Goal: Transaction & Acquisition: Book appointment/travel/reservation

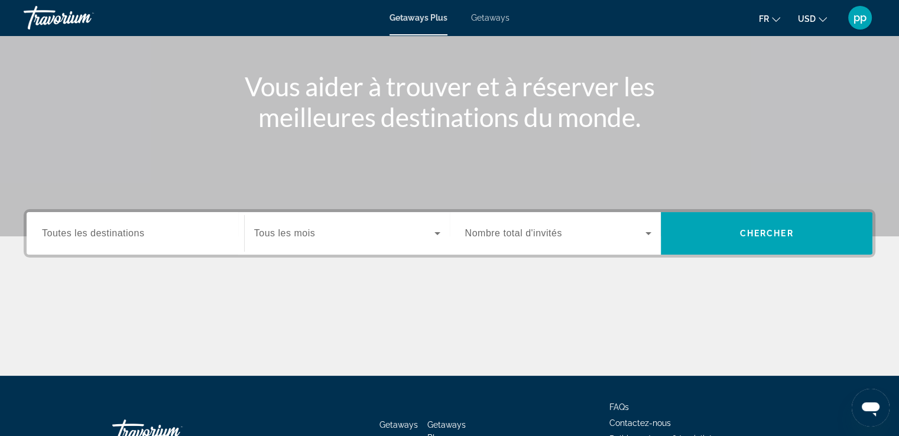
scroll to position [132, 0]
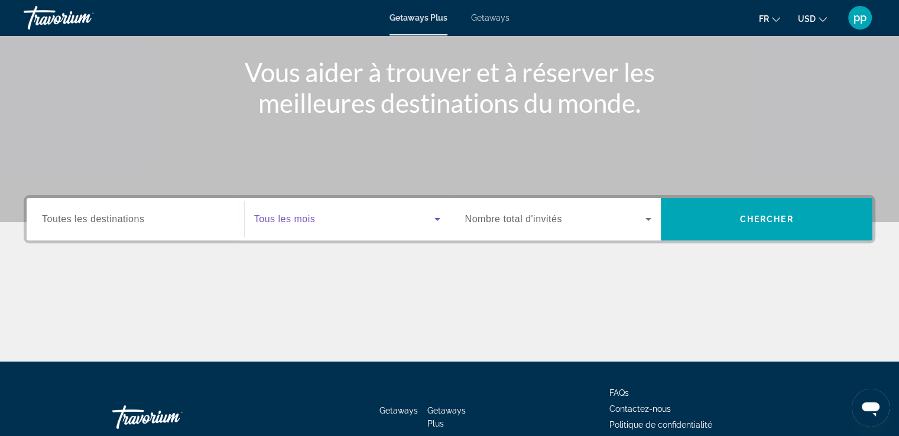
click at [437, 219] on icon "Search widget" at bounding box center [437, 219] width 6 height 3
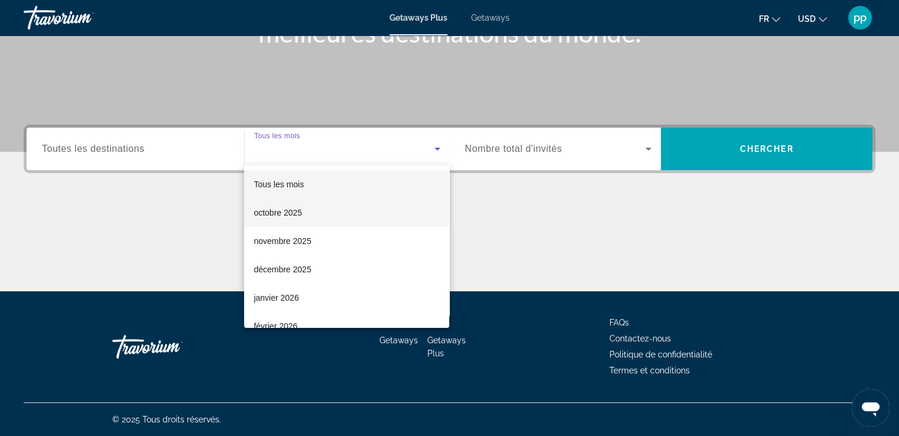
click at [343, 214] on mat-option "octobre 2025" at bounding box center [346, 213] width 205 height 28
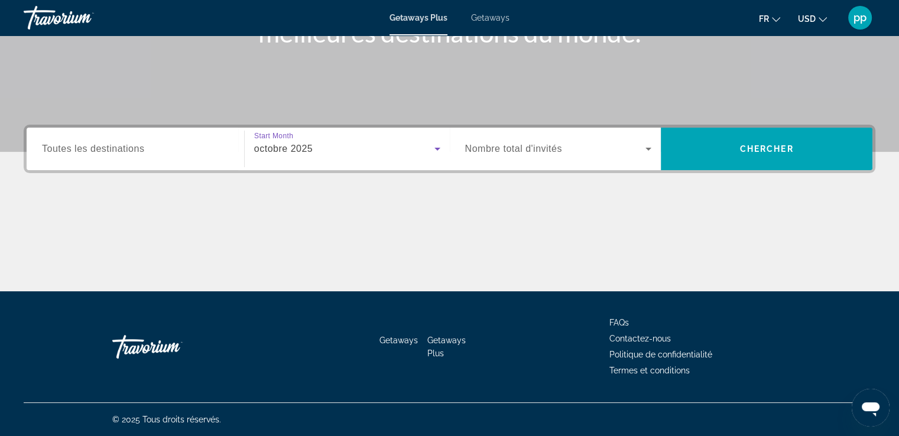
click at [646, 152] on icon "Search widget" at bounding box center [648, 149] width 14 height 14
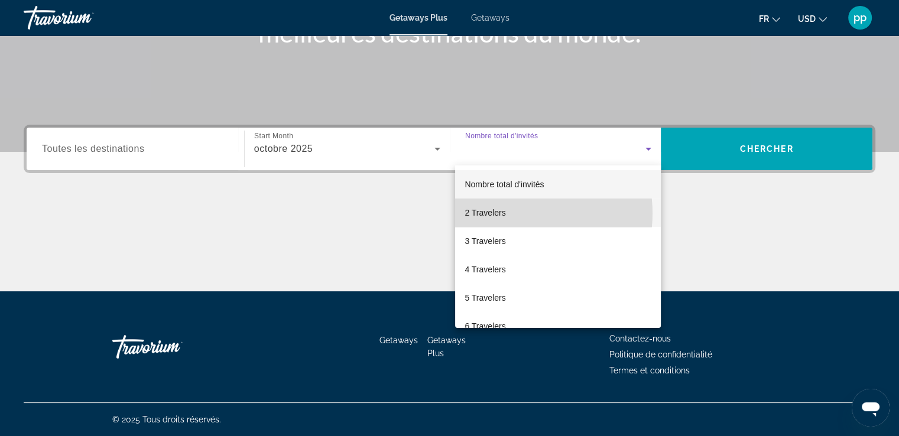
click at [515, 213] on mat-option "2 Travelers" at bounding box center [558, 213] width 206 height 28
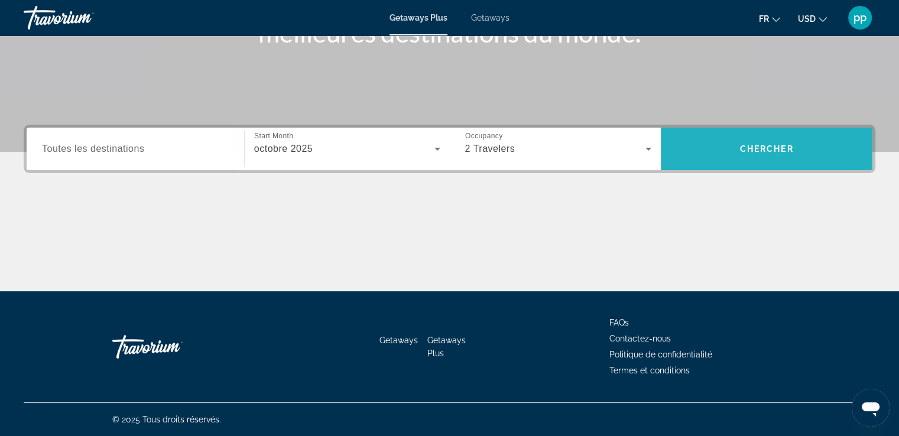
click at [779, 148] on span "Chercher" at bounding box center [767, 148] width 54 height 9
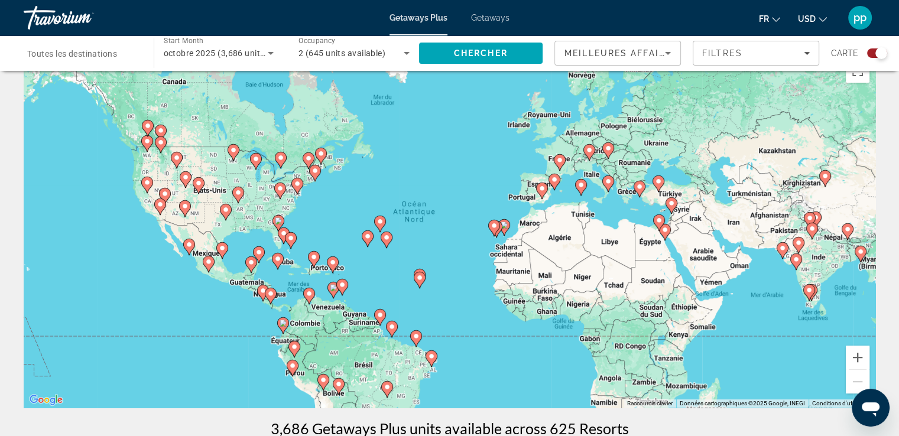
scroll to position [44, 0]
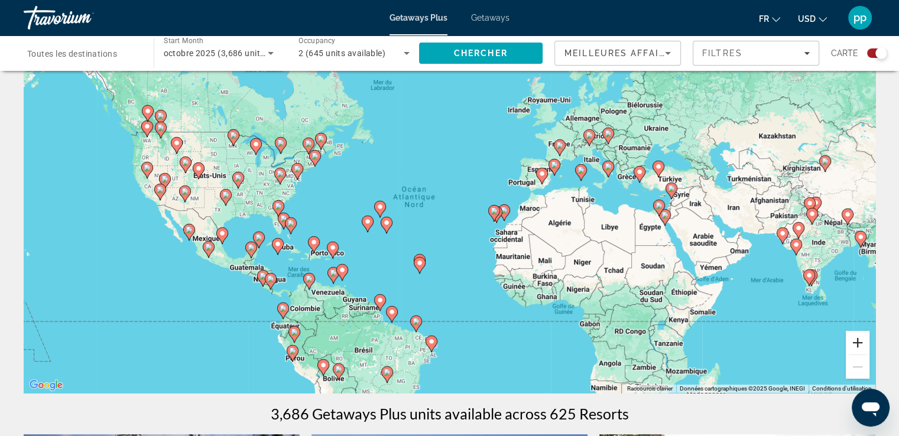
click at [859, 345] on button "Zoom avant" at bounding box center [858, 343] width 24 height 24
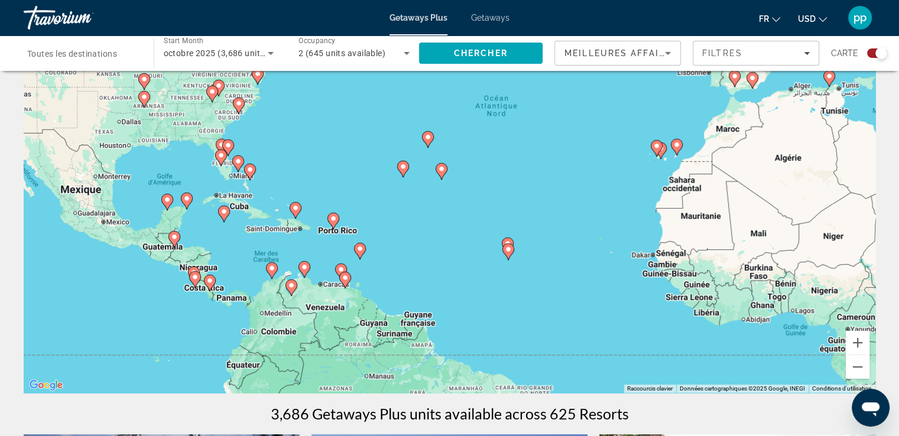
drag, startPoint x: 287, startPoint y: 225, endPoint x: 407, endPoint y: 151, distance: 140.6
click at [407, 151] on div "Pour activer le glissement avec le clavier, appuyez sur Alt+Entrée. Une fois ce…" at bounding box center [450, 215] width 852 height 355
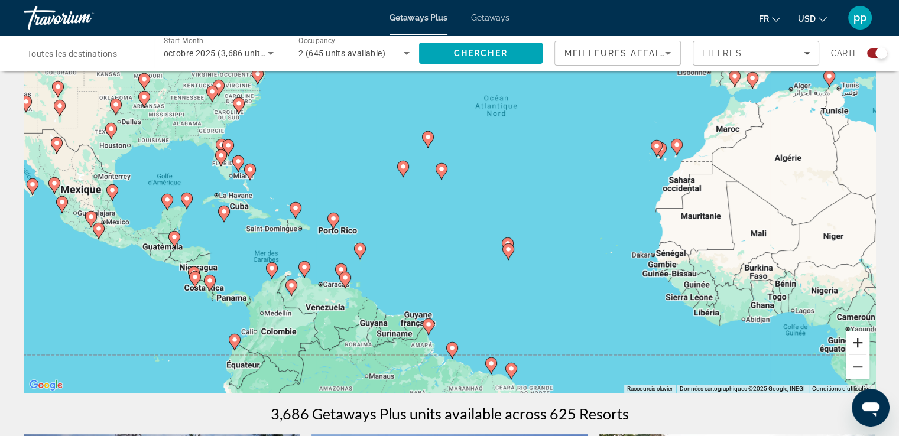
click at [855, 346] on button "Zoom avant" at bounding box center [858, 343] width 24 height 24
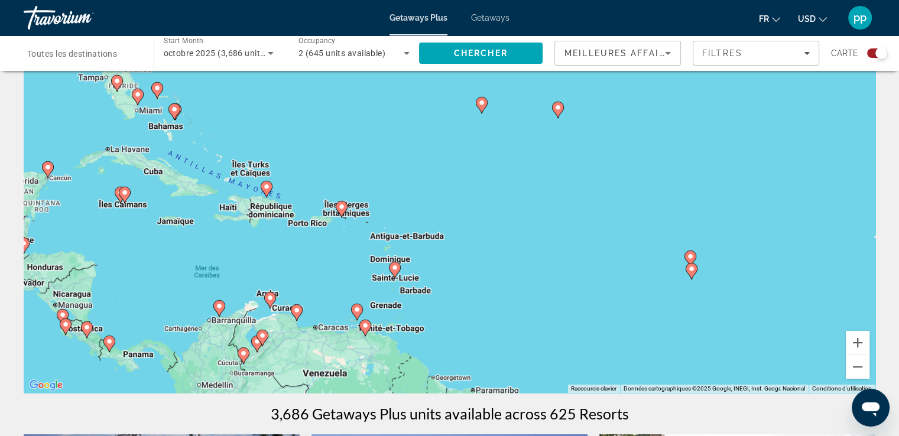
drag, startPoint x: 355, startPoint y: 241, endPoint x: 481, endPoint y: 215, distance: 129.1
click at [481, 215] on div "Pour activer le glissement avec le clavier, appuyez sur Alt+Entrée. Une fois ce…" at bounding box center [450, 215] width 852 height 355
click at [487, 213] on div "Pour activer le glissement avec le clavier, appuyez sur Alt+Entrée. Une fois ce…" at bounding box center [450, 215] width 852 height 355
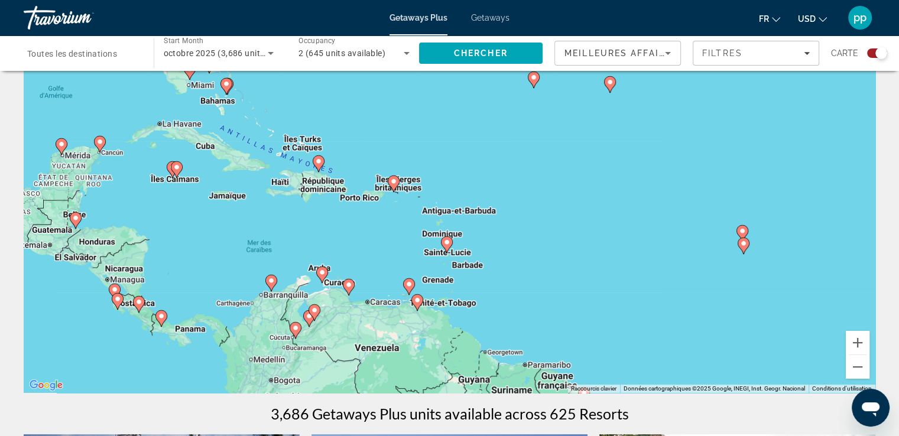
drag, startPoint x: 439, startPoint y: 220, endPoint x: 496, endPoint y: 193, distance: 63.5
click at [496, 193] on div "Pour activer le glissement avec le clavier, appuyez sur Alt+Entrée. Une fois ce…" at bounding box center [450, 215] width 852 height 355
click at [444, 245] on image "Main content" at bounding box center [446, 242] width 7 height 7
type input "**********"
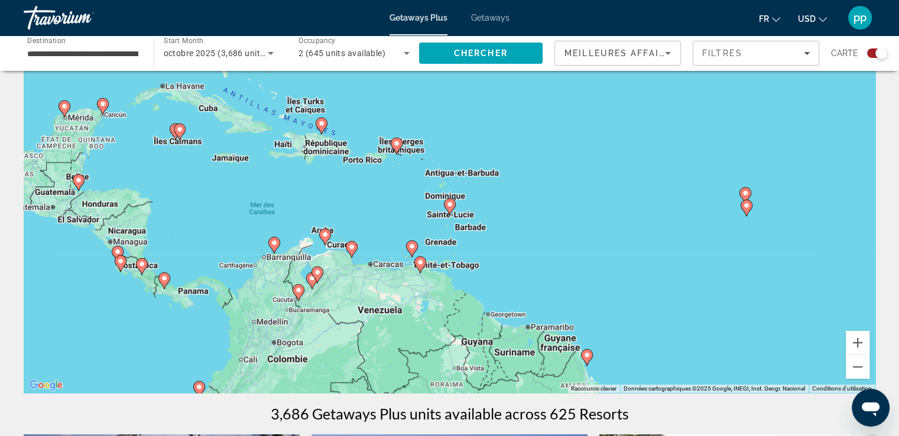
click at [447, 206] on image "Main content" at bounding box center [449, 204] width 7 height 7
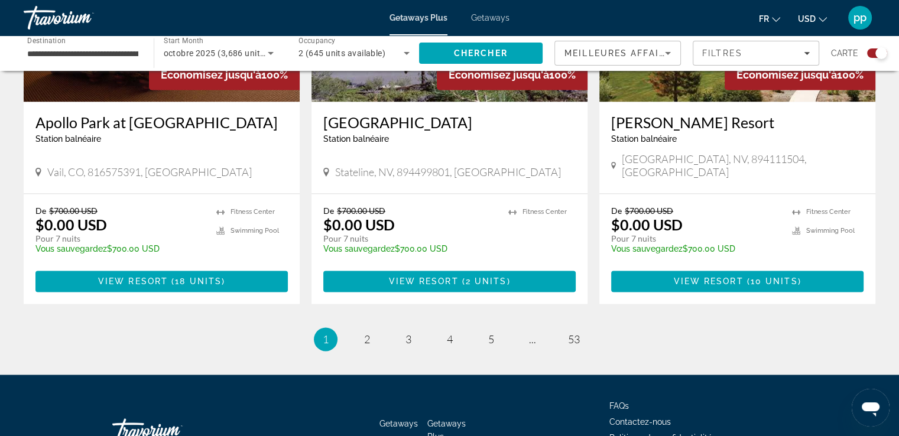
scroll to position [1859, 0]
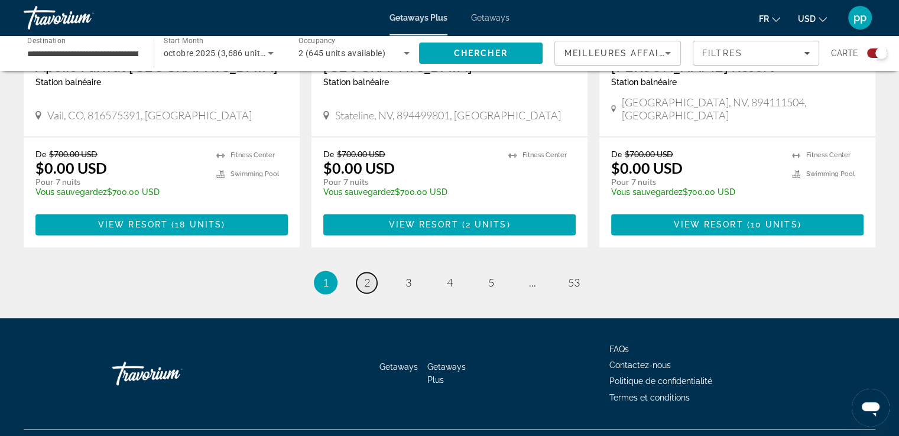
click at [364, 276] on span "2" at bounding box center [367, 282] width 6 height 13
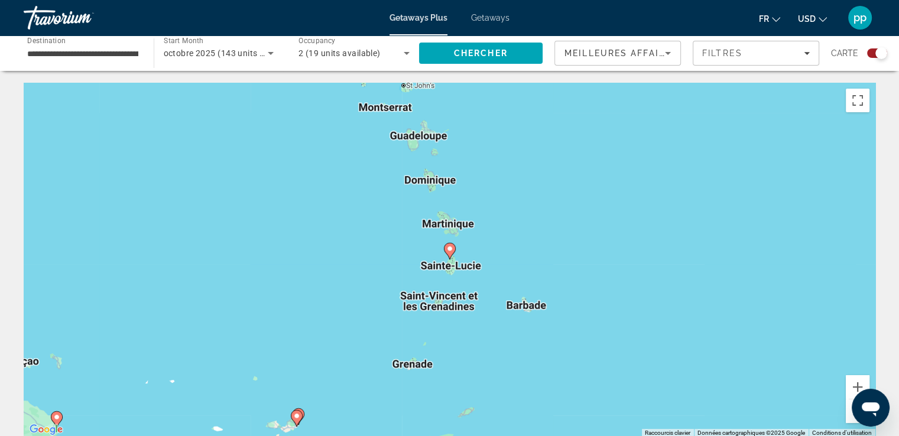
click at [446, 248] on image "Main content" at bounding box center [449, 248] width 7 height 7
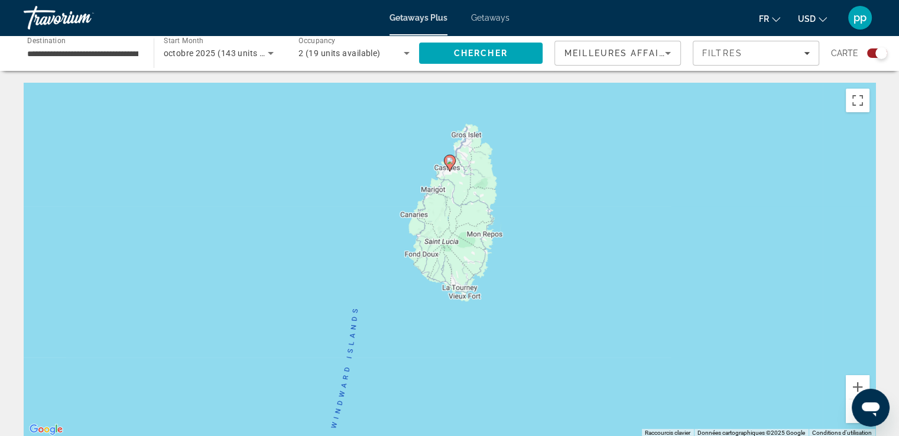
drag, startPoint x: 563, startPoint y: 306, endPoint x: 566, endPoint y: 211, distance: 94.6
click at [566, 211] on div "Pour activer le glissement avec le clavier, appuyez sur Alt+Entrée. Une fois ce…" at bounding box center [450, 260] width 852 height 355
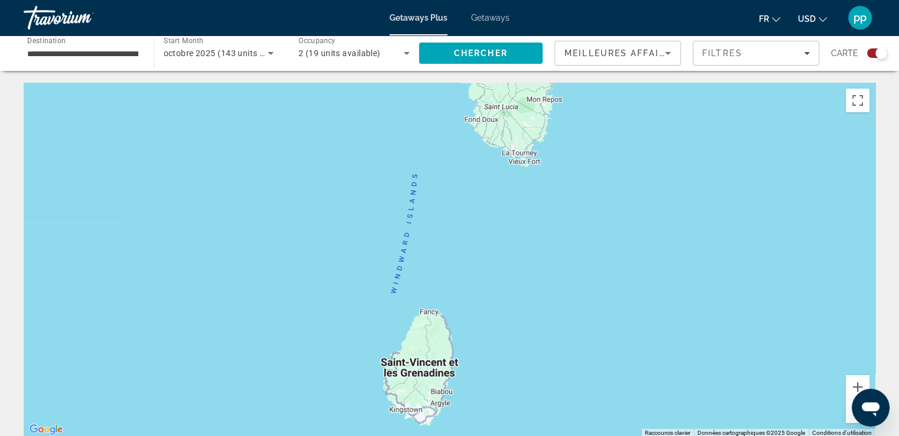
drag, startPoint x: 520, startPoint y: 337, endPoint x: 582, endPoint y: 200, distance: 150.5
click at [582, 200] on div "Pour activer le glissement avec le clavier, appuyez sur Alt+Entrée. Une fois ce…" at bounding box center [450, 260] width 852 height 355
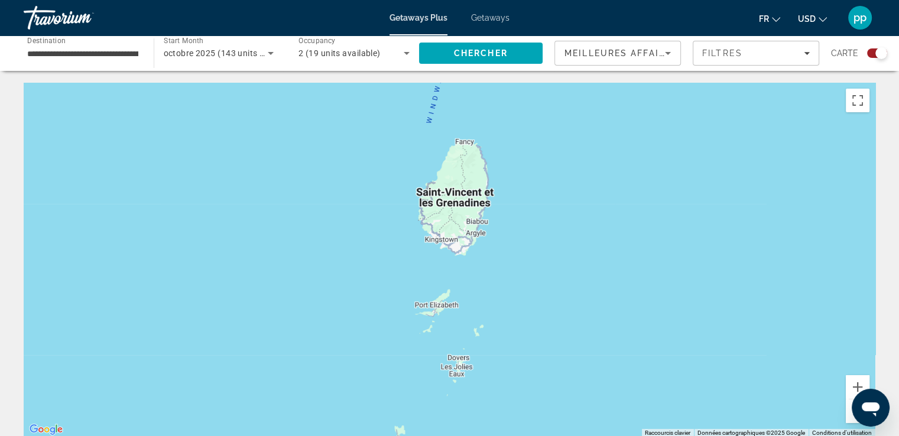
drag, startPoint x: 531, startPoint y: 339, endPoint x: 566, endPoint y: 165, distance: 176.7
click at [566, 165] on div "Pour activer le glissement avec le clavier, appuyez sur Alt+Entrée. Une fois ce…" at bounding box center [450, 260] width 852 height 355
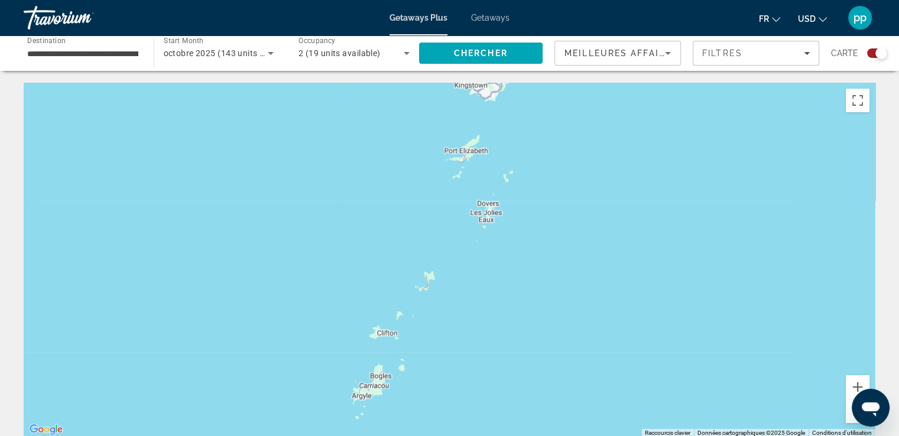
drag, startPoint x: 535, startPoint y: 379, endPoint x: 565, endPoint y: 229, distance: 153.7
click at [564, 229] on div "Main content" at bounding box center [450, 260] width 852 height 355
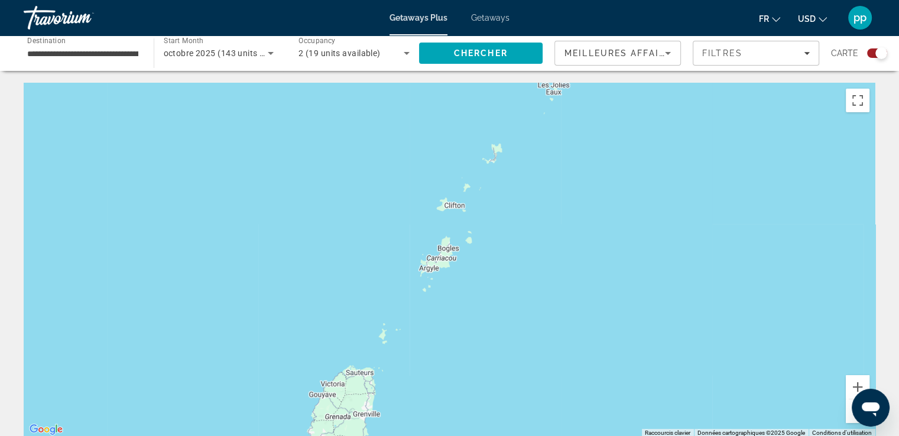
drag, startPoint x: 480, startPoint y: 359, endPoint x: 549, endPoint y: 231, distance: 145.2
click at [549, 231] on div "Main content" at bounding box center [450, 260] width 852 height 355
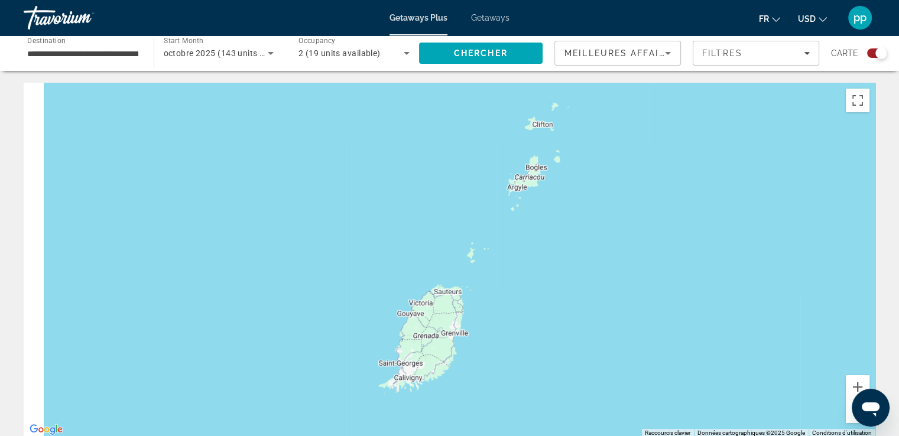
drag, startPoint x: 454, startPoint y: 374, endPoint x: 559, endPoint y: 242, distance: 168.2
click at [559, 242] on div "Main content" at bounding box center [450, 260] width 852 height 355
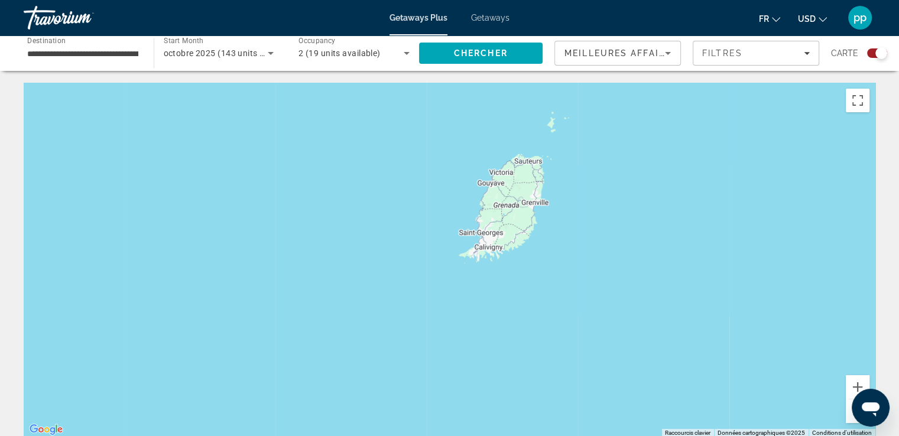
drag, startPoint x: 463, startPoint y: 336, endPoint x: 529, endPoint y: 271, distance: 92.4
click at [529, 271] on div "Main content" at bounding box center [450, 260] width 852 height 355
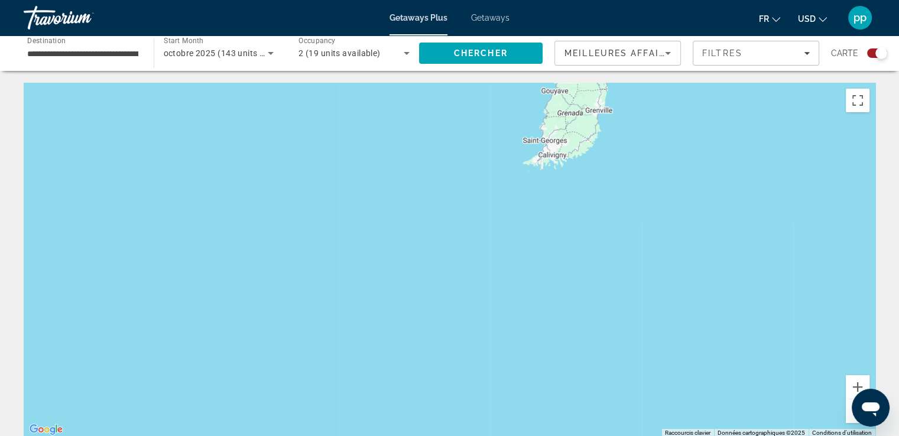
drag, startPoint x: 477, startPoint y: 306, endPoint x: 549, endPoint y: 200, distance: 127.5
click at [549, 201] on div "Main content" at bounding box center [450, 260] width 852 height 355
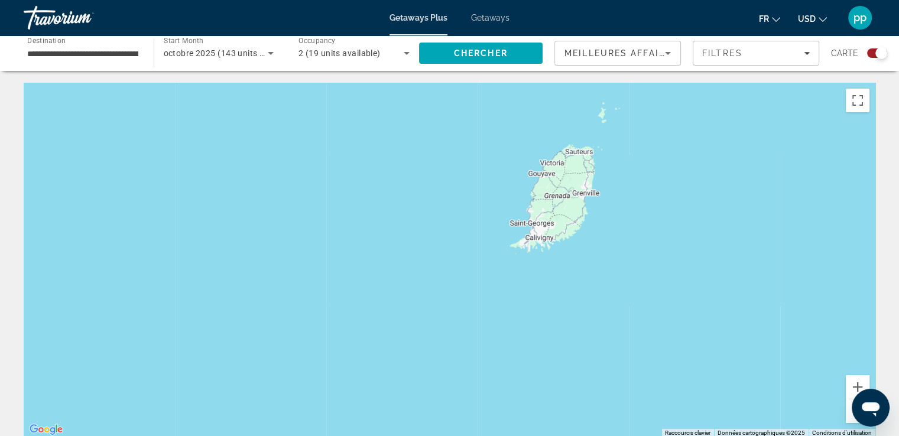
drag, startPoint x: 627, startPoint y: 174, endPoint x: 518, endPoint y: 393, distance: 244.8
click at [520, 390] on div "Main content" at bounding box center [450, 260] width 852 height 355
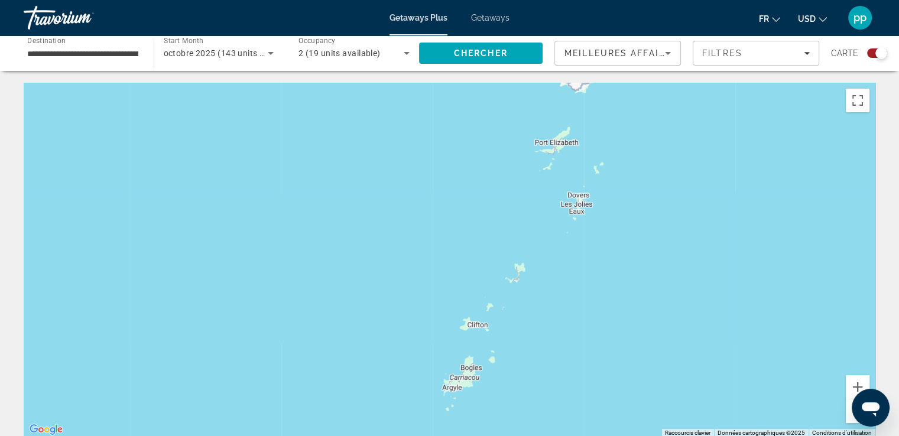
drag, startPoint x: 646, startPoint y: 190, endPoint x: 577, endPoint y: 387, distance: 208.6
click at [579, 383] on div "Main content" at bounding box center [450, 260] width 852 height 355
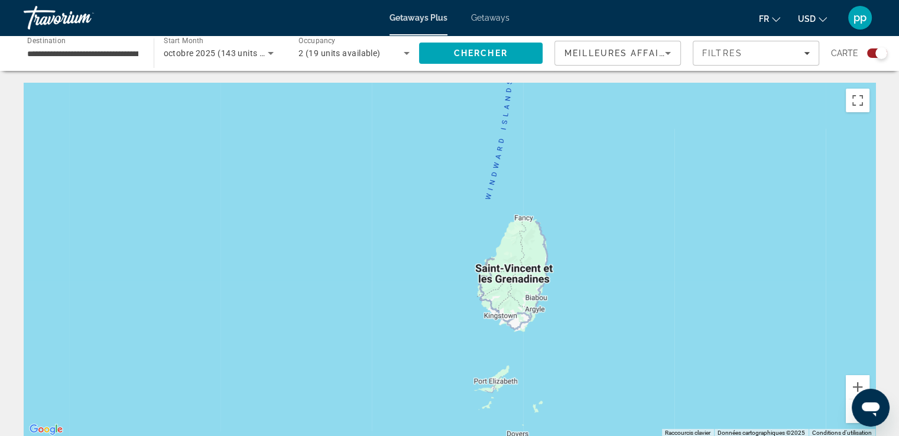
drag, startPoint x: 579, startPoint y: 242, endPoint x: 553, endPoint y: 395, distance: 155.9
click at [568, 361] on div "Main content" at bounding box center [450, 260] width 852 height 355
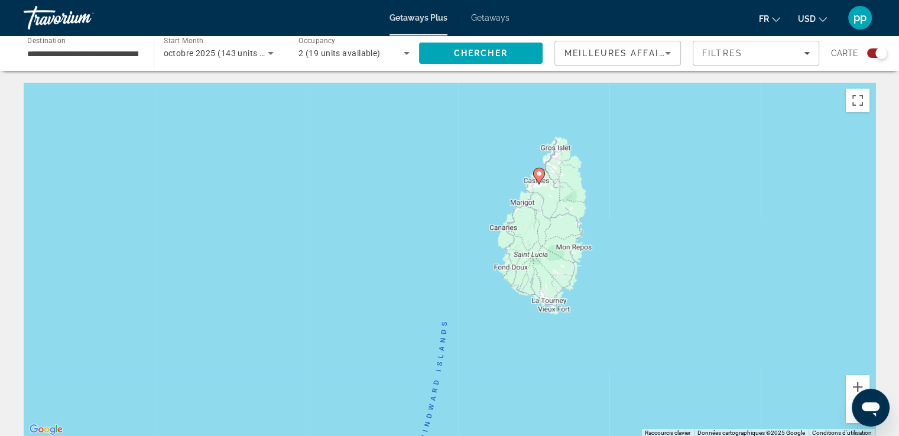
drag, startPoint x: 630, startPoint y: 225, endPoint x: 557, endPoint y: 394, distance: 184.0
click at [580, 374] on div "Pour activer le glissement avec le clavier, appuyez sur Alt+Entrée. Une fois ce…" at bounding box center [450, 260] width 852 height 355
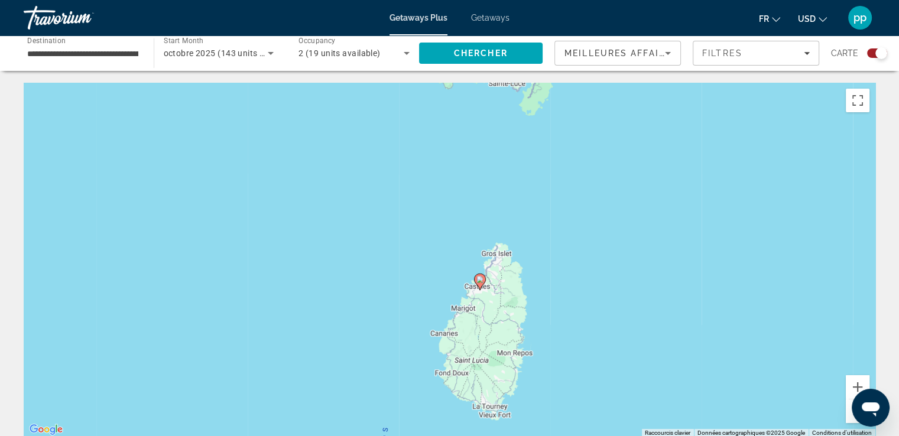
click at [480, 281] on image "Main content" at bounding box center [479, 279] width 7 height 7
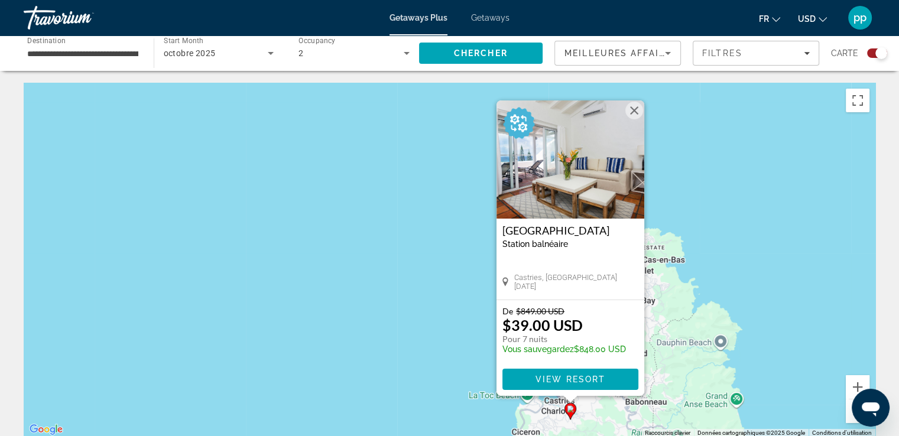
click at [544, 167] on img "Main content" at bounding box center [570, 159] width 148 height 118
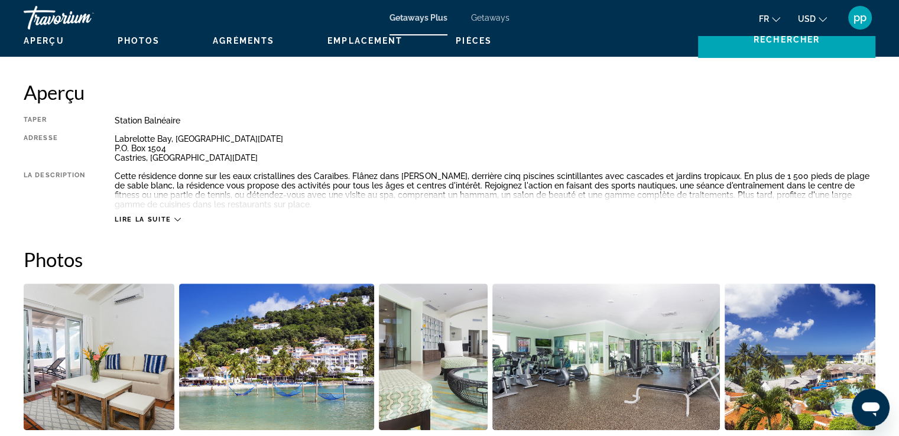
scroll to position [384, 0]
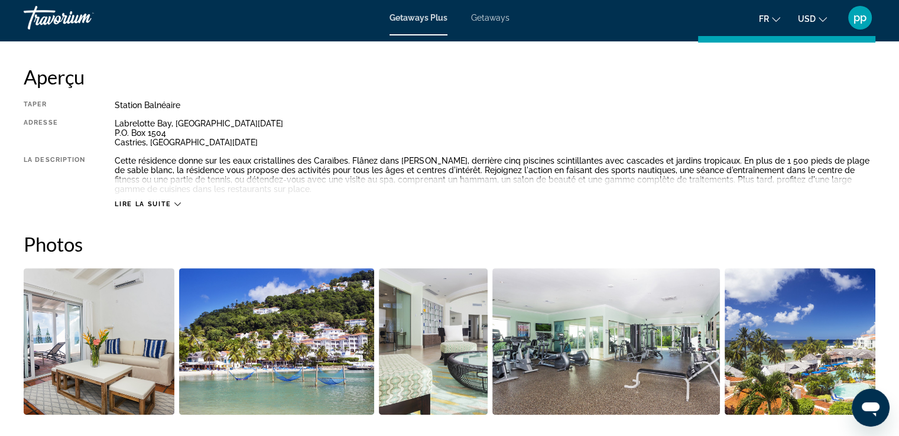
click at [176, 204] on icon "Main content" at bounding box center [177, 204] width 7 height 7
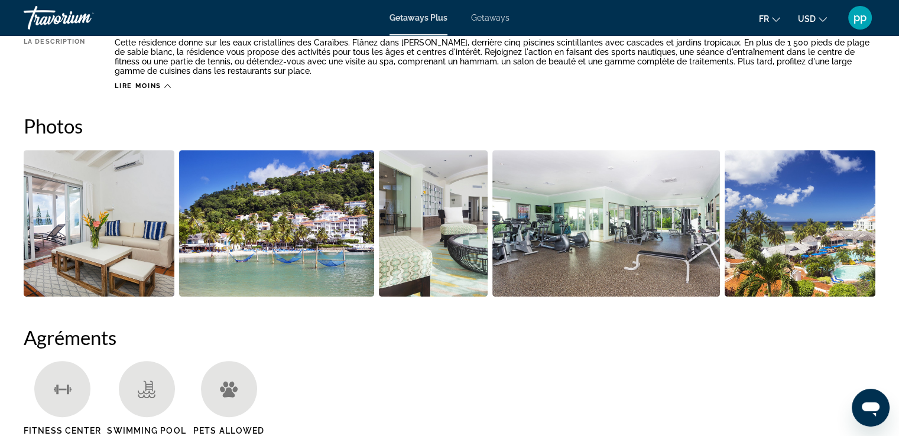
scroll to position [532, 0]
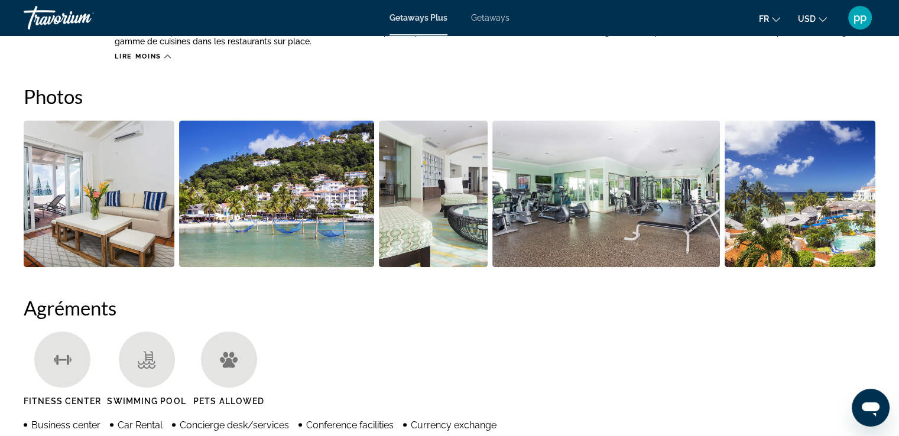
click at [144, 197] on img "Open full-screen image slider" at bounding box center [99, 194] width 151 height 147
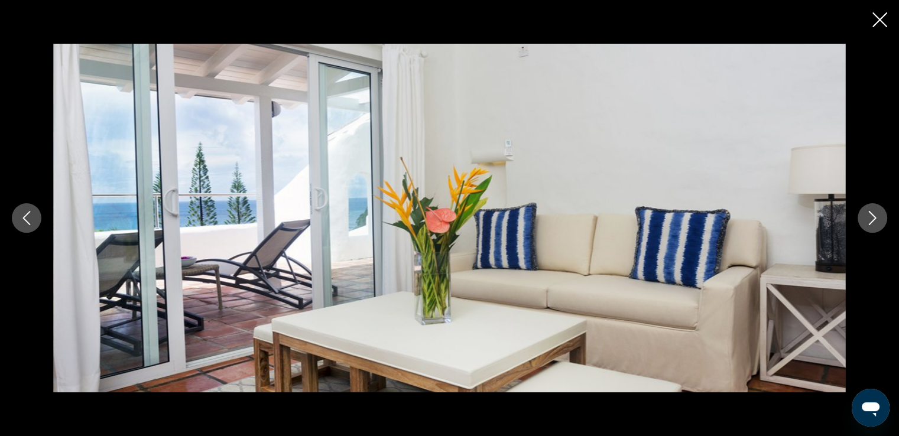
scroll to position [561, 0]
click at [877, 222] on icon "Next image" at bounding box center [872, 218] width 14 height 14
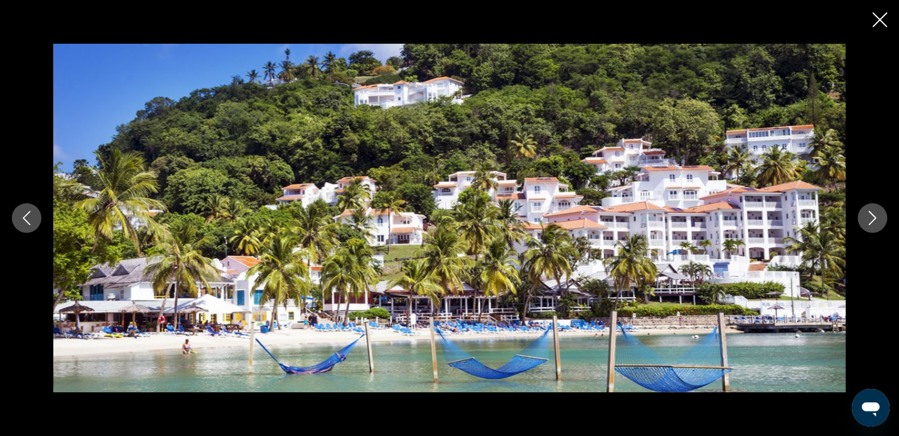
click at [877, 222] on icon "Next image" at bounding box center [872, 218] width 14 height 14
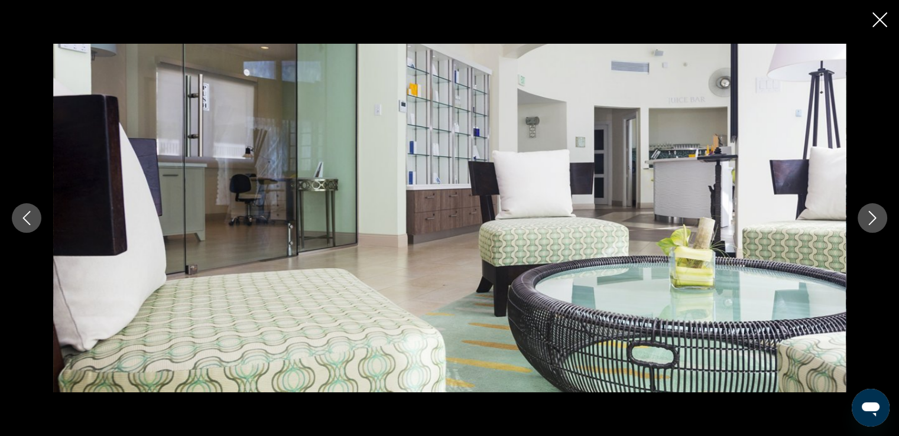
click at [877, 222] on icon "Next image" at bounding box center [872, 218] width 14 height 14
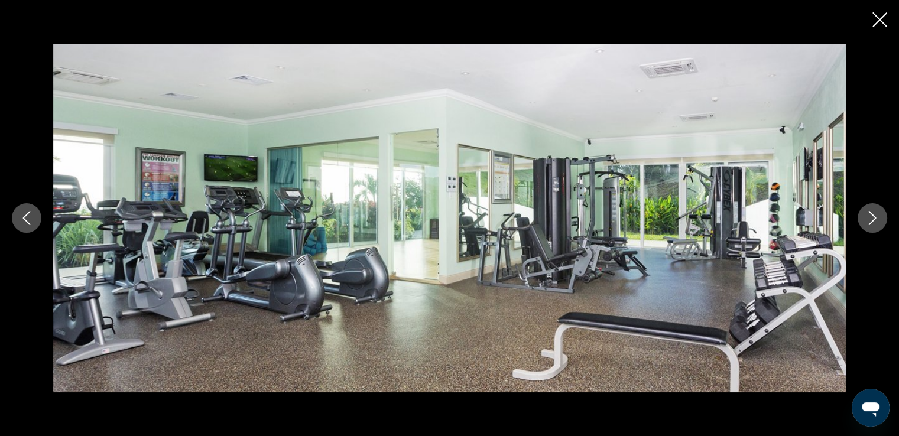
click at [877, 222] on icon "Next image" at bounding box center [872, 218] width 14 height 14
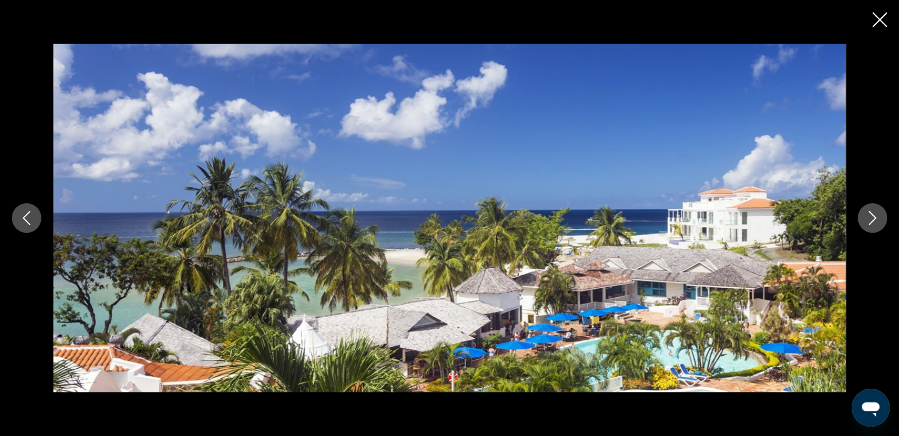
click at [877, 222] on icon "Next image" at bounding box center [872, 218] width 14 height 14
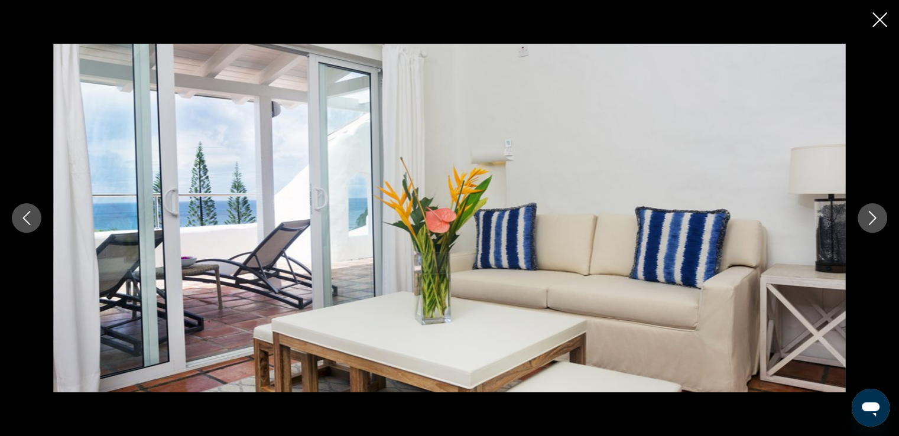
click at [875, 218] on icon "Next image" at bounding box center [873, 218] width 8 height 14
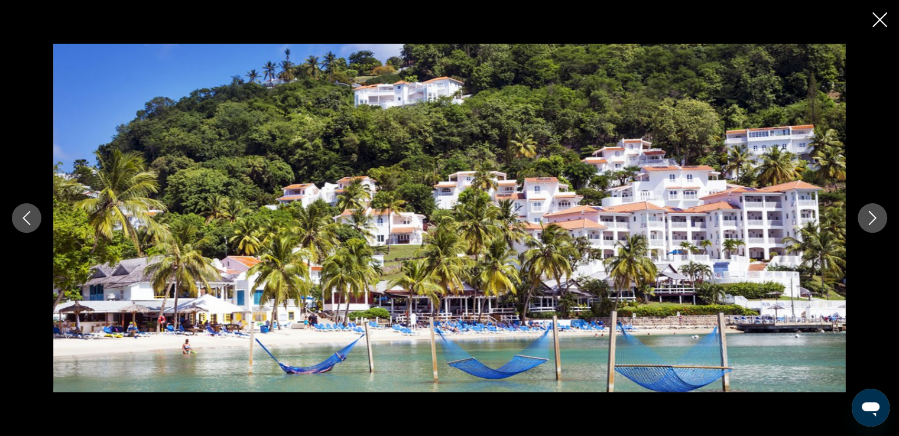
click at [878, 20] on icon "Close slideshow" at bounding box center [879, 19] width 15 height 15
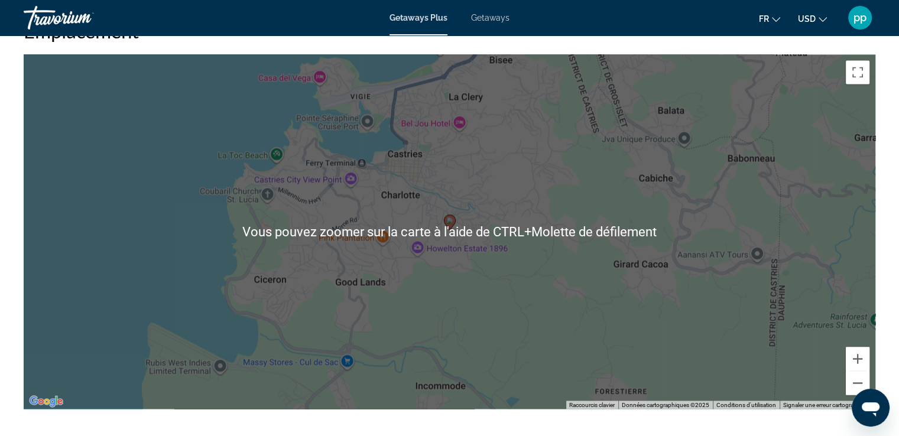
scroll to position [1858, 0]
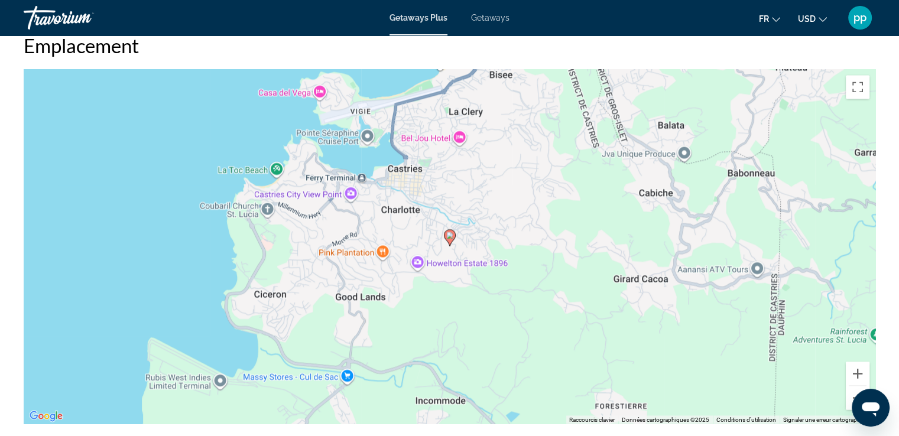
click at [149, 156] on div "Pour activer le glissement avec le clavier, appuyez sur Alt+Entrée. Une fois ce…" at bounding box center [450, 246] width 852 height 355
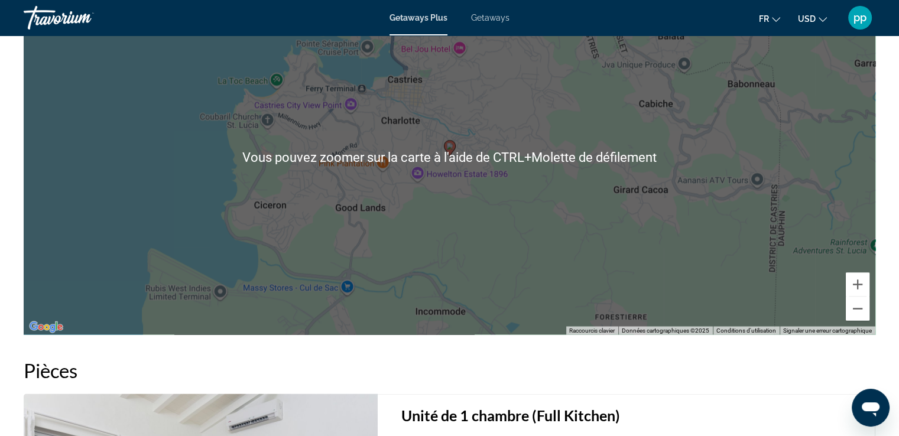
scroll to position [1962, 0]
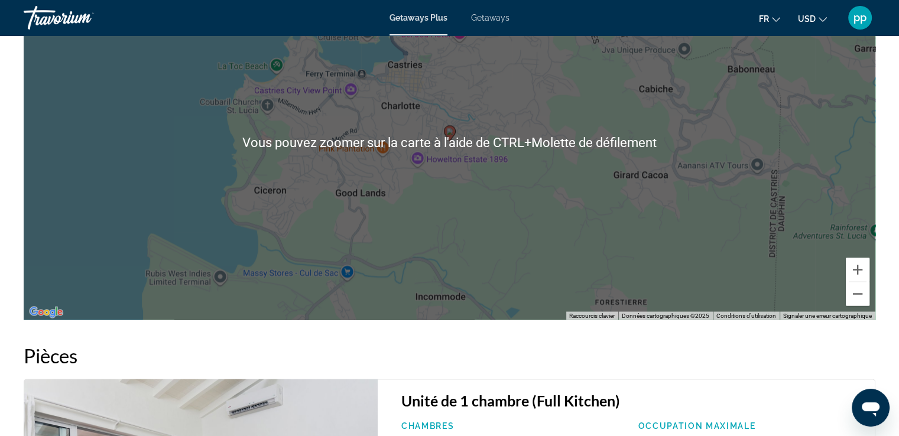
click at [491, 14] on span "Getaways" at bounding box center [490, 17] width 38 height 9
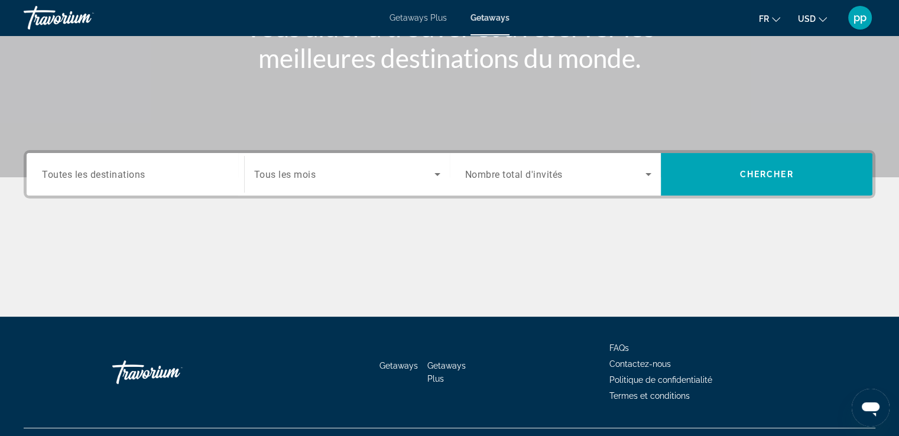
scroll to position [203, 0]
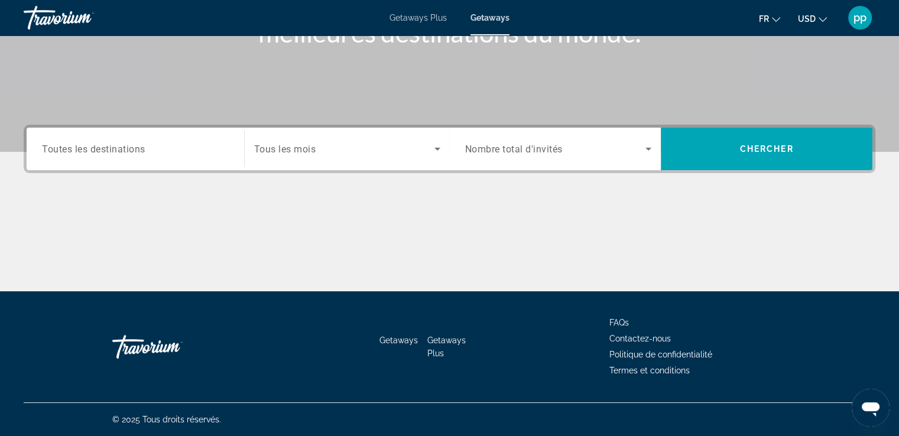
click at [440, 150] on icon "Search widget" at bounding box center [437, 149] width 14 height 14
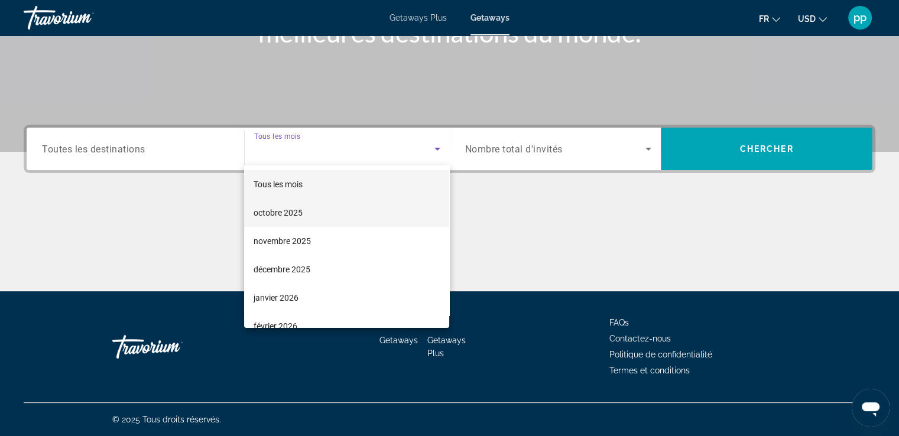
click at [312, 212] on mat-option "octobre 2025" at bounding box center [346, 213] width 205 height 28
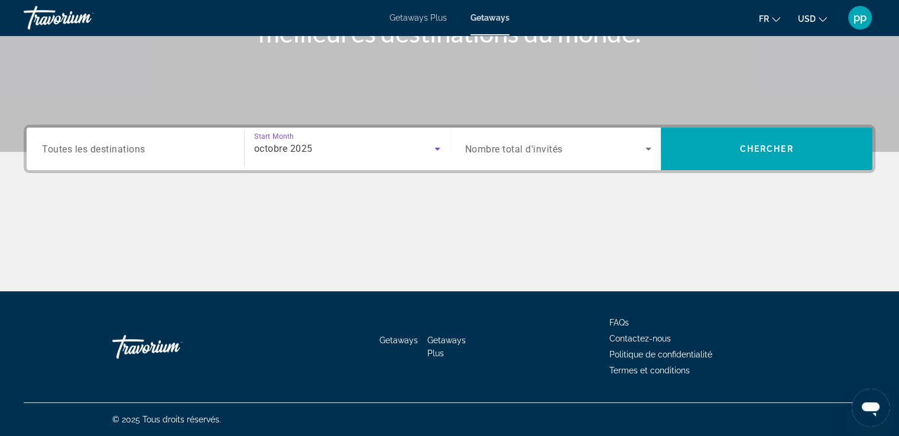
click at [598, 154] on span "Search widget" at bounding box center [555, 149] width 181 height 14
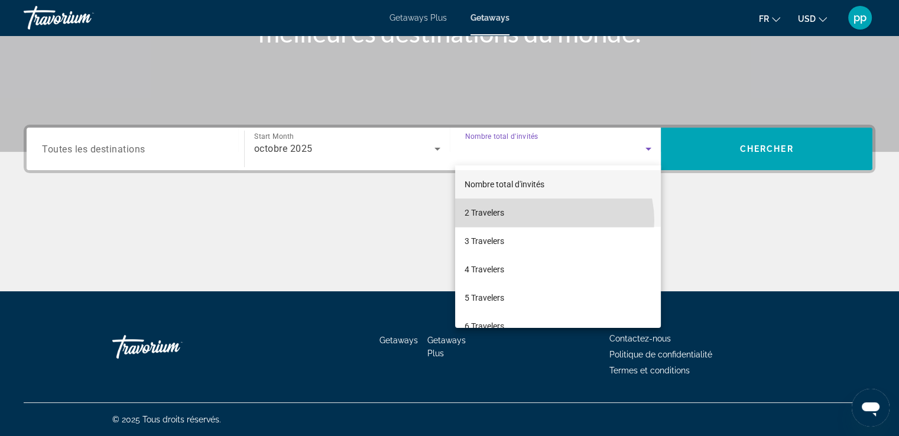
click at [550, 220] on mat-option "2 Travelers" at bounding box center [558, 213] width 206 height 28
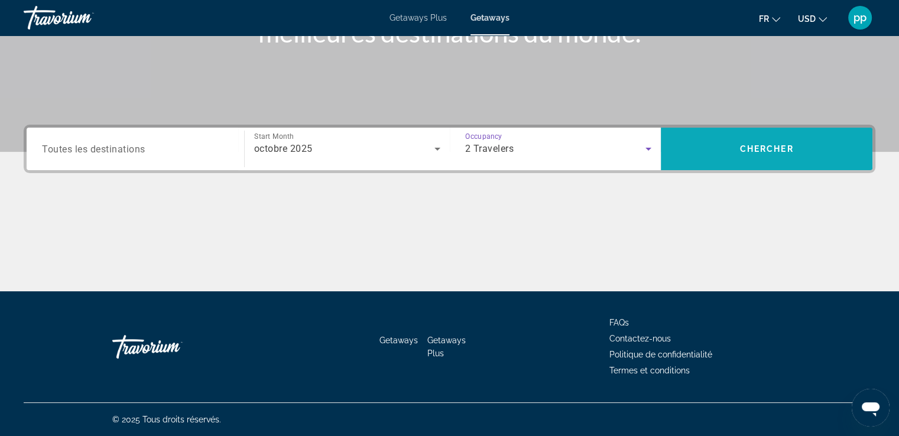
click at [722, 141] on span "Search" at bounding box center [767, 149] width 212 height 28
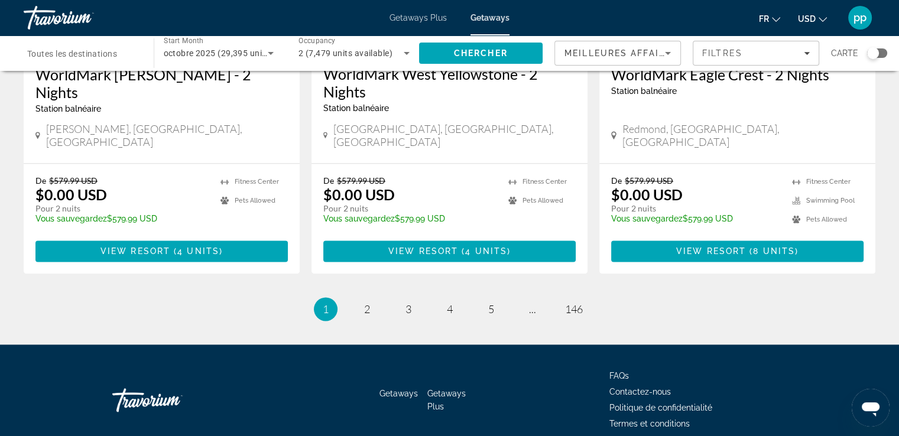
scroll to position [1532, 0]
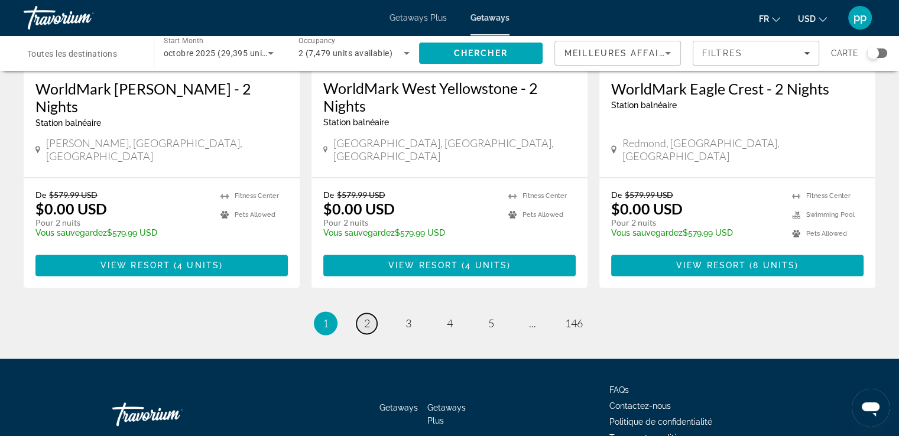
click at [363, 313] on link "page 2" at bounding box center [366, 323] width 21 height 21
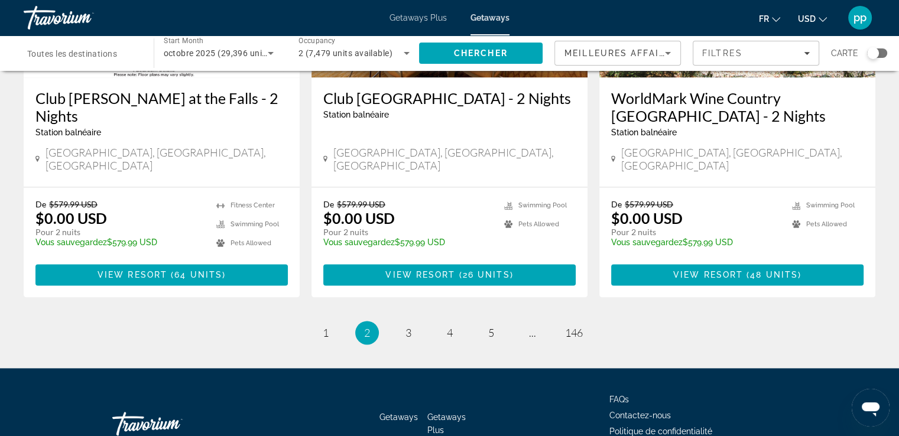
scroll to position [1546, 0]
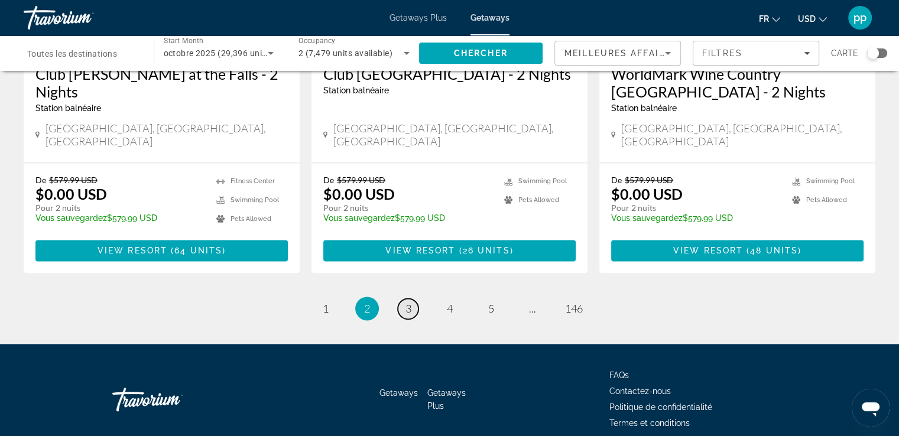
click at [409, 302] on span "3" at bounding box center [408, 308] width 6 height 13
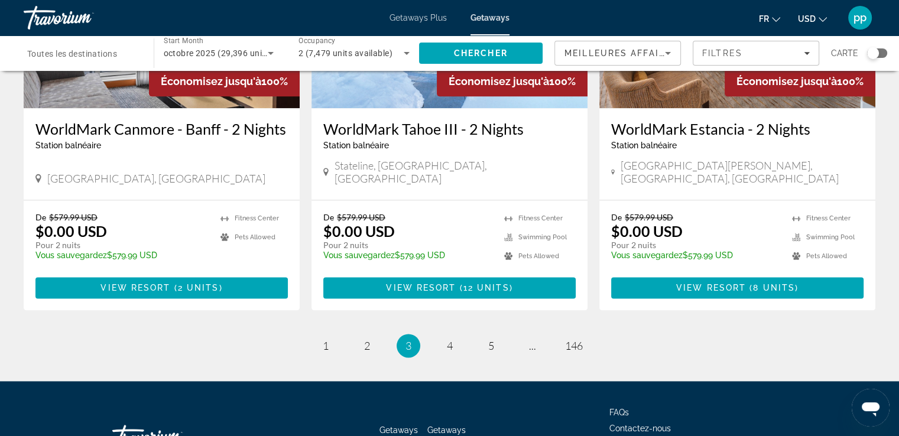
scroll to position [1529, 0]
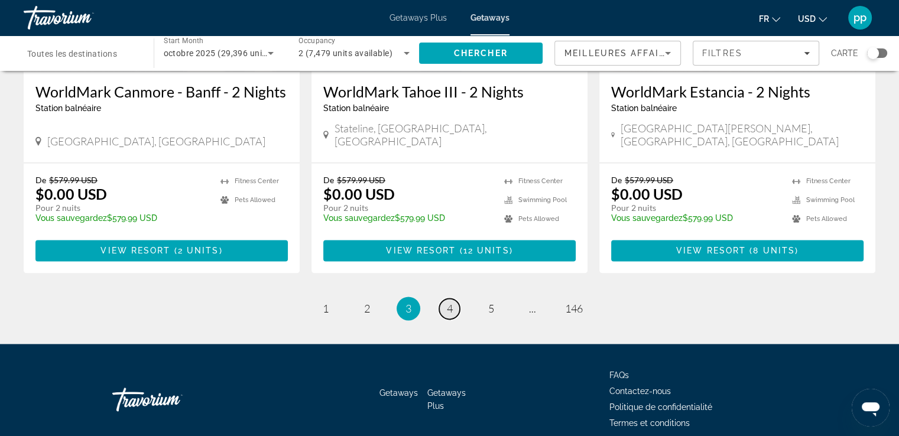
click at [450, 302] on span "4" at bounding box center [450, 308] width 6 height 13
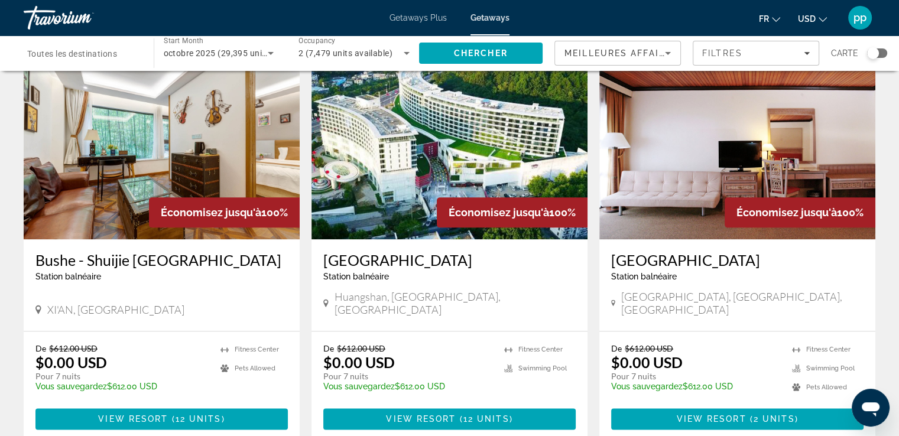
scroll to position [1494, 0]
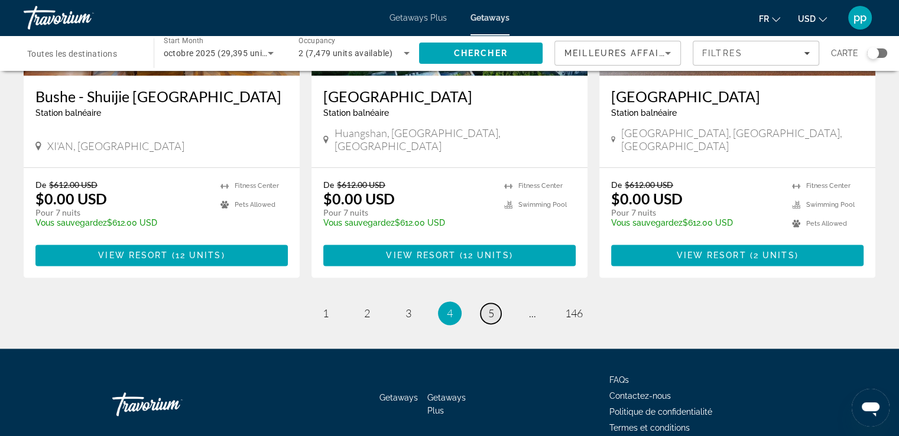
click at [487, 303] on link "page 5" at bounding box center [491, 313] width 21 height 21
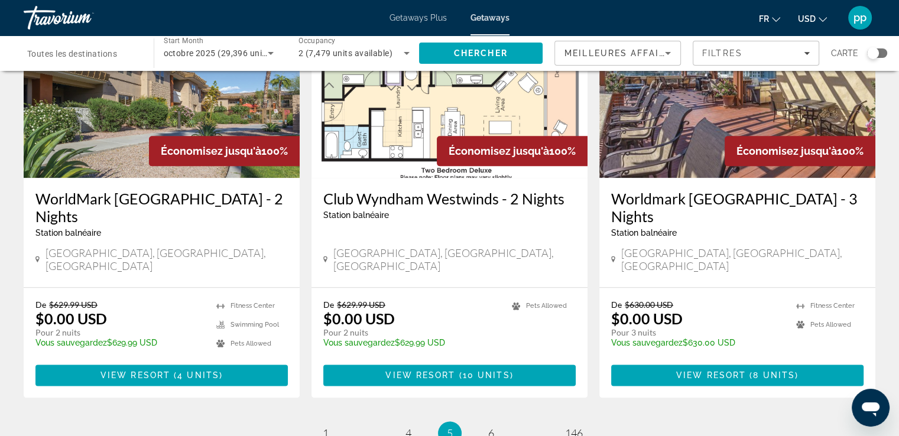
scroll to position [1528, 0]
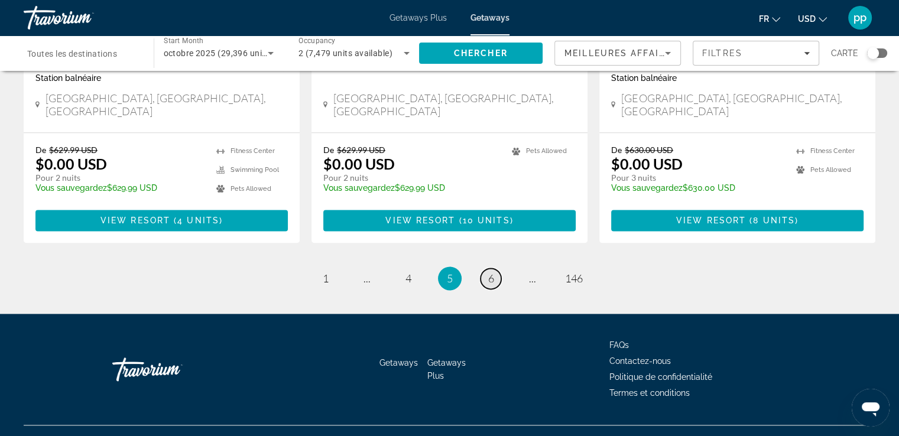
click at [494, 268] on link "page 6" at bounding box center [491, 278] width 21 height 21
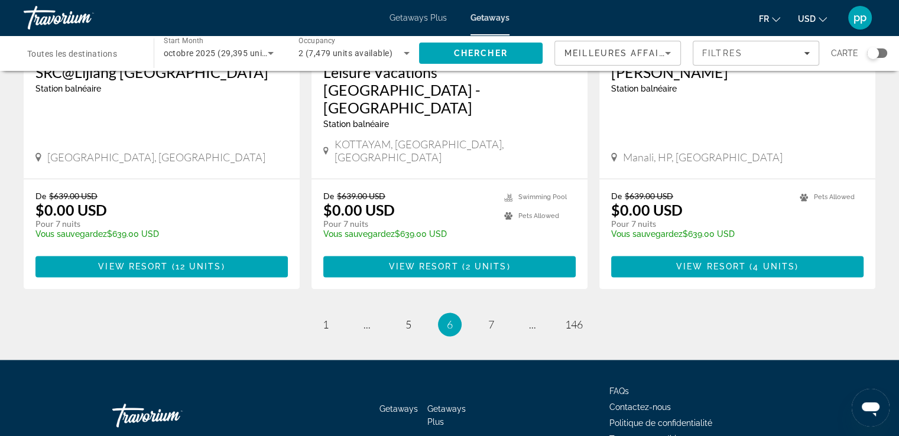
scroll to position [1528, 0]
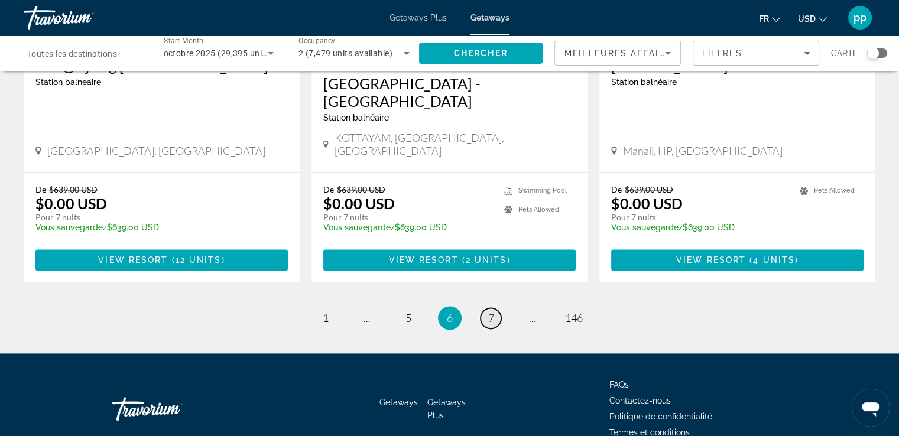
click at [486, 308] on link "page 7" at bounding box center [491, 318] width 21 height 21
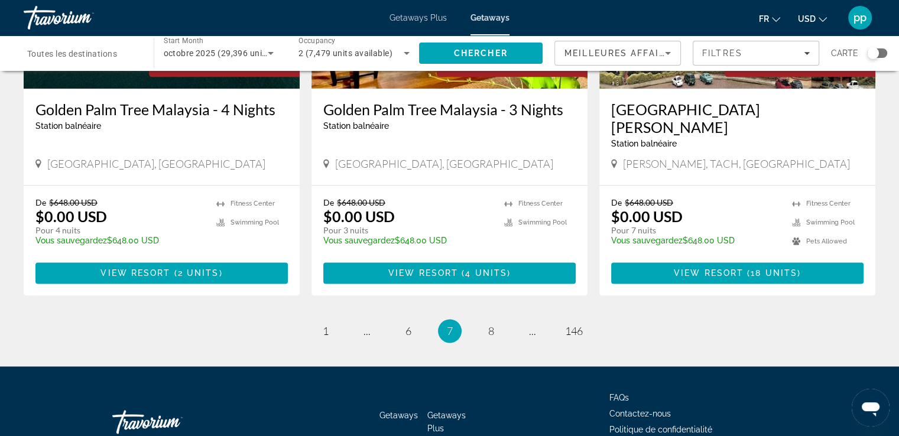
scroll to position [1497, 0]
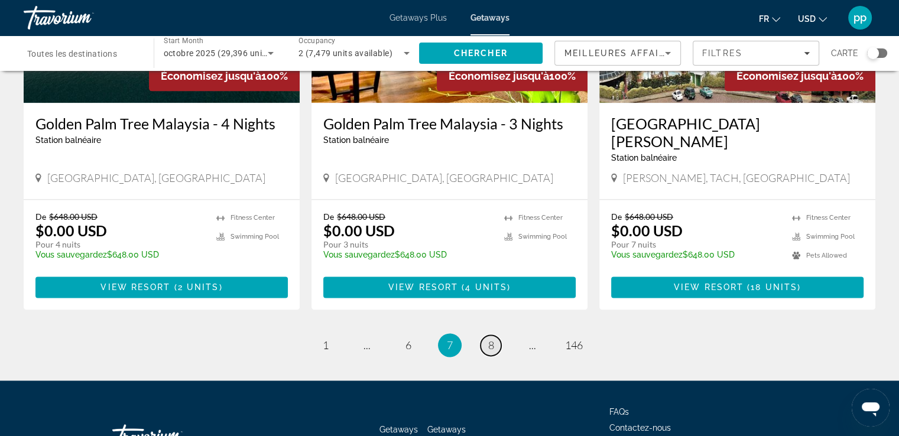
click at [485, 335] on link "page 8" at bounding box center [491, 345] width 21 height 21
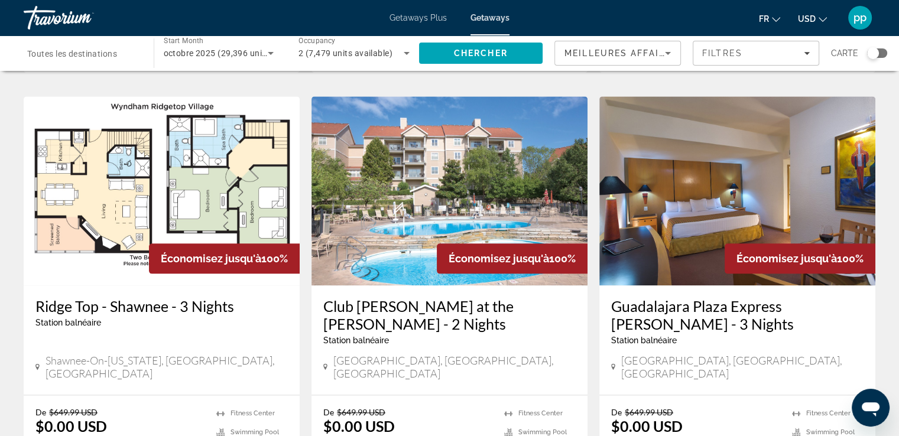
scroll to position [1547, 0]
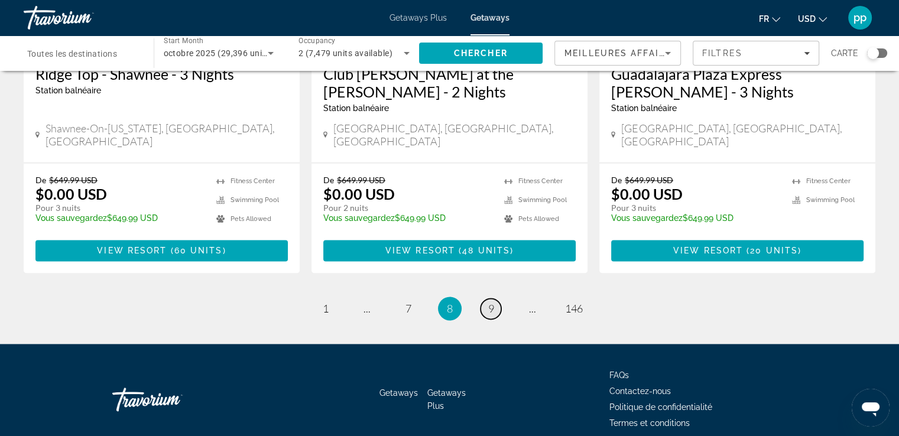
click at [488, 302] on span "9" at bounding box center [491, 308] width 6 height 13
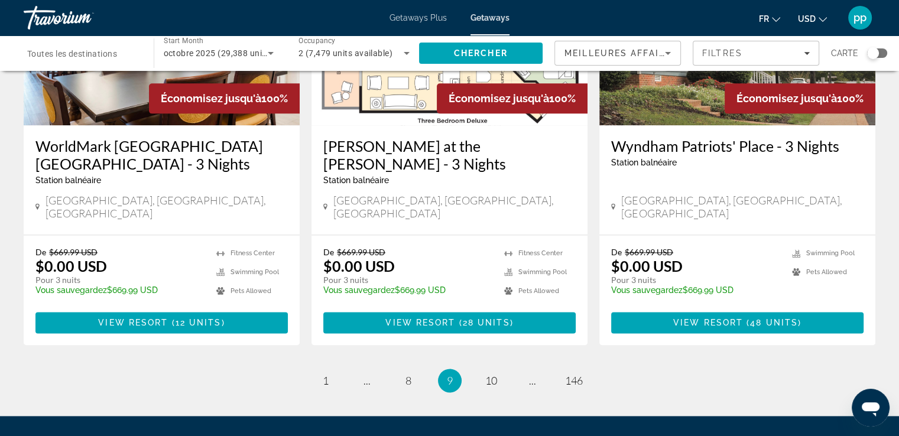
scroll to position [1528, 0]
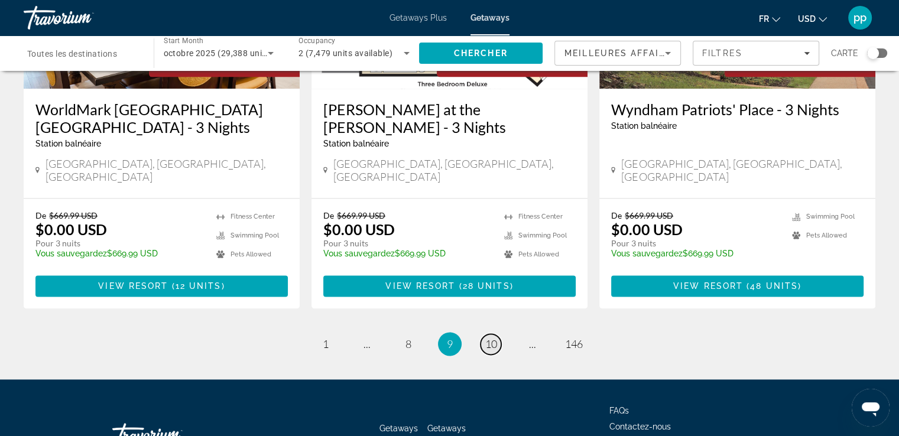
click at [491, 337] on span "10" at bounding box center [491, 343] width 12 height 13
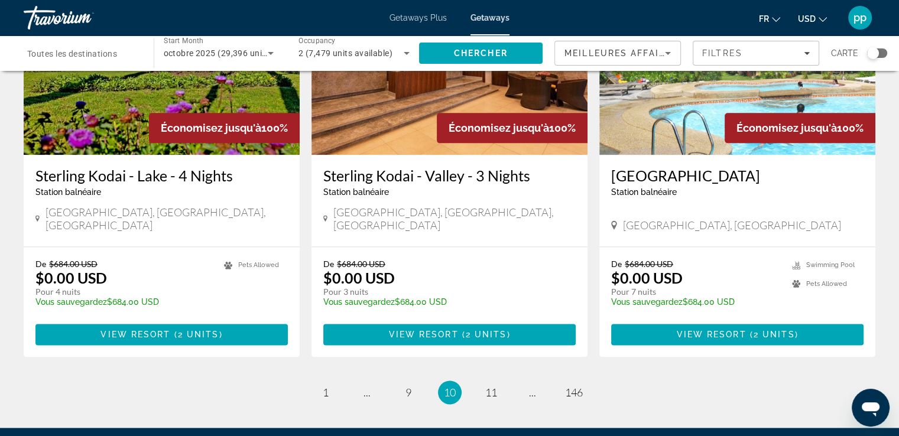
scroll to position [1478, 0]
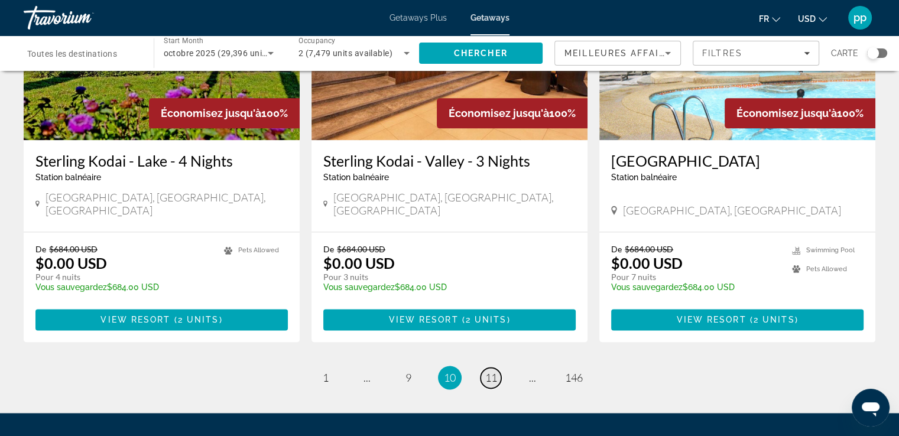
click at [492, 371] on span "11" at bounding box center [491, 377] width 12 height 13
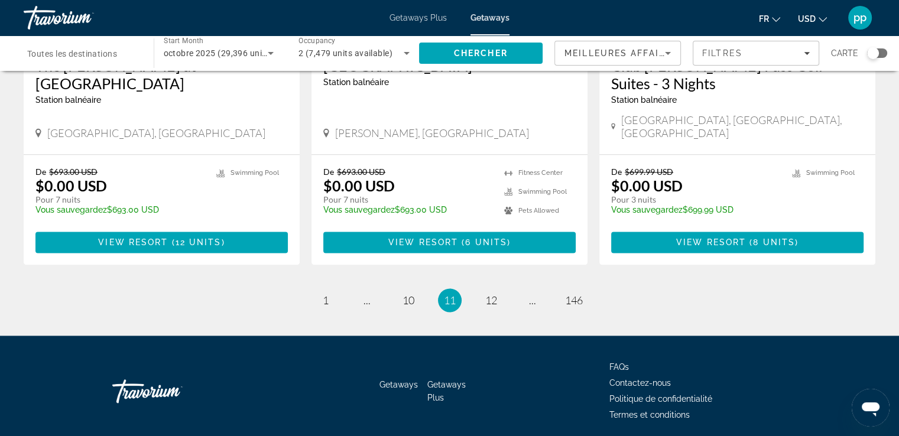
scroll to position [1499, 0]
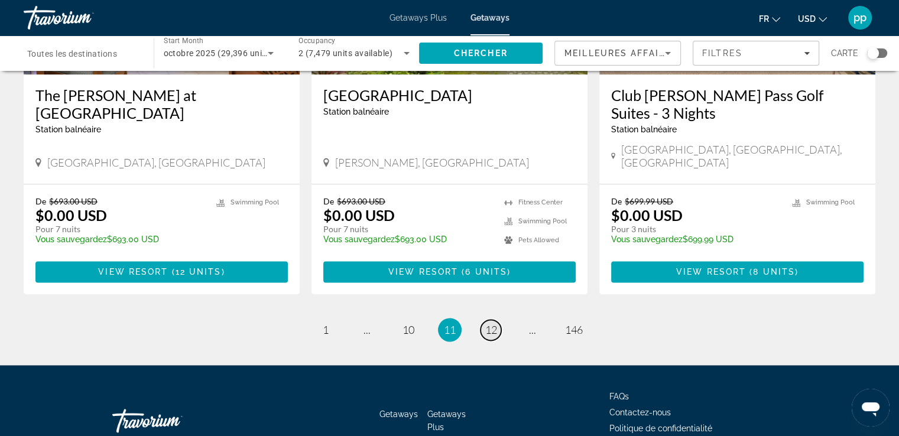
click at [491, 323] on span "12" at bounding box center [491, 329] width 12 height 13
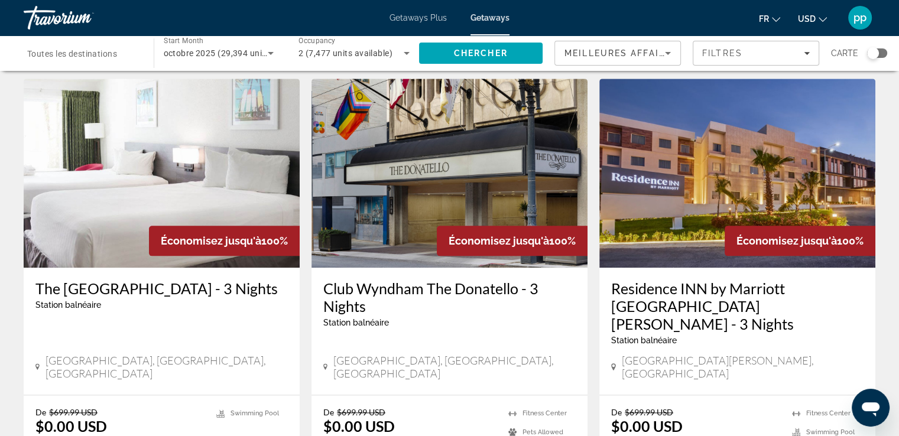
scroll to position [1529, 0]
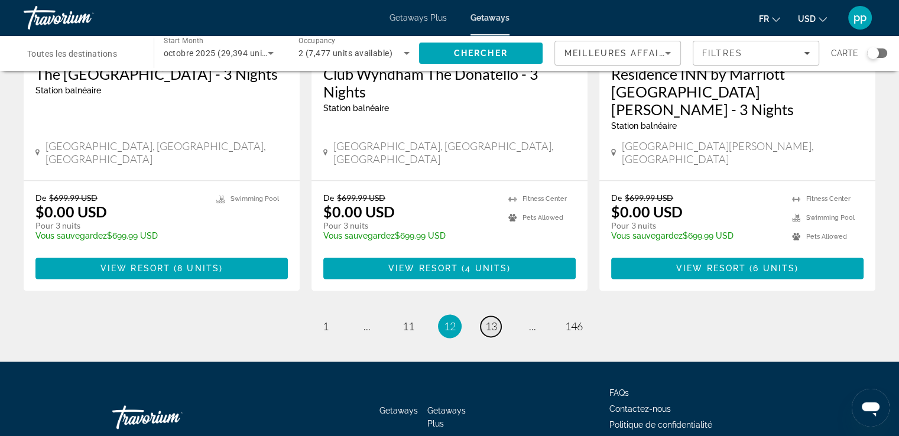
click at [492, 320] on span "13" at bounding box center [491, 326] width 12 height 13
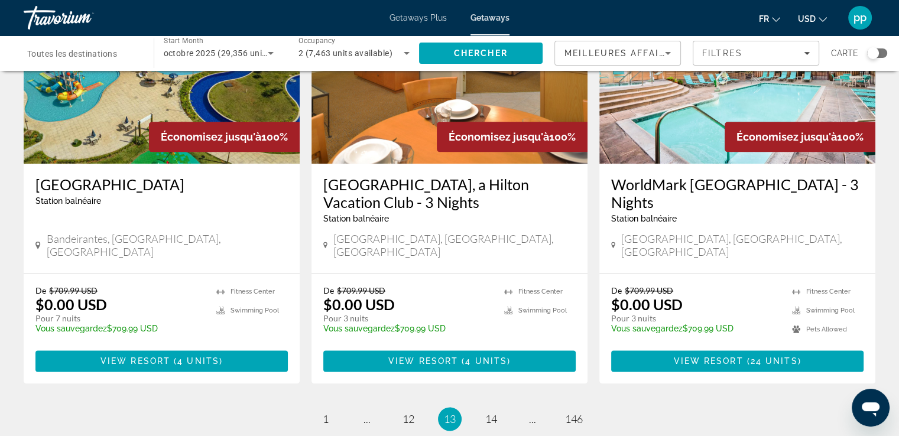
scroll to position [1478, 0]
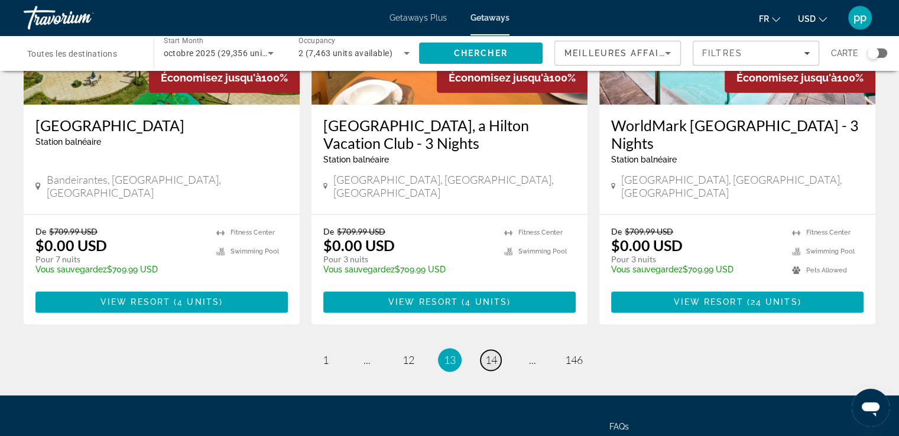
click at [494, 353] on span "14" at bounding box center [491, 359] width 12 height 13
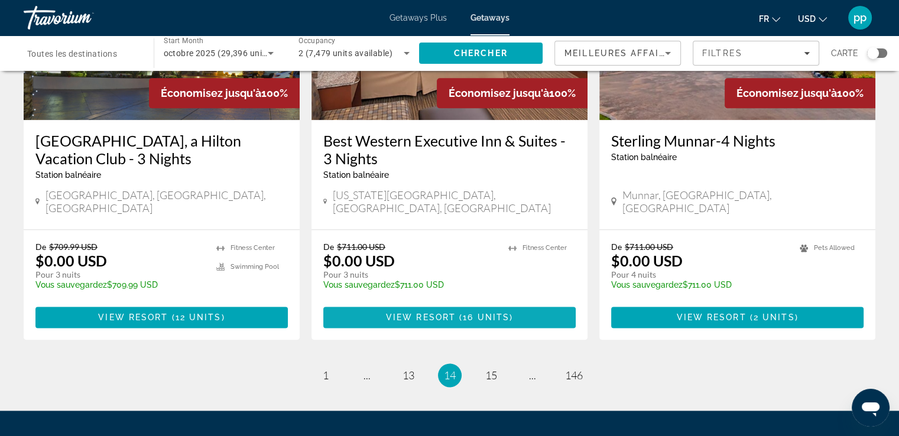
scroll to position [1529, 0]
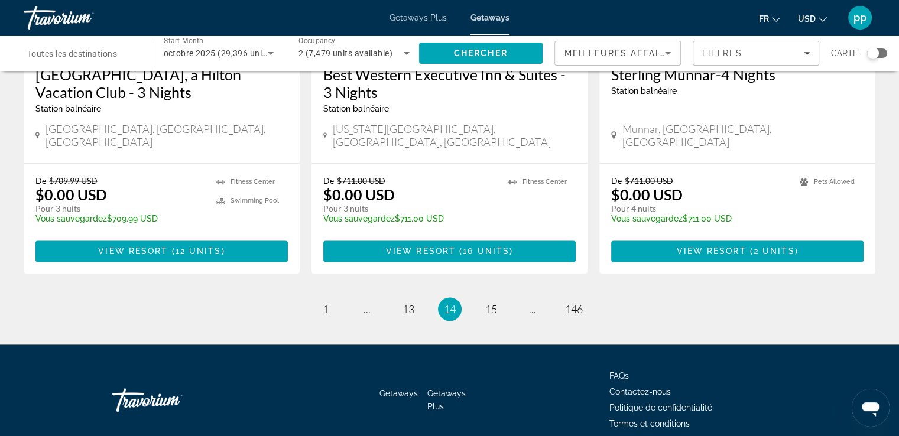
click at [89, 54] on span "Toutes les destinations" at bounding box center [72, 53] width 90 height 9
click at [89, 54] on input "Destination Toutes les destinations" at bounding box center [82, 54] width 111 height 14
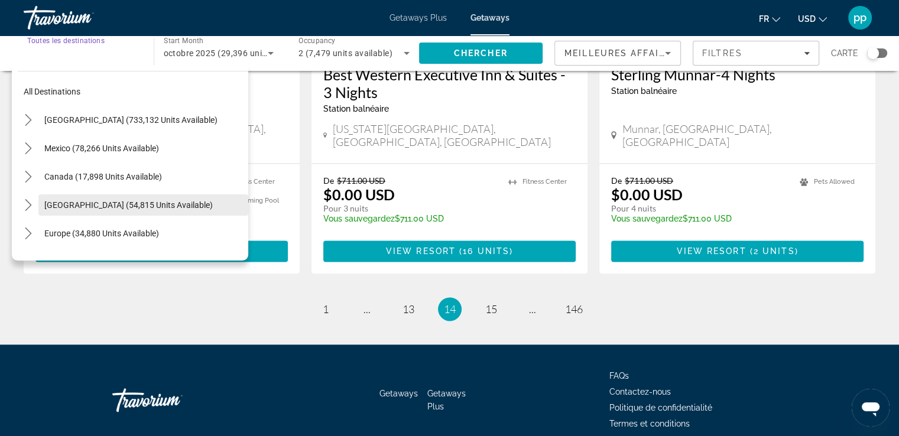
click at [132, 200] on span "[GEOGRAPHIC_DATA] (54,815 units available)" at bounding box center [128, 204] width 168 height 9
type input "**********"
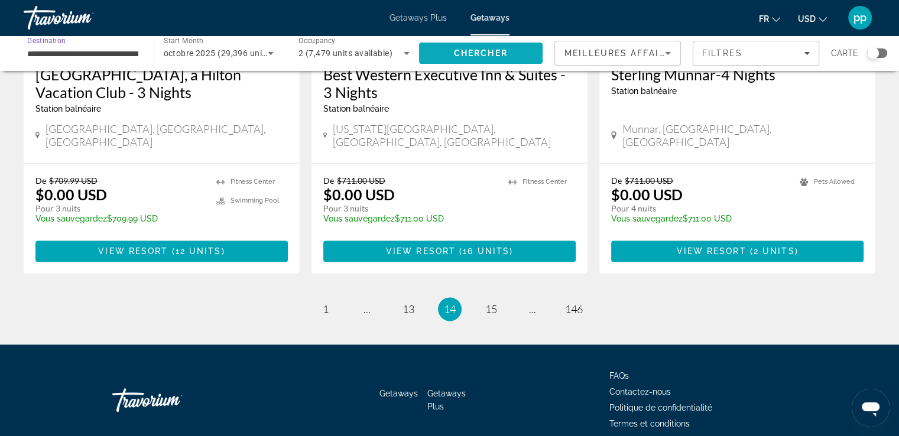
click at [449, 53] on span "Search" at bounding box center [481, 53] width 124 height 28
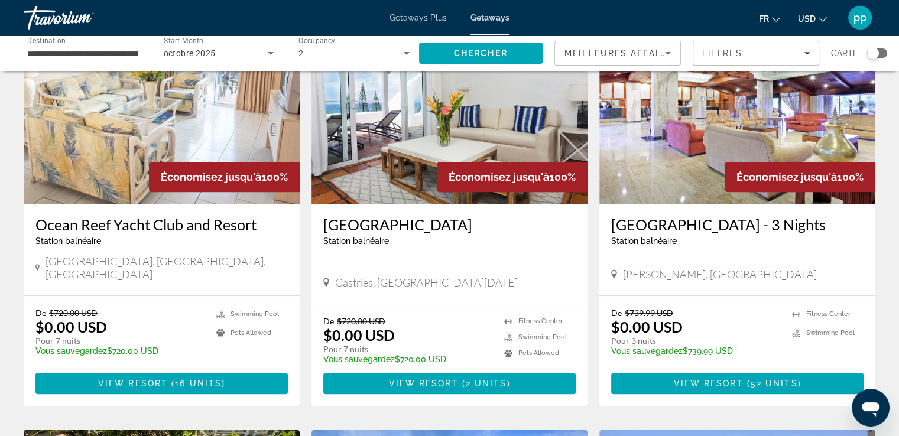
scroll to position [428, 0]
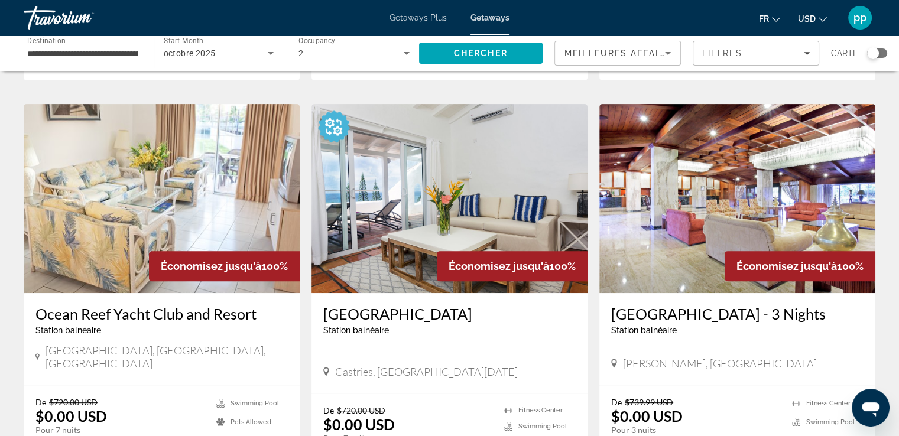
click at [147, 189] on img "Main content" at bounding box center [162, 198] width 276 height 189
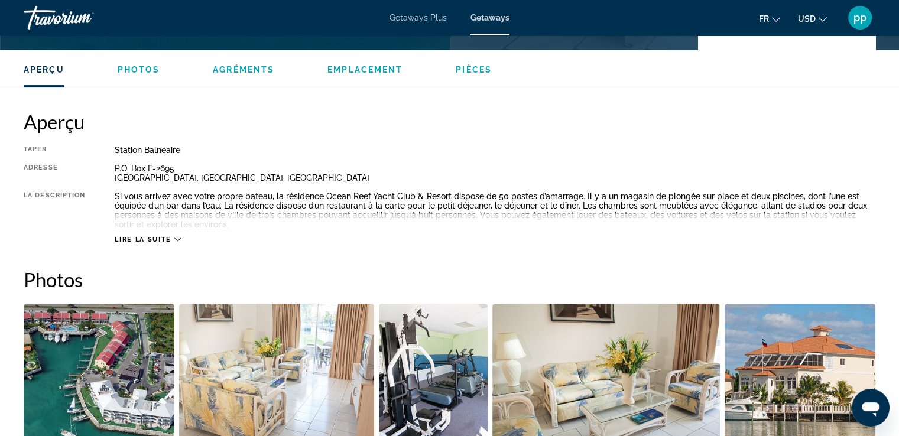
scroll to position [355, 0]
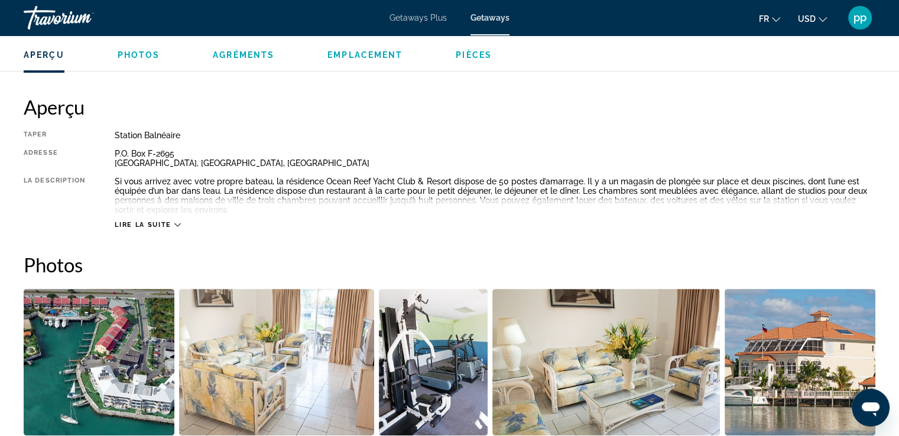
click at [167, 222] on span "Lire la suite" at bounding box center [143, 225] width 56 height 8
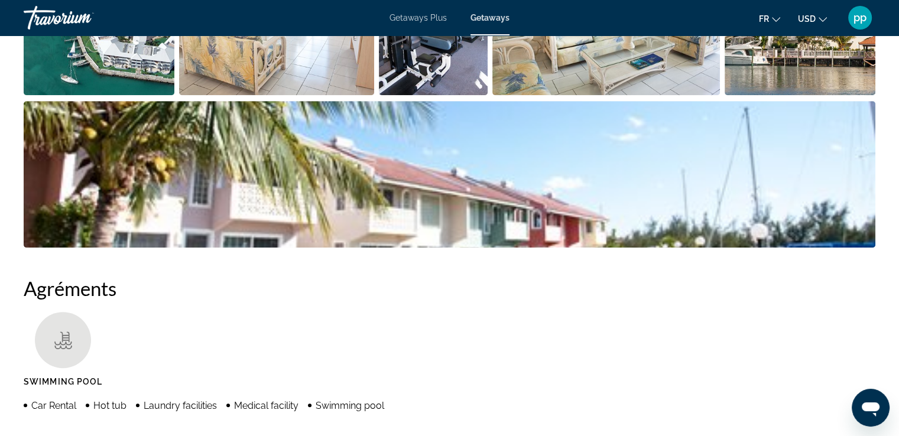
scroll to position [709, 0]
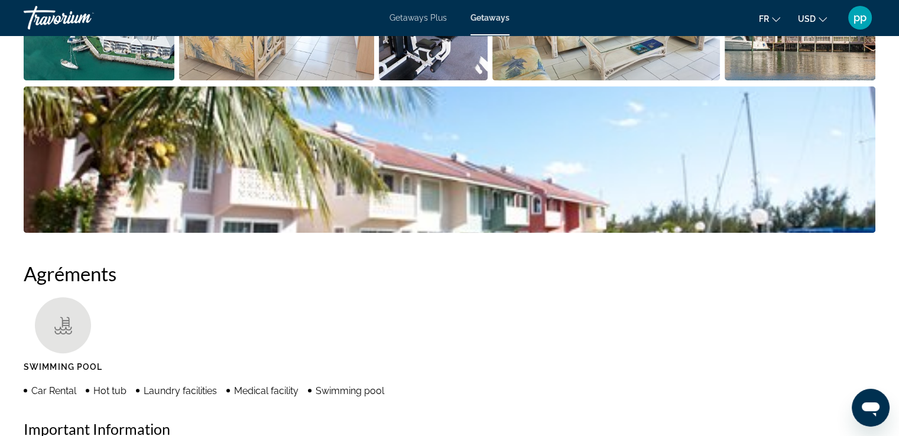
click at [339, 152] on img "Open full-screen image slider" at bounding box center [450, 159] width 852 height 147
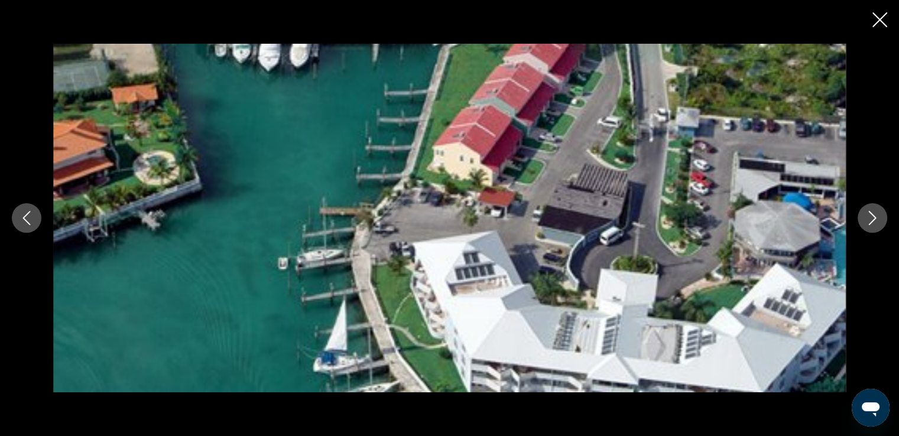
click at [878, 215] on icon "Next image" at bounding box center [872, 218] width 14 height 14
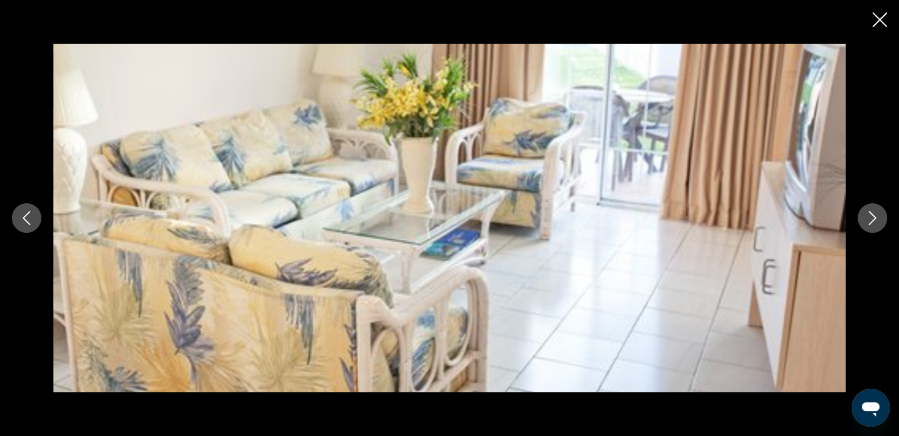
click at [878, 215] on icon "Next image" at bounding box center [872, 218] width 14 height 14
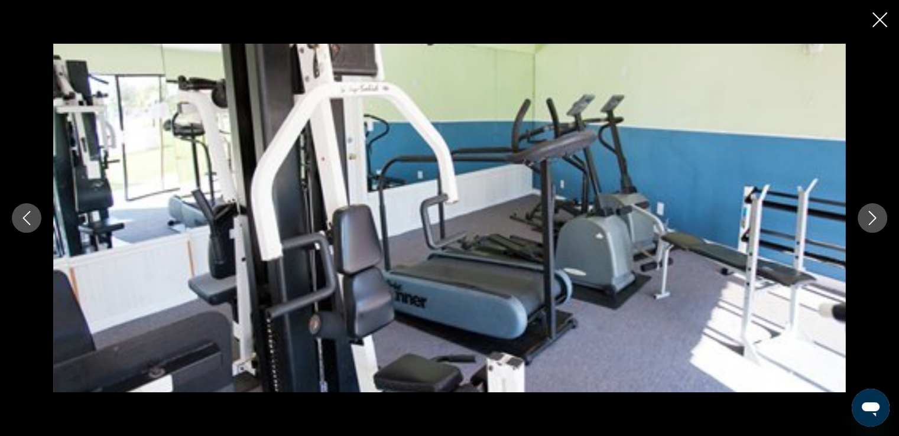
click at [878, 215] on icon "Next image" at bounding box center [872, 218] width 14 height 14
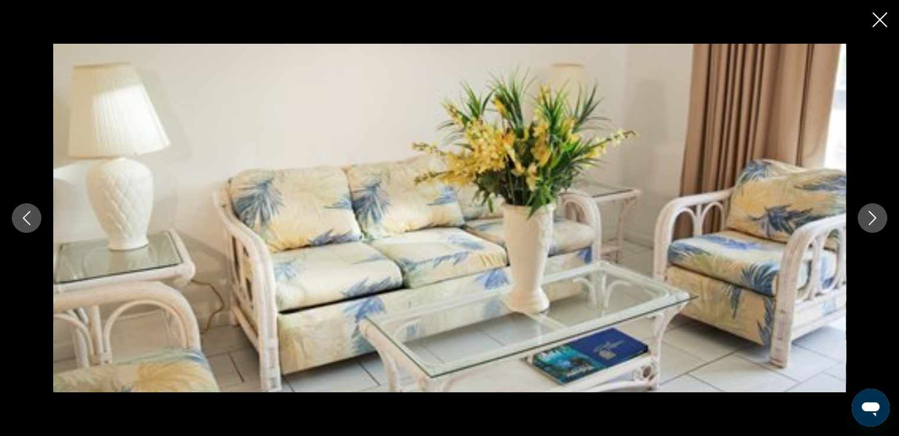
click at [878, 215] on icon "Next image" at bounding box center [872, 218] width 14 height 14
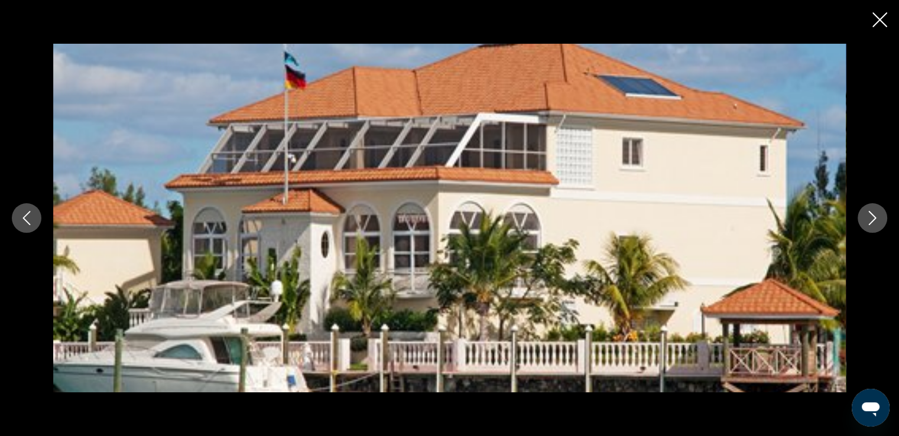
click at [878, 215] on icon "Next image" at bounding box center [872, 218] width 14 height 14
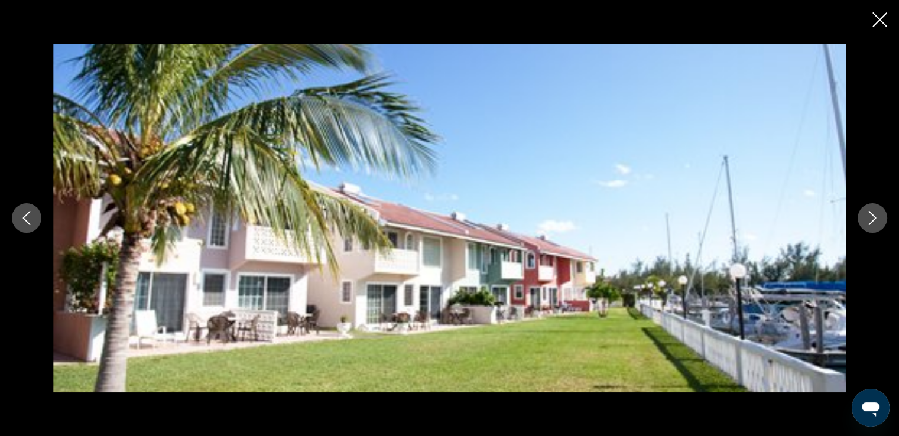
click at [878, 215] on icon "Next image" at bounding box center [872, 218] width 14 height 14
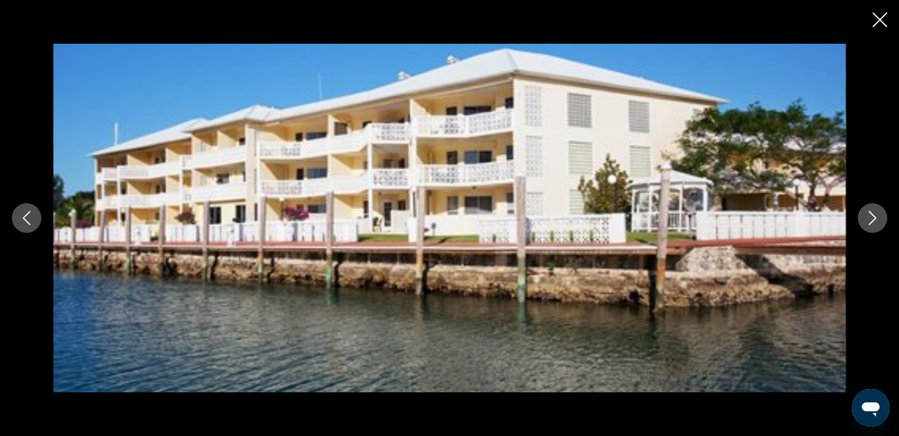
click at [878, 215] on icon "Next image" at bounding box center [872, 218] width 14 height 14
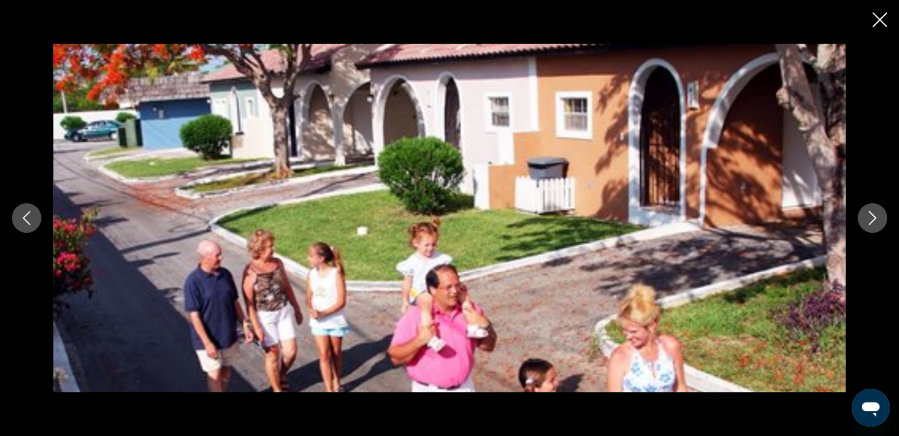
click at [878, 215] on icon "Next image" at bounding box center [872, 218] width 14 height 14
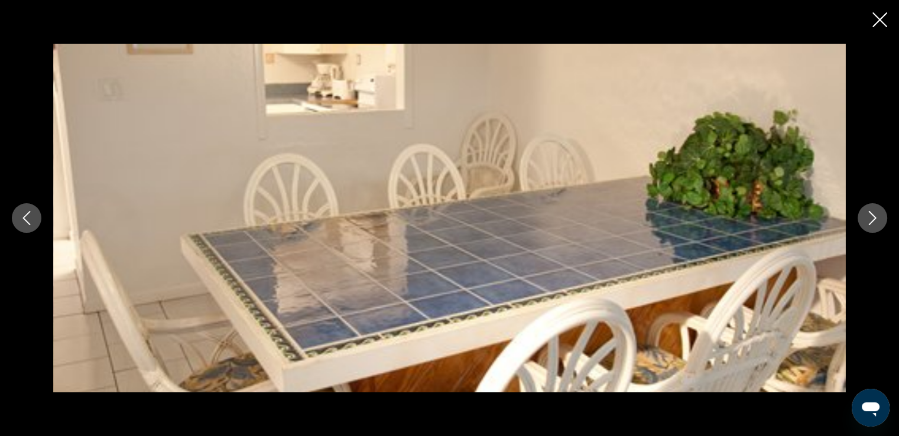
click at [878, 215] on icon "Next image" at bounding box center [872, 218] width 14 height 14
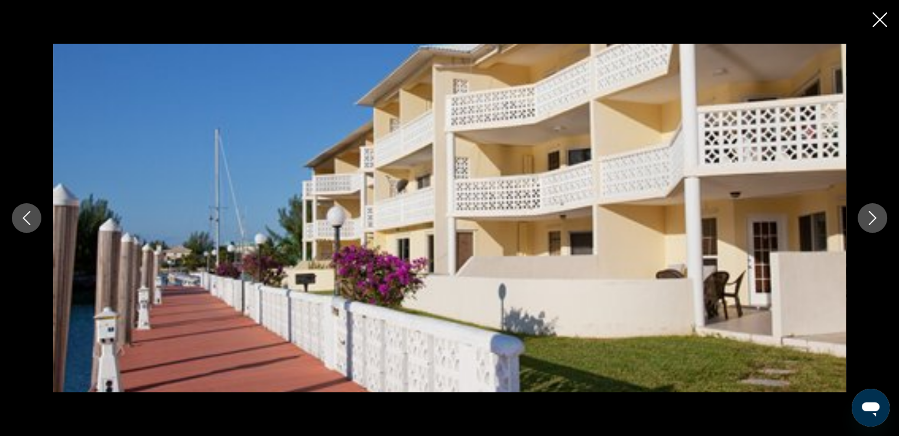
click at [878, 215] on icon "Next image" at bounding box center [872, 218] width 14 height 14
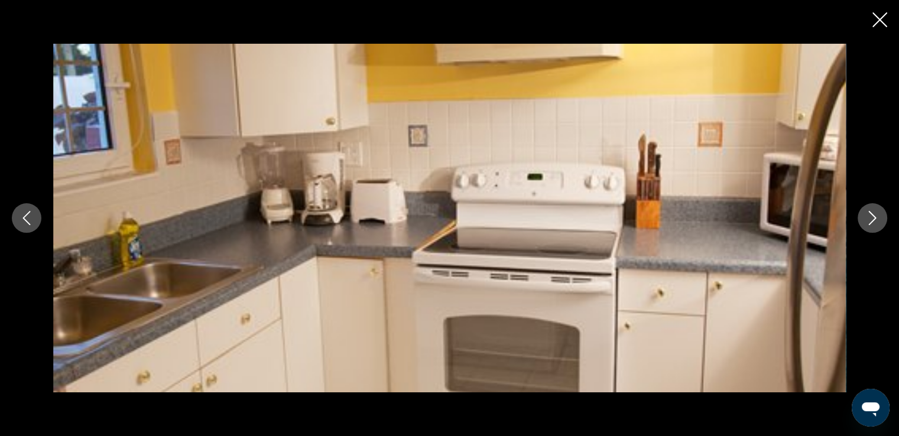
click at [878, 215] on icon "Next image" at bounding box center [872, 218] width 14 height 14
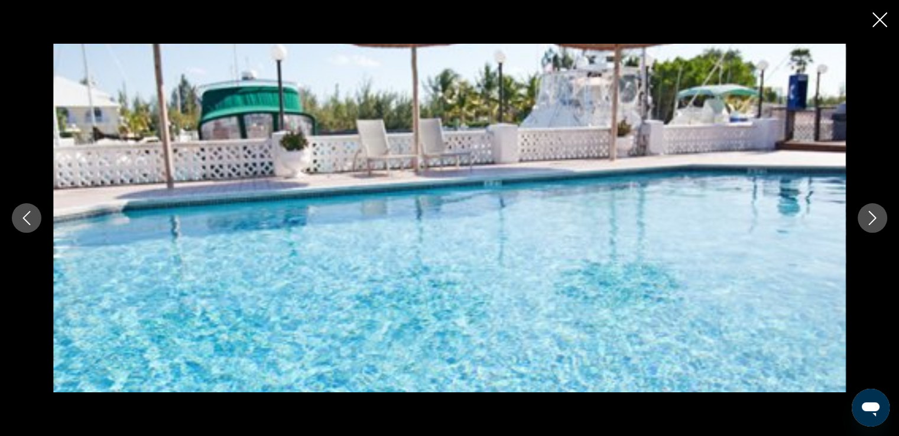
click at [878, 215] on icon "Next image" at bounding box center [872, 218] width 14 height 14
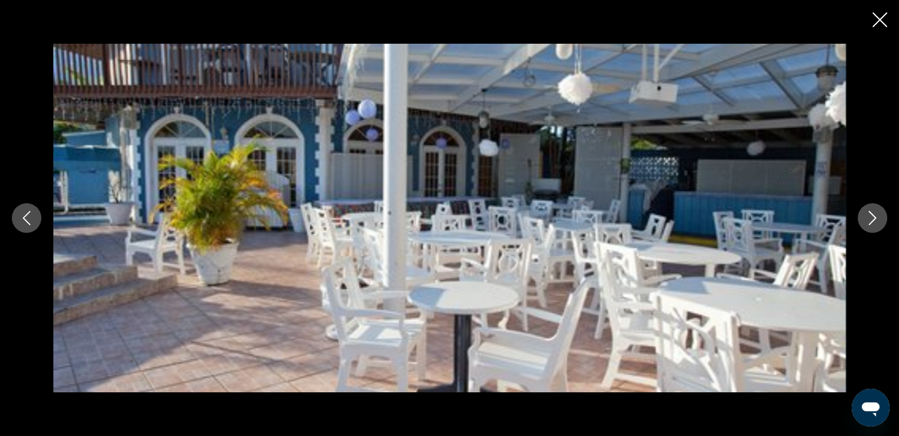
click at [878, 215] on icon "Next image" at bounding box center [872, 218] width 14 height 14
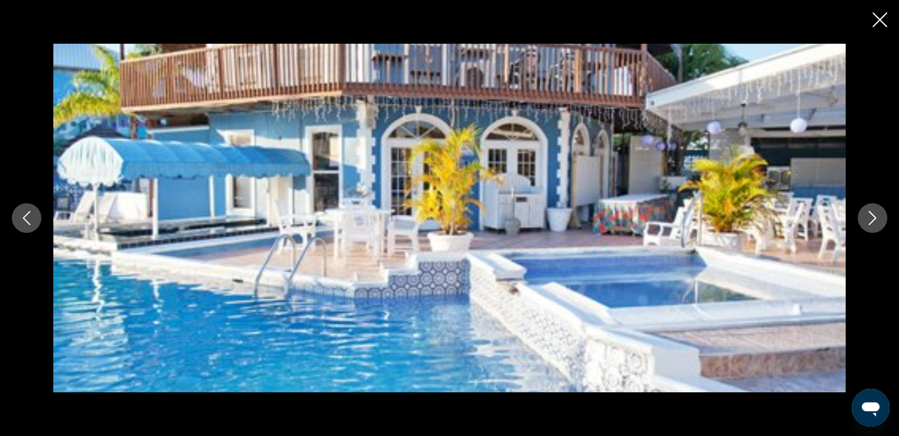
click at [877, 219] on icon "Next image" at bounding box center [872, 218] width 14 height 14
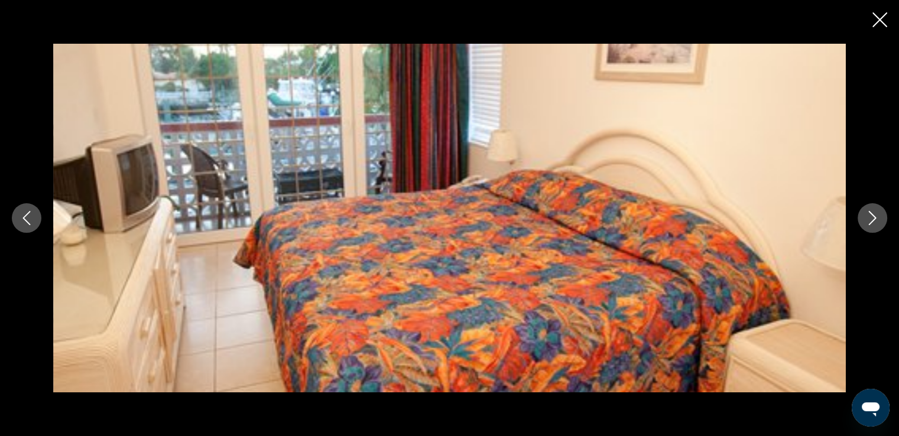
click at [872, 219] on icon "Next image" at bounding box center [872, 218] width 14 height 14
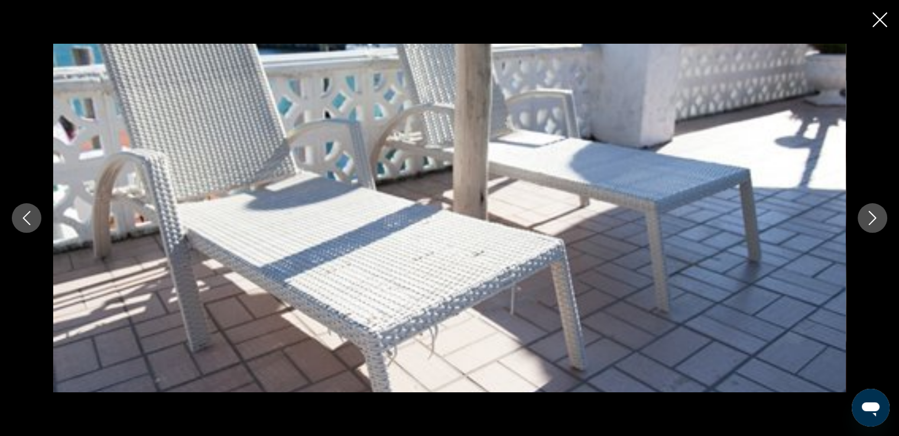
click at [872, 219] on icon "Next image" at bounding box center [872, 218] width 14 height 14
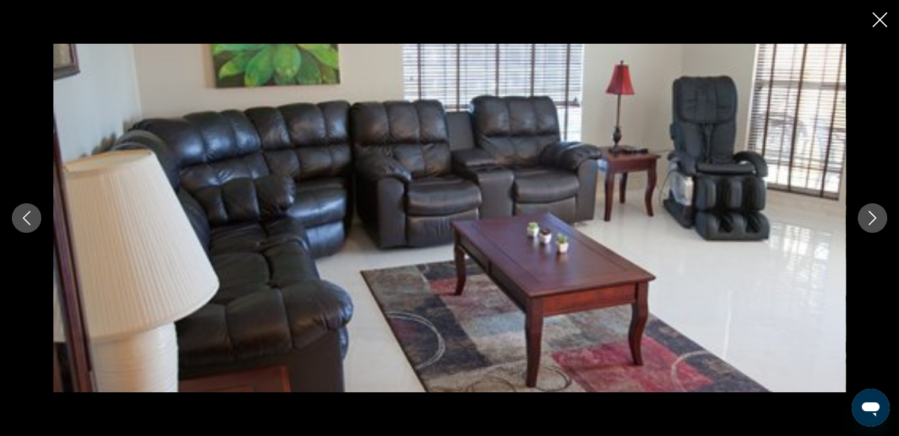
click at [872, 219] on icon "Next image" at bounding box center [872, 218] width 14 height 14
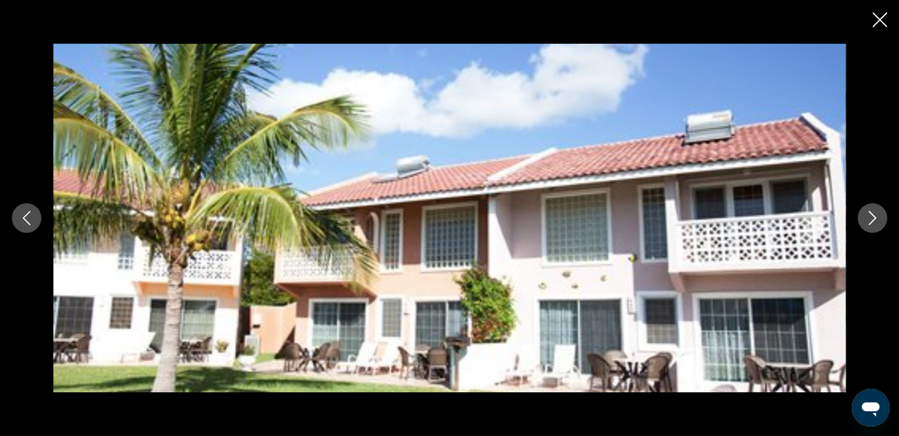
click at [872, 219] on icon "Next image" at bounding box center [872, 218] width 14 height 14
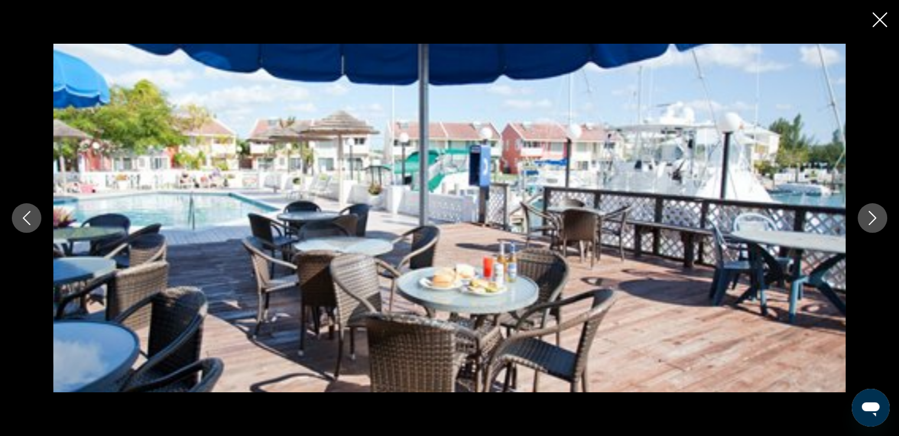
click at [872, 219] on icon "Next image" at bounding box center [872, 218] width 14 height 14
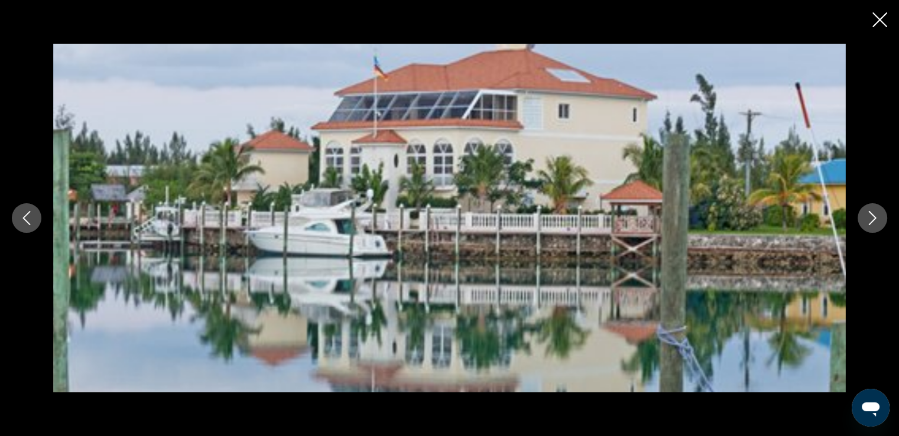
click at [872, 219] on icon "Next image" at bounding box center [872, 218] width 14 height 14
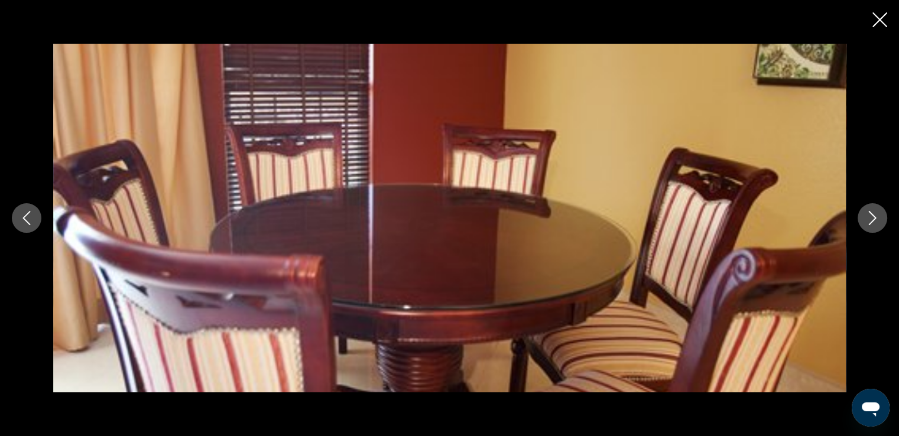
click at [872, 219] on icon "Next image" at bounding box center [872, 218] width 14 height 14
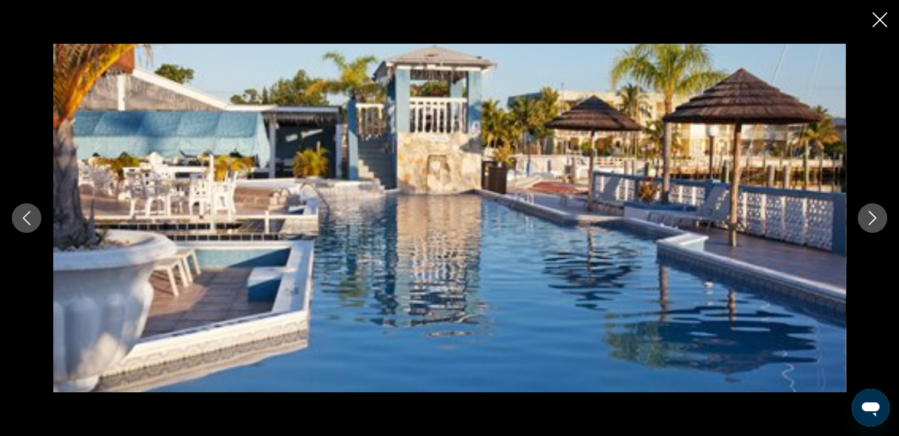
click at [872, 219] on icon "Next image" at bounding box center [872, 218] width 14 height 14
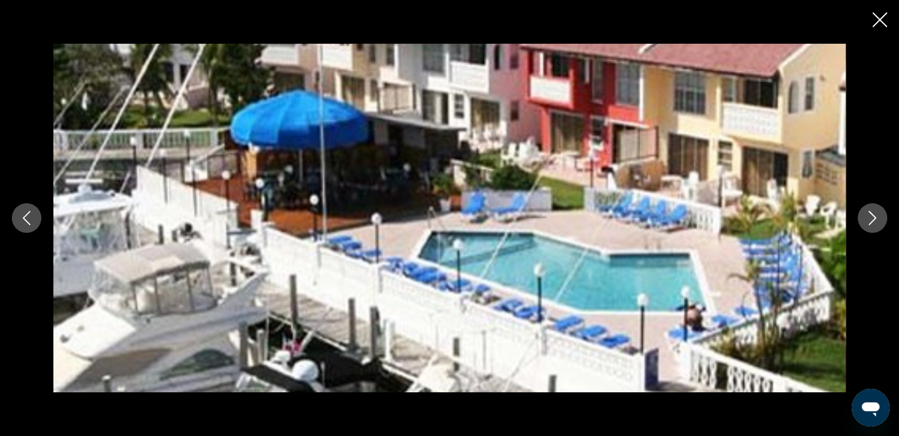
click at [872, 219] on icon "Next image" at bounding box center [872, 218] width 14 height 14
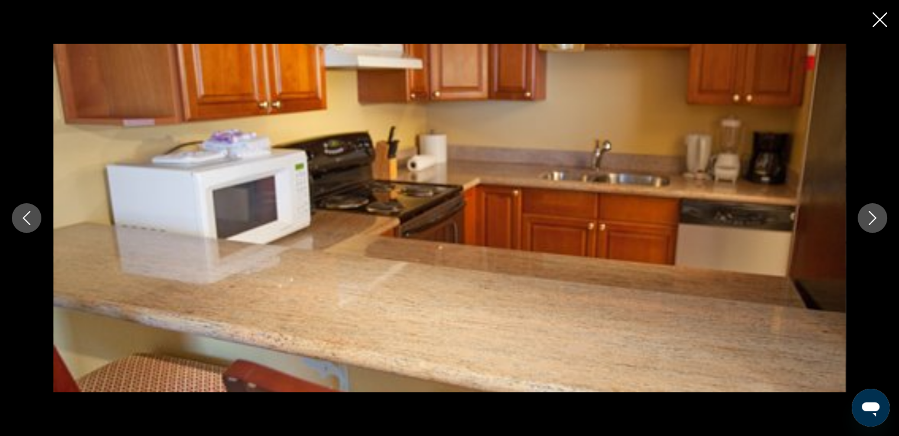
click at [872, 219] on icon "Next image" at bounding box center [872, 218] width 14 height 14
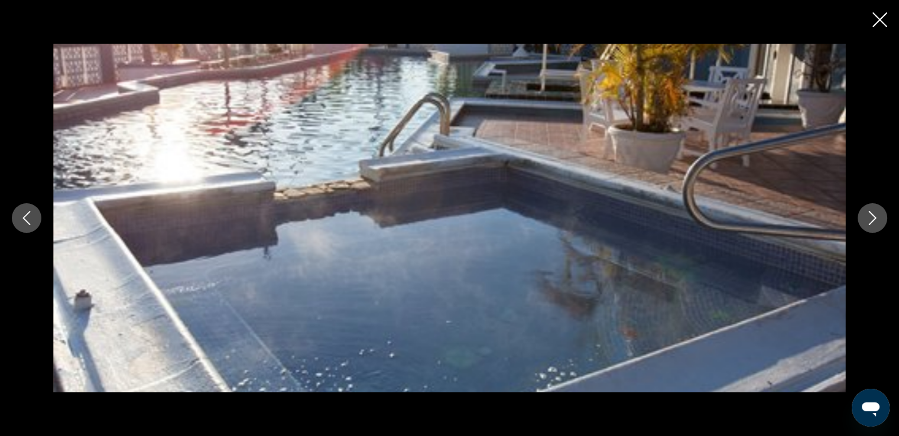
click at [872, 219] on icon "Next image" at bounding box center [872, 218] width 14 height 14
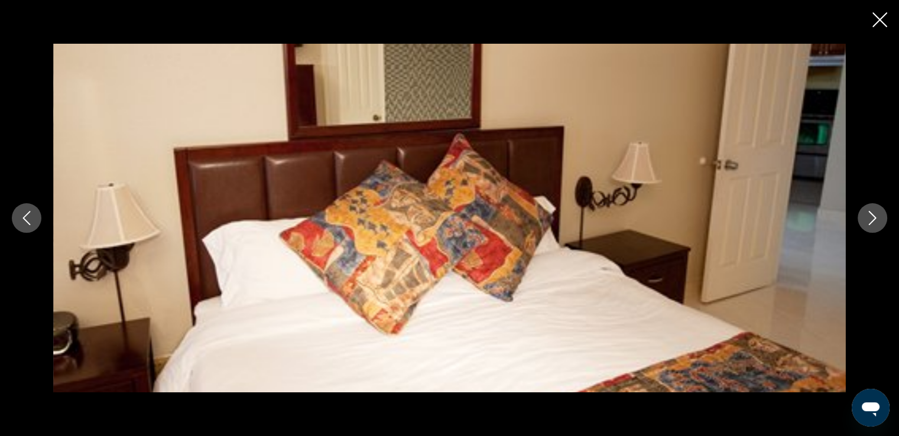
click at [872, 219] on icon "Next image" at bounding box center [872, 218] width 14 height 14
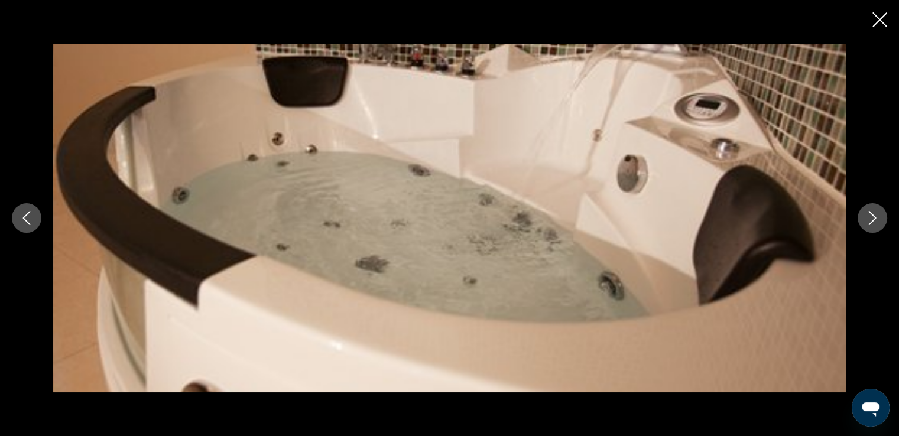
click at [872, 219] on icon "Next image" at bounding box center [872, 218] width 14 height 14
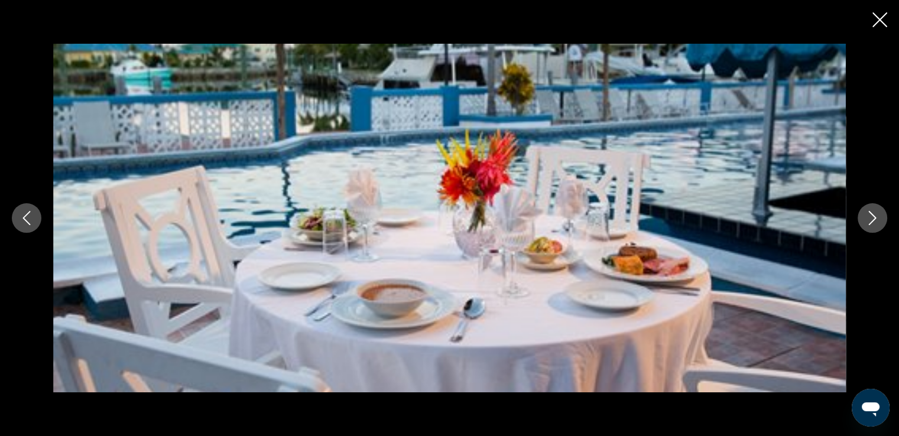
click at [872, 219] on icon "Next image" at bounding box center [872, 218] width 14 height 14
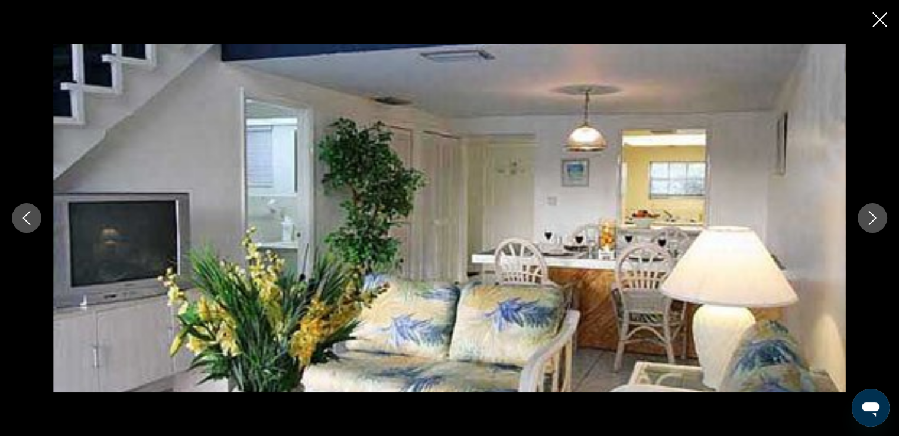
click at [872, 219] on icon "Next image" at bounding box center [872, 218] width 14 height 14
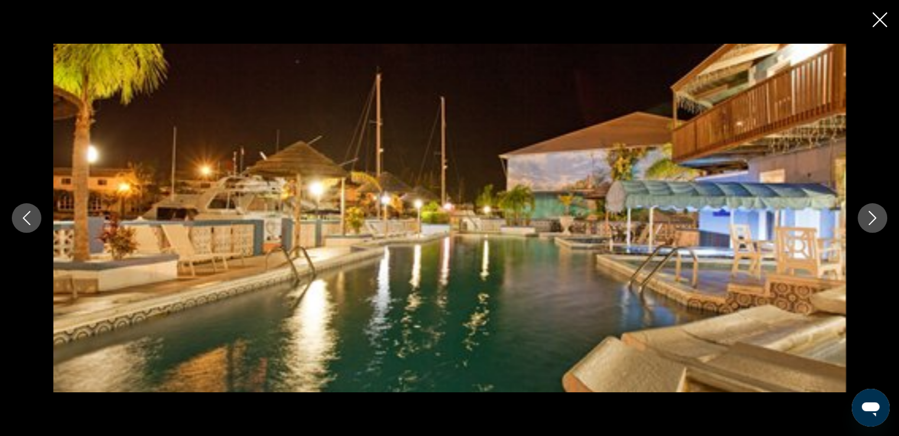
click at [872, 219] on icon "Next image" at bounding box center [872, 218] width 14 height 14
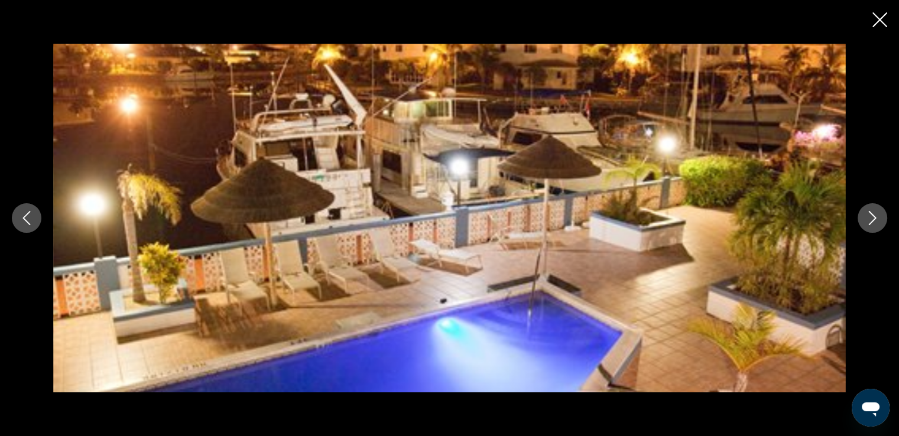
click at [872, 219] on icon "Next image" at bounding box center [872, 218] width 14 height 14
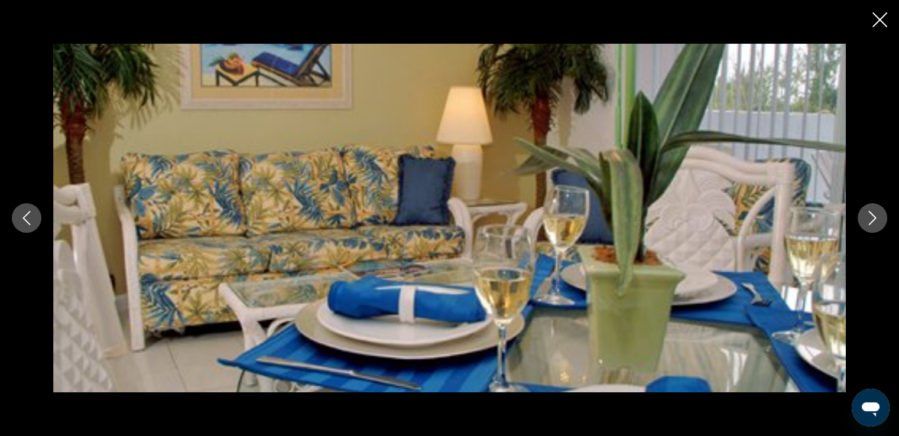
click at [872, 219] on icon "Next image" at bounding box center [872, 218] width 14 height 14
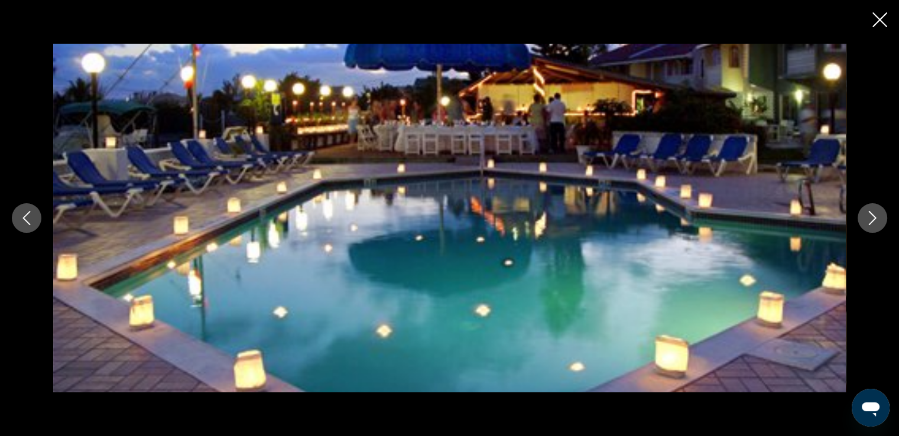
click at [872, 219] on icon "Next image" at bounding box center [872, 218] width 14 height 14
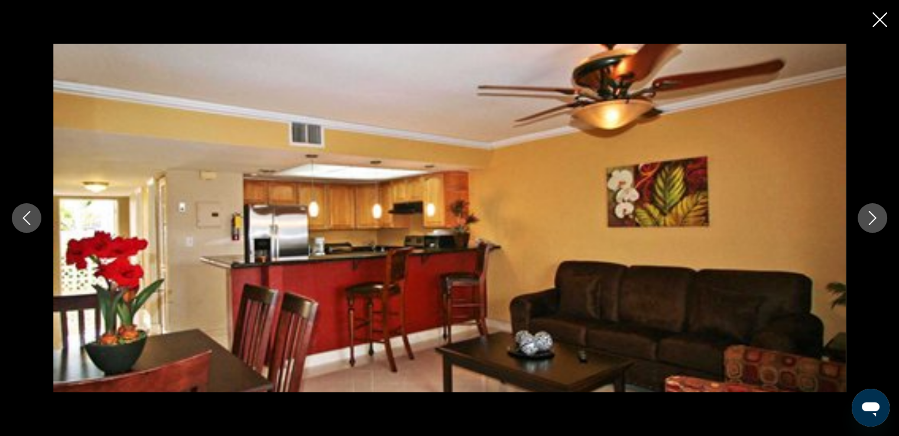
click at [872, 219] on icon "Next image" at bounding box center [872, 218] width 14 height 14
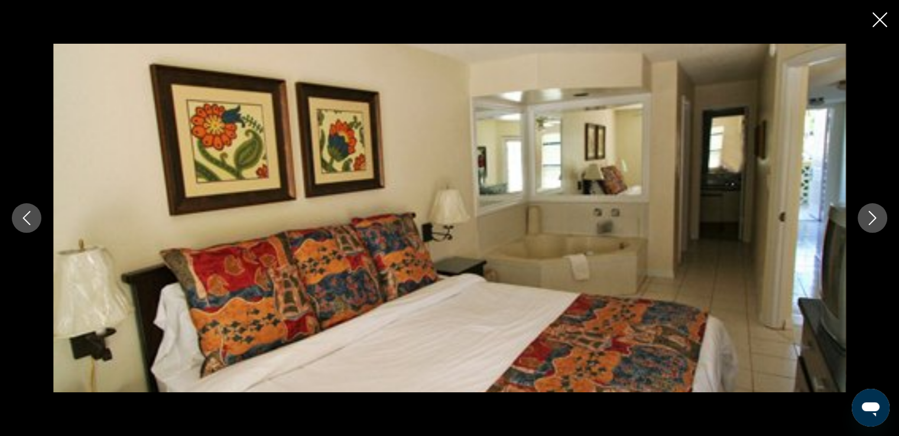
click at [872, 219] on icon "Next image" at bounding box center [872, 218] width 14 height 14
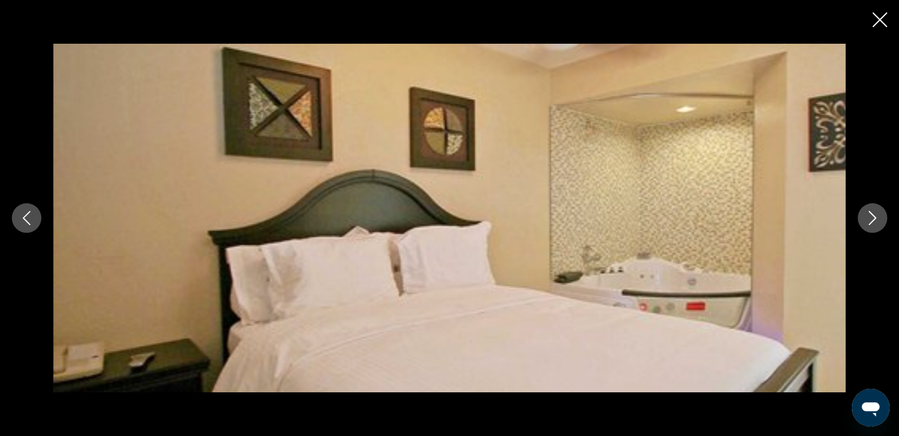
click at [872, 219] on icon "Next image" at bounding box center [872, 218] width 14 height 14
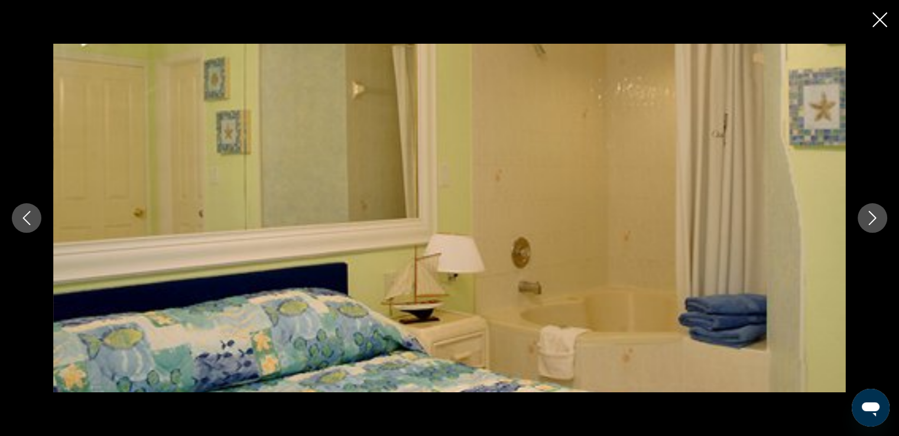
click at [26, 223] on icon "Previous image" at bounding box center [27, 218] width 14 height 14
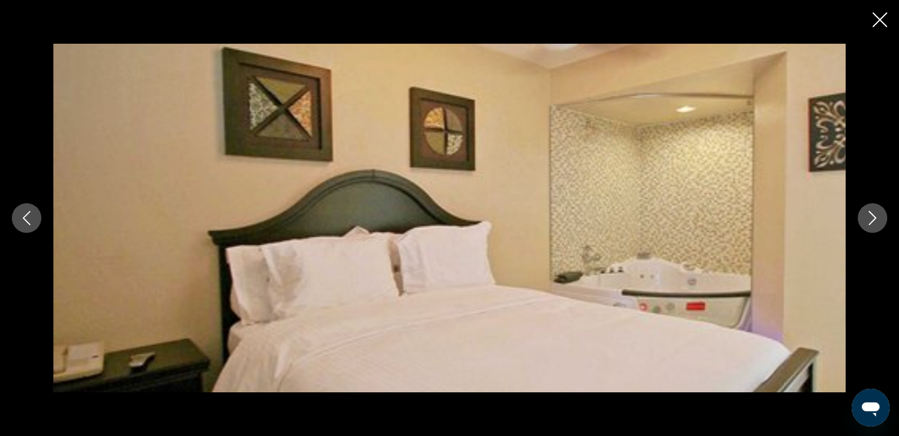
click at [869, 220] on icon "Next image" at bounding box center [872, 218] width 14 height 14
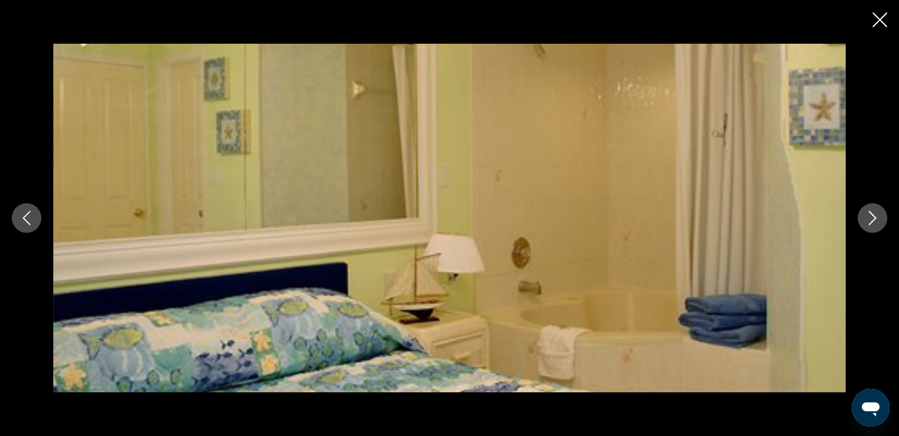
click at [869, 220] on icon "Next image" at bounding box center [872, 218] width 14 height 14
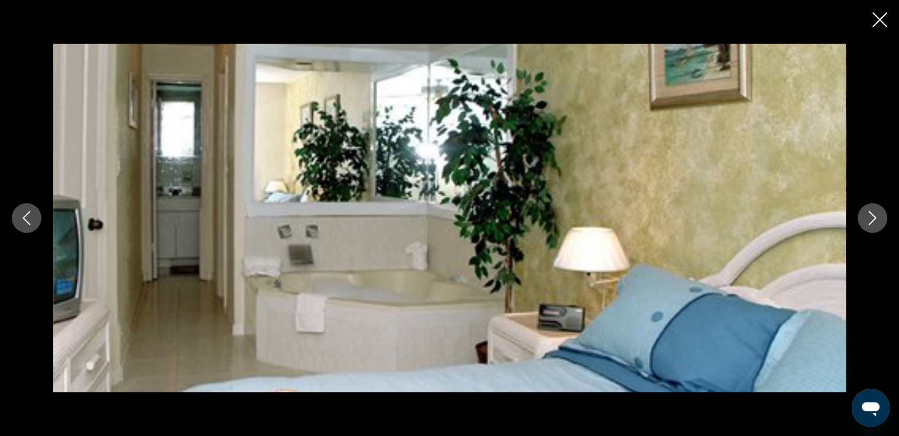
click at [869, 220] on icon "Next image" at bounding box center [872, 218] width 14 height 14
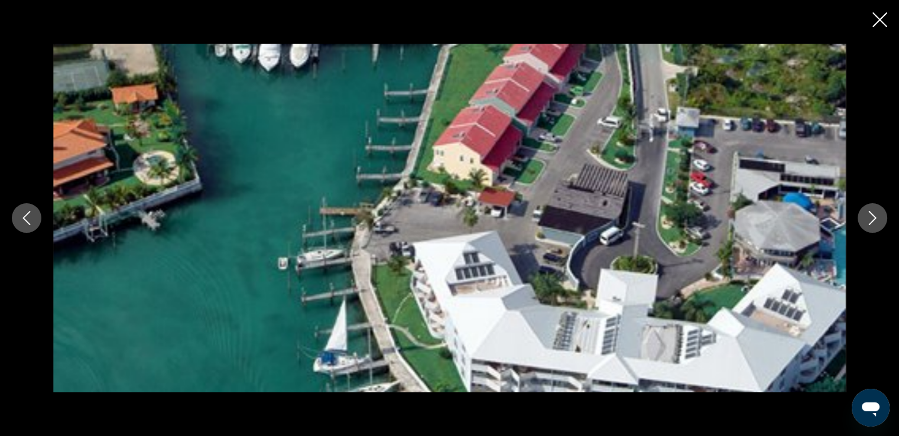
click at [869, 220] on icon "Next image" at bounding box center [872, 218] width 14 height 14
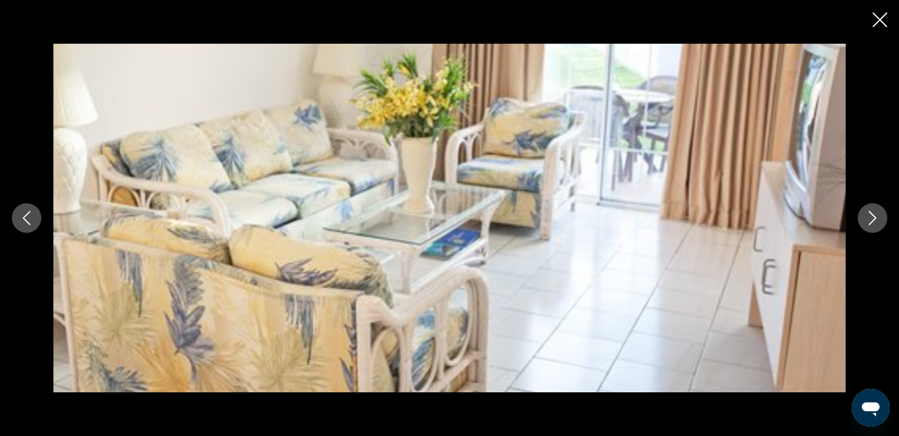
click at [869, 220] on icon "Next image" at bounding box center [872, 218] width 14 height 14
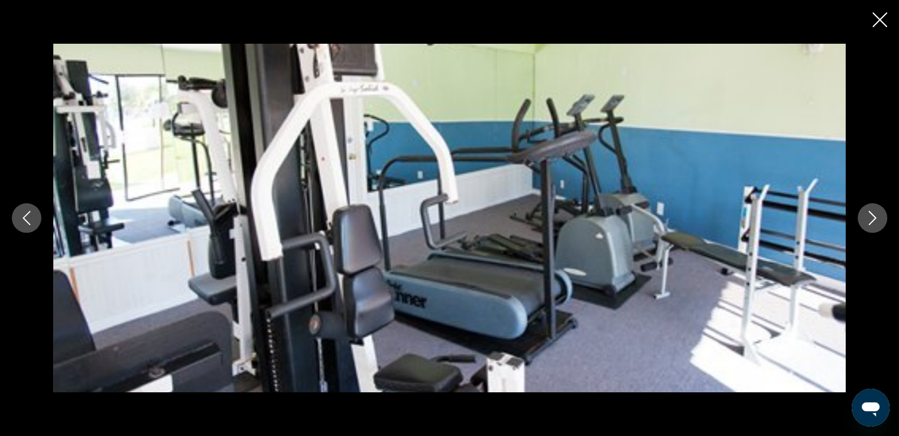
click at [881, 19] on icon "Close slideshow" at bounding box center [879, 19] width 15 height 15
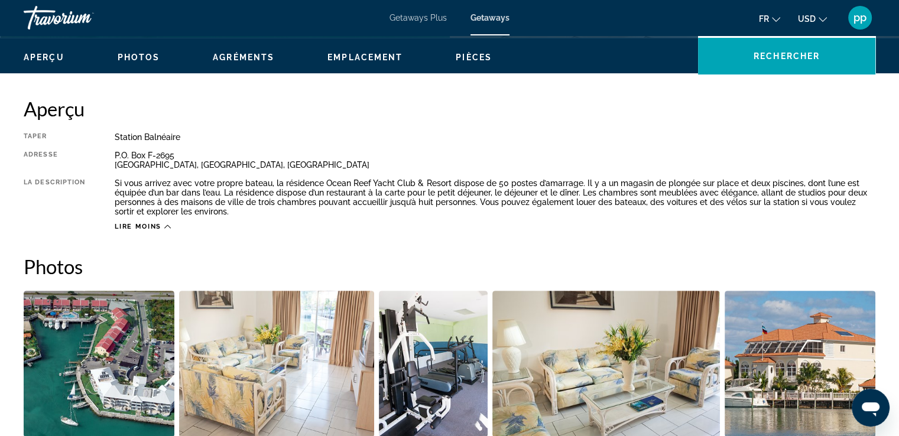
scroll to position [0, 0]
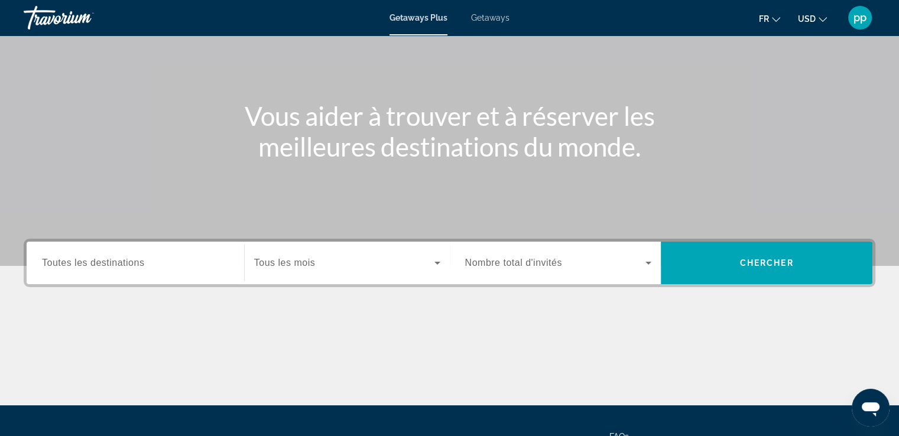
scroll to position [103, 0]
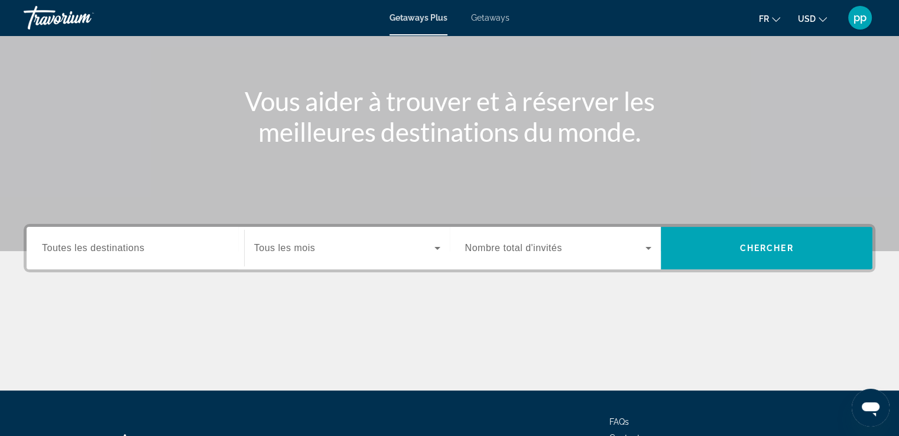
click at [395, 256] on div "Search widget" at bounding box center [347, 248] width 186 height 33
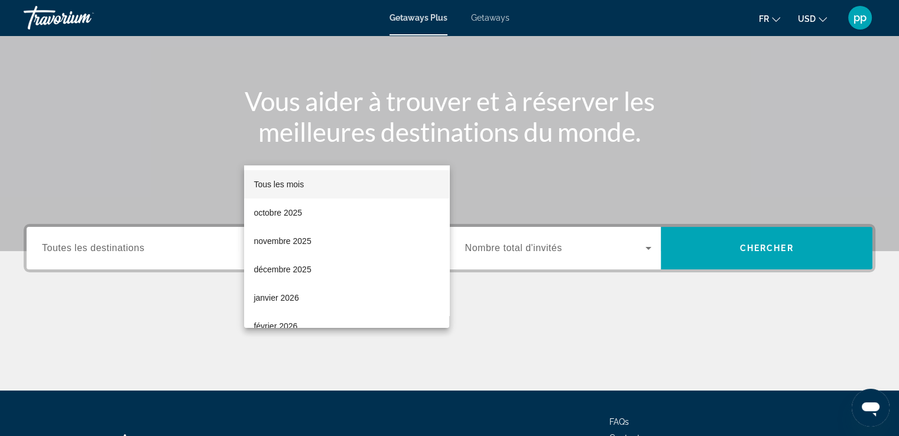
scroll to position [203, 0]
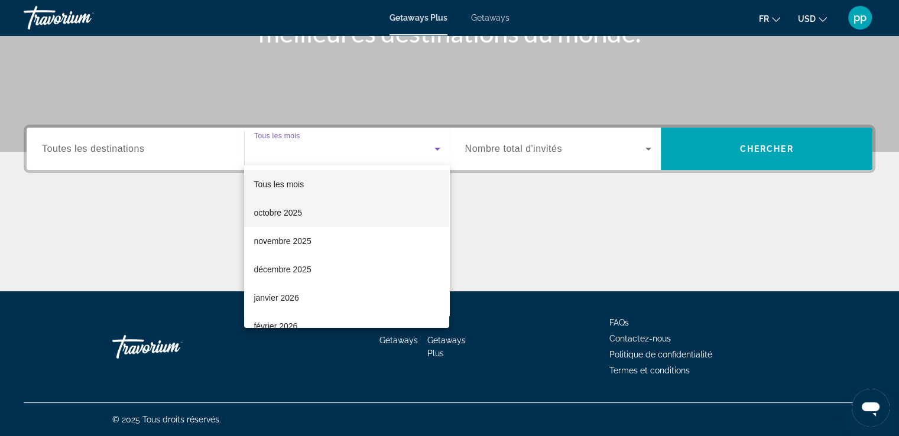
click at [339, 213] on mat-option "octobre 2025" at bounding box center [346, 213] width 205 height 28
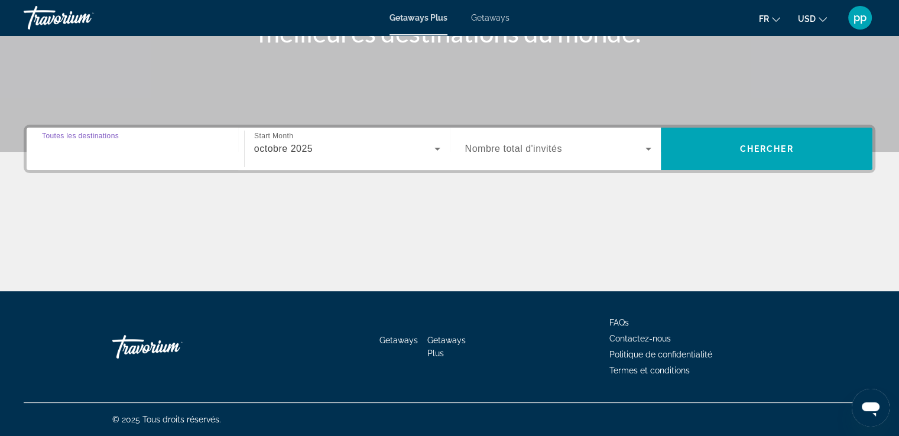
click at [161, 150] on input "Destination Toutes les destinations" at bounding box center [135, 149] width 187 height 14
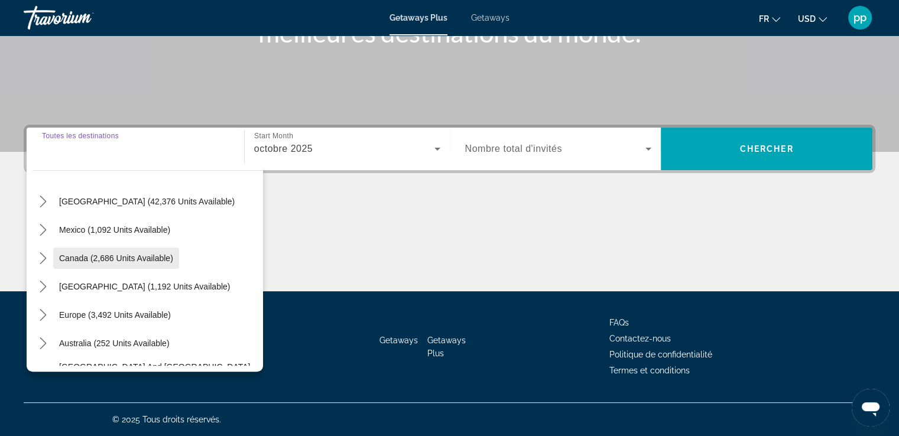
scroll to position [59, 0]
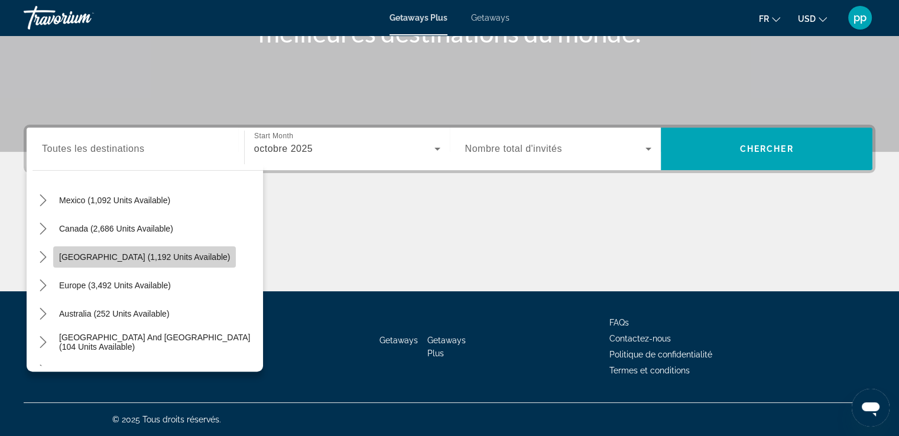
click at [152, 256] on span "Caribbean & Atlantic Islands (1,192 units available)" at bounding box center [144, 256] width 171 height 9
type input "**********"
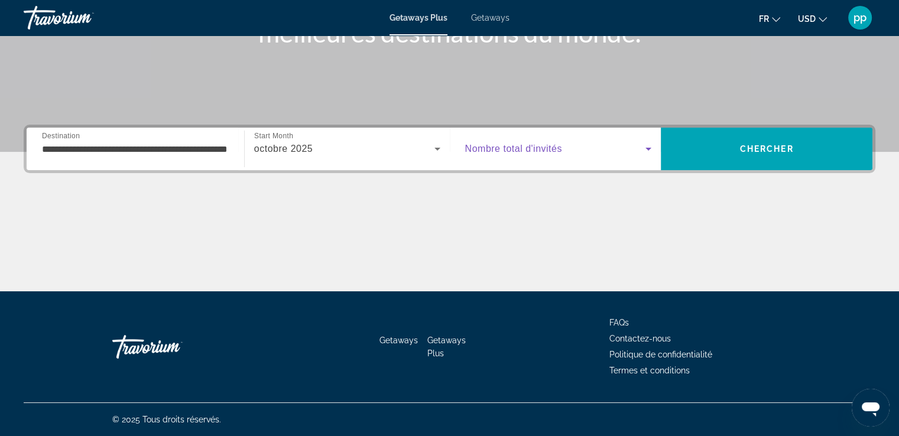
click at [642, 148] on icon "Search widget" at bounding box center [648, 149] width 14 height 14
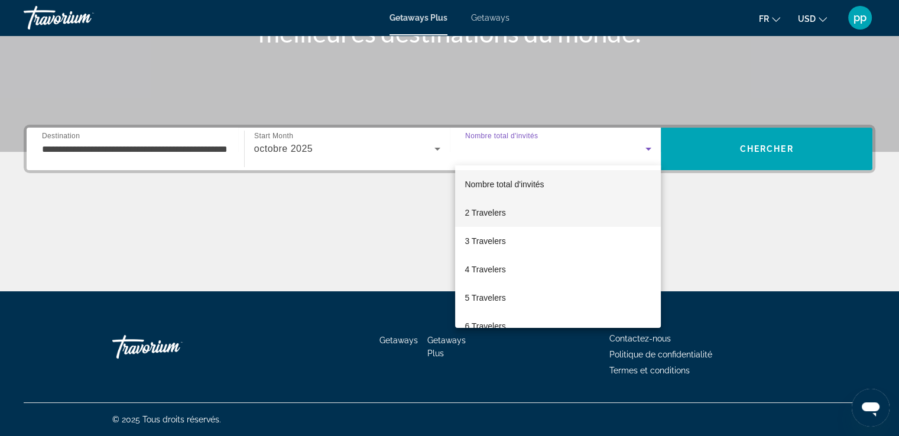
click at [494, 214] on span "2 Travelers" at bounding box center [485, 213] width 41 height 14
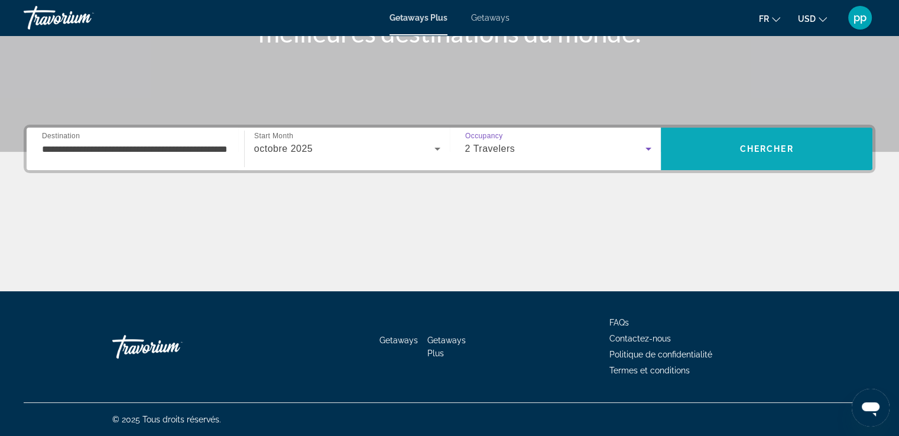
click at [779, 152] on span "Chercher" at bounding box center [767, 148] width 54 height 9
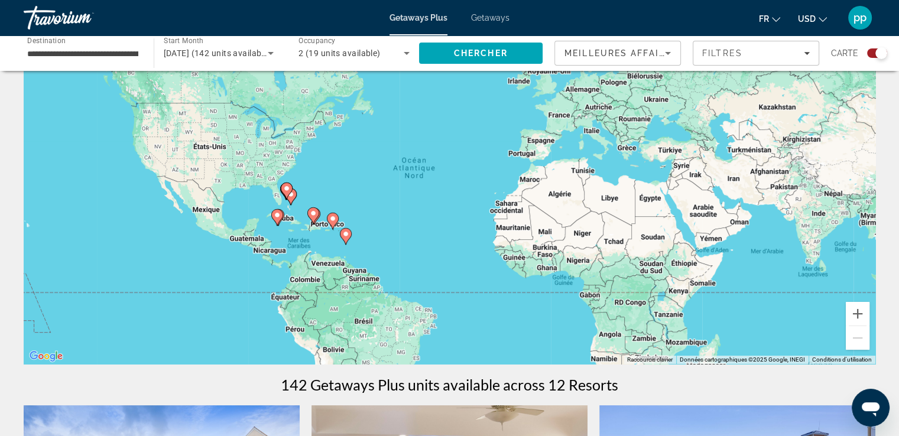
scroll to position [89, 0]
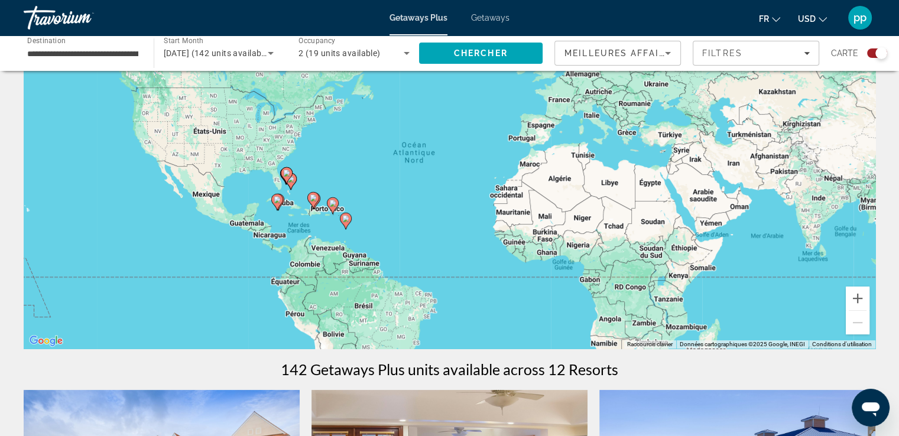
click at [329, 200] on image "Main content" at bounding box center [332, 203] width 7 height 7
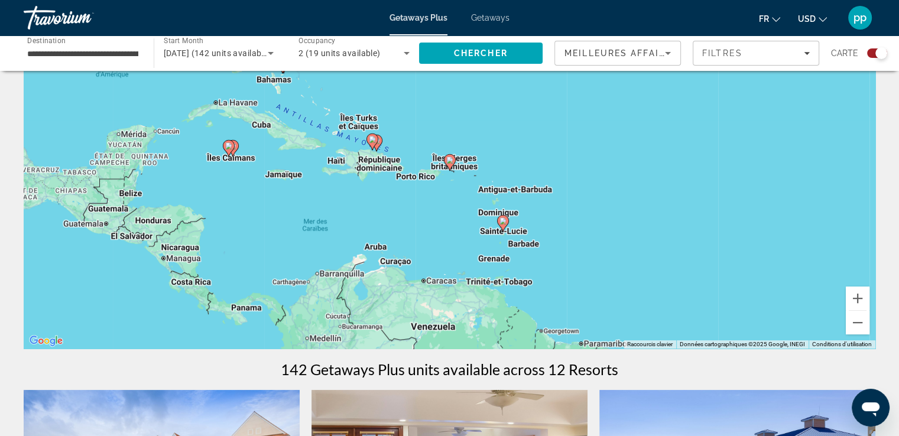
click at [313, 190] on div "Pour naviguer, appuyez sur les touches fléchées. Pour activer le glissement ave…" at bounding box center [450, 171] width 852 height 355
click at [429, 194] on div "Pour activer le glissement avec le clavier, appuyez sur Alt+Entrée. Une fois ce…" at bounding box center [450, 171] width 852 height 355
click at [415, 128] on div "Pour activer le glissement avec le clavier, appuyez sur Alt+Entrée. Une fois ce…" at bounding box center [450, 171] width 852 height 355
click at [544, 235] on div "Pour activer le glissement avec le clavier, appuyez sur Alt+Entrée. Une fois ce…" at bounding box center [450, 171] width 852 height 355
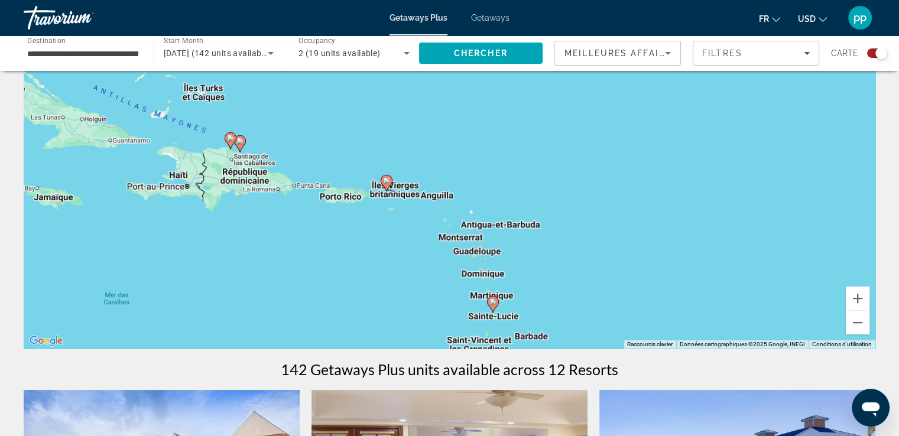
drag, startPoint x: 246, startPoint y: 171, endPoint x: 280, endPoint y: 259, distance: 94.8
click at [280, 259] on div "Pour activer le glissement avec le clavier, appuyez sur Alt+Entrée. Une fois ce…" at bounding box center [450, 171] width 852 height 355
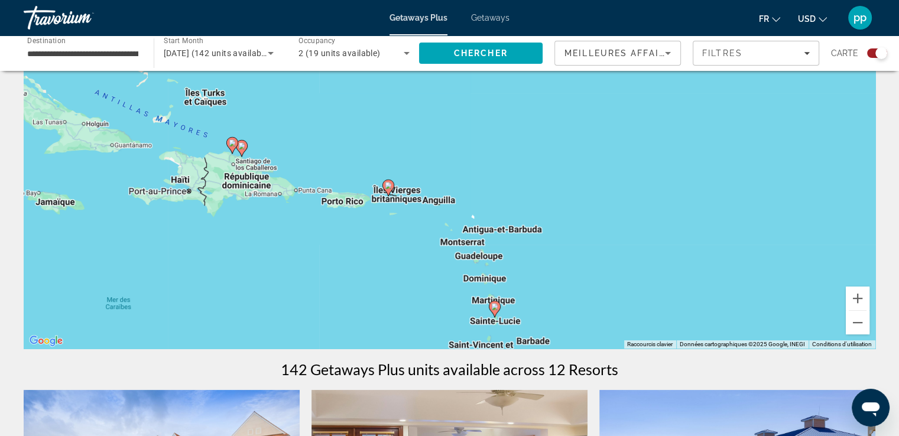
click at [336, 158] on div "Pour activer le glissement avec le clavier, appuyez sur Alt+Entrée. Une fois ce…" at bounding box center [450, 171] width 852 height 355
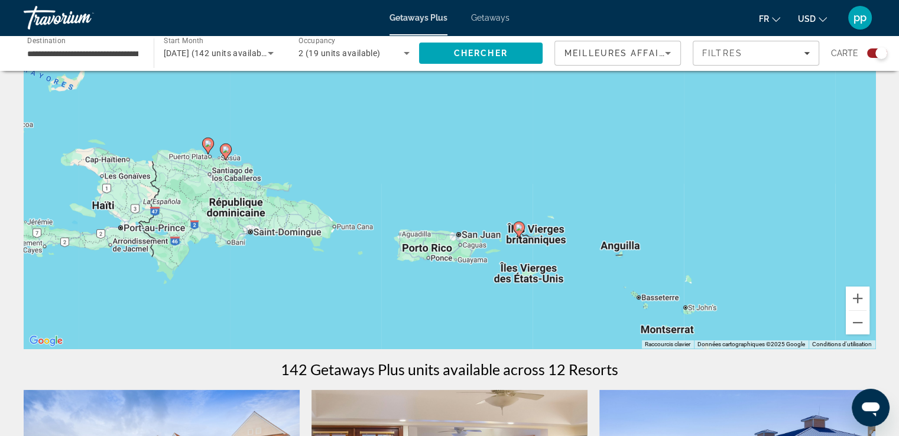
drag, startPoint x: 244, startPoint y: 157, endPoint x: 326, endPoint y: 161, distance: 82.9
click at [326, 161] on div "Pour activer le glissement avec le clavier, appuyez sur Alt+Entrée. Une fois ce…" at bounding box center [450, 171] width 852 height 355
click at [272, 148] on div "Pour activer le glissement avec le clavier, appuyez sur Alt+Entrée. Une fois ce…" at bounding box center [450, 171] width 852 height 355
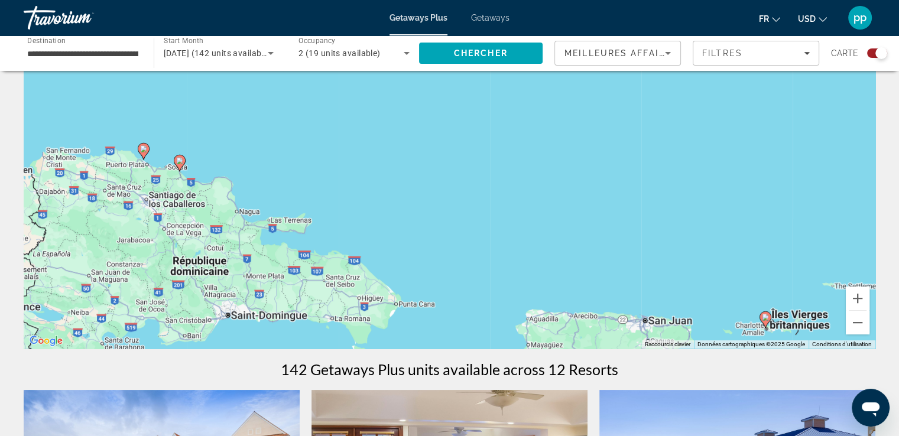
click at [319, 167] on div "Pour activer le glissement avec le clavier, appuyez sur Alt+Entrée. Une fois ce…" at bounding box center [450, 171] width 852 height 355
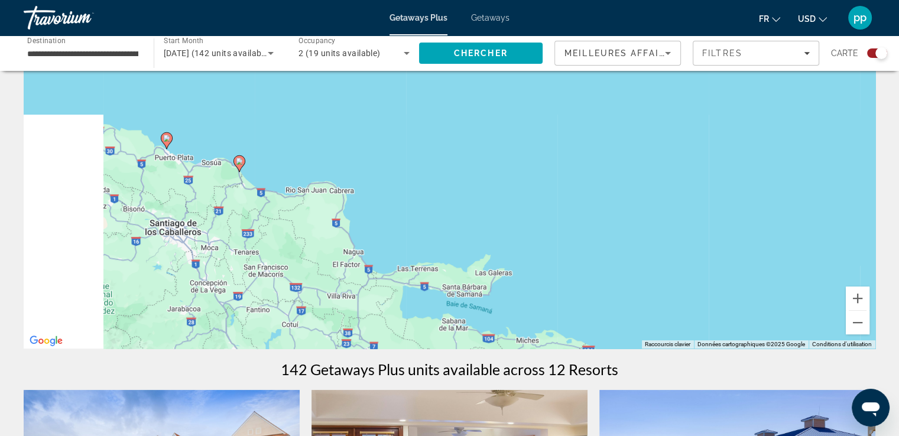
drag, startPoint x: 126, startPoint y: 171, endPoint x: 366, endPoint y: 166, distance: 240.0
click at [366, 166] on div "Pour activer le glissement avec le clavier, appuyez sur Alt+Entrée. Une fois ce…" at bounding box center [450, 171] width 852 height 355
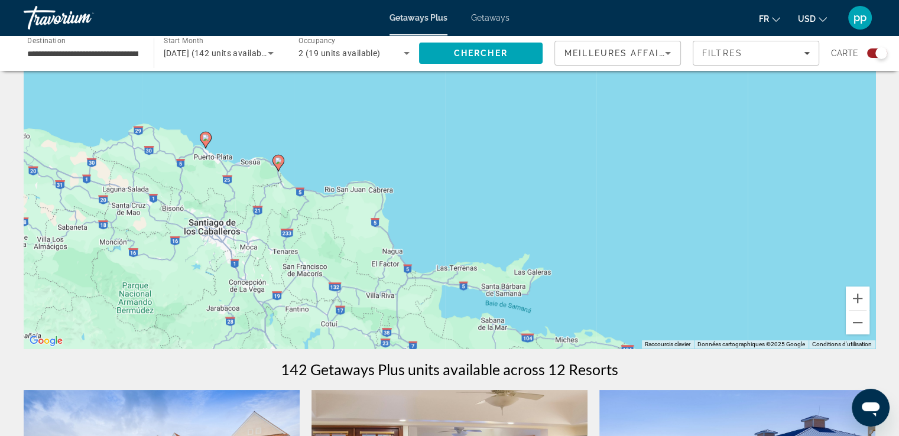
click at [278, 160] on image "Main content" at bounding box center [278, 160] width 7 height 7
type input "**********"
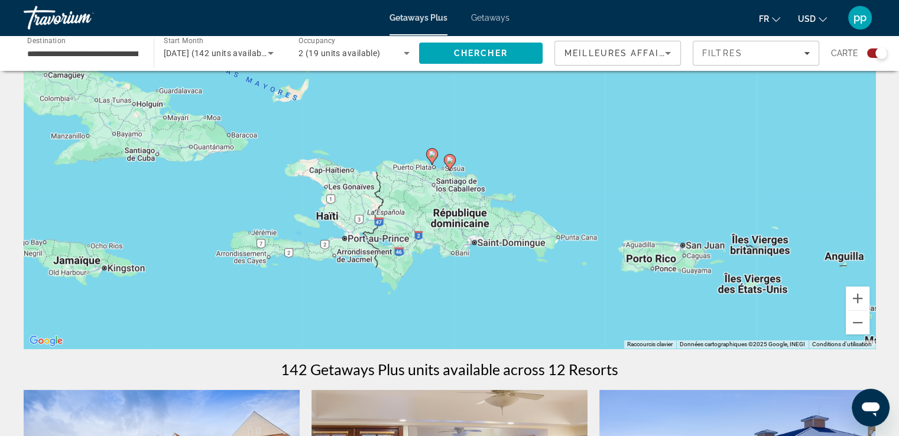
click at [449, 159] on image "Main content" at bounding box center [449, 160] width 7 height 7
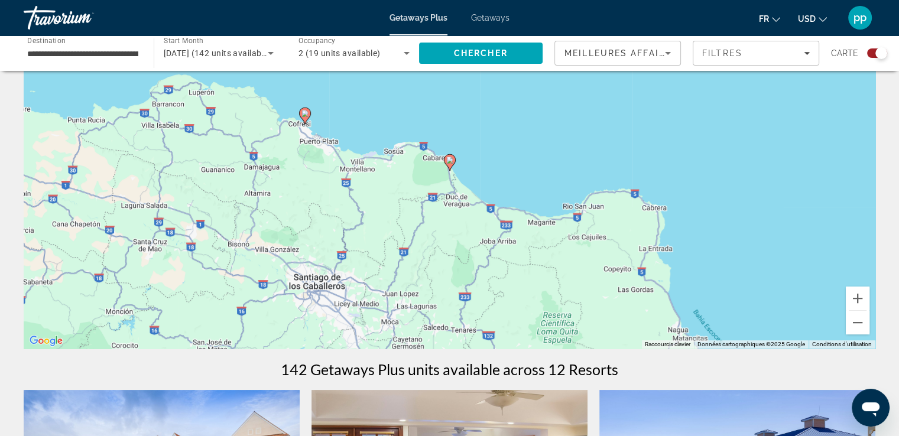
click at [303, 109] on icon "Main content" at bounding box center [304, 115] width 11 height 15
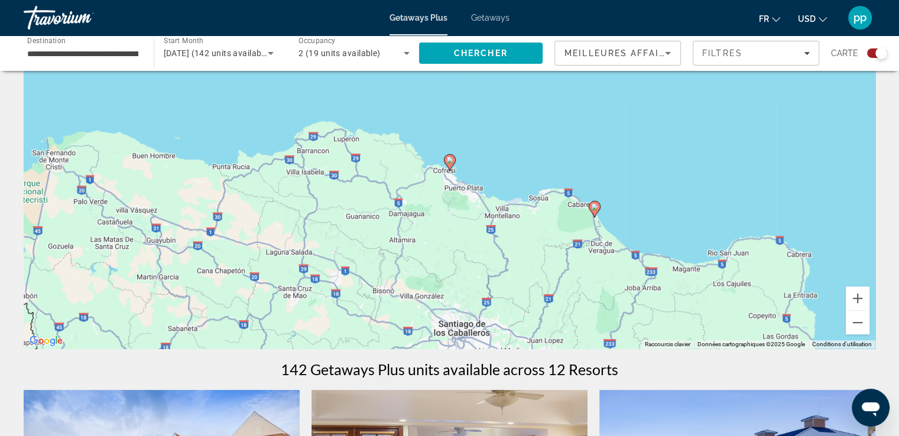
click at [447, 163] on image "Main content" at bounding box center [449, 160] width 7 height 7
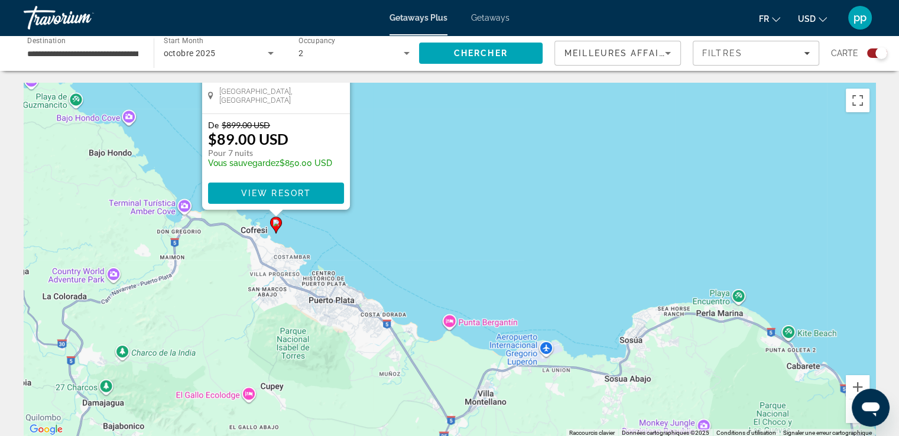
drag, startPoint x: 764, startPoint y: 310, endPoint x: 579, endPoint y: 109, distance: 273.2
click at [579, 109] on div "Pour activer le glissement avec le clavier, appuyez sur Alt+Entrée. Une fois ce…" at bounding box center [450, 260] width 852 height 355
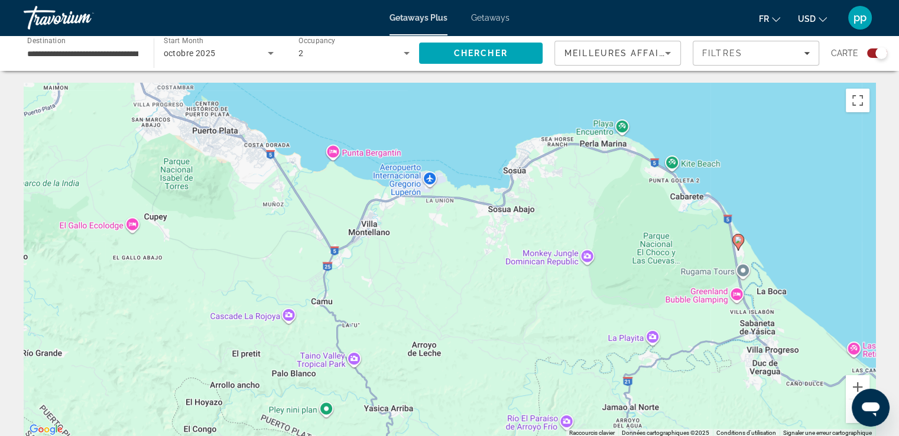
drag, startPoint x: 312, startPoint y: 228, endPoint x: 206, endPoint y: 73, distance: 187.9
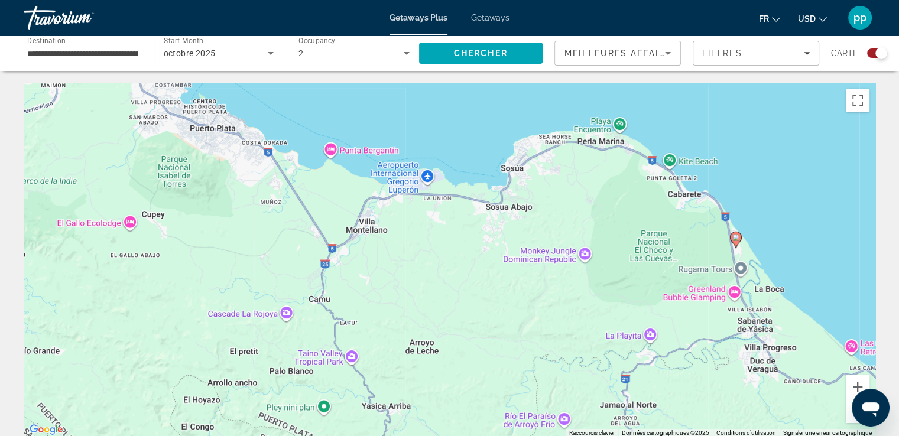
click at [733, 241] on image "Main content" at bounding box center [735, 237] width 7 height 7
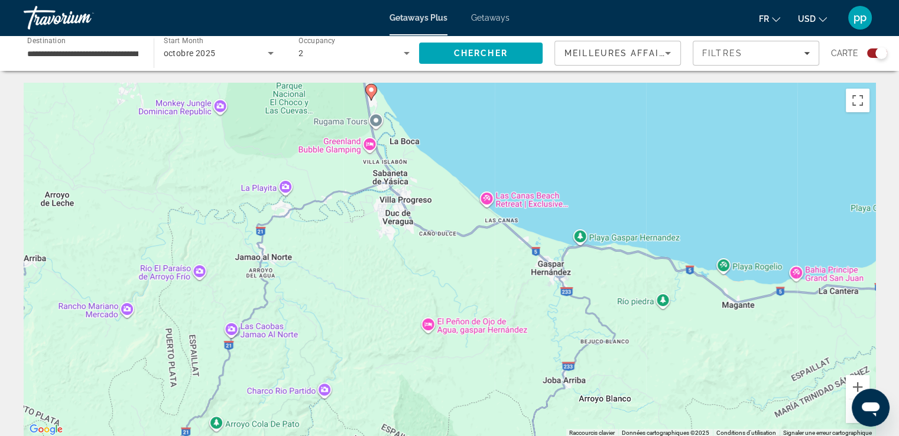
drag, startPoint x: 671, startPoint y: 348, endPoint x: 593, endPoint y: 187, distance: 179.0
click at [593, 187] on div "Pour activer le glissement avec le clavier, appuyez sur Alt+Entrée. Une fois ce…" at bounding box center [450, 260] width 852 height 355
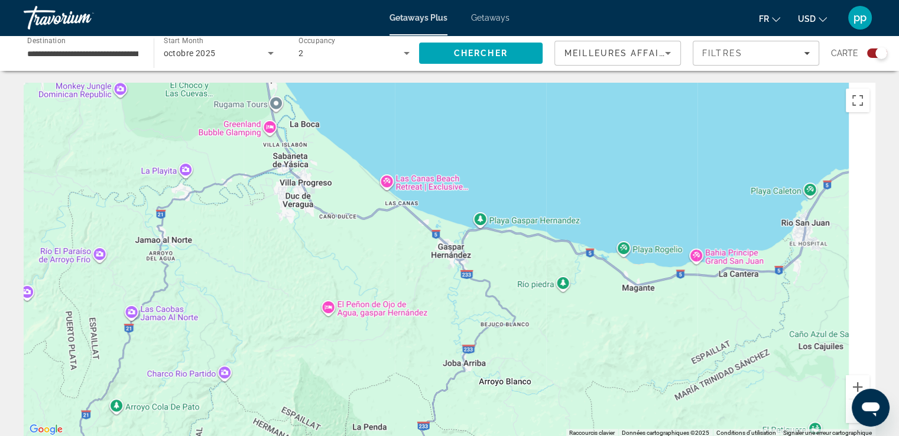
drag, startPoint x: 780, startPoint y: 227, endPoint x: 587, endPoint y: 197, distance: 195.6
click at [587, 197] on div "Pour activer le glissement avec le clavier, appuyez sur Alt+Entrée. Une fois ce…" at bounding box center [450, 260] width 852 height 355
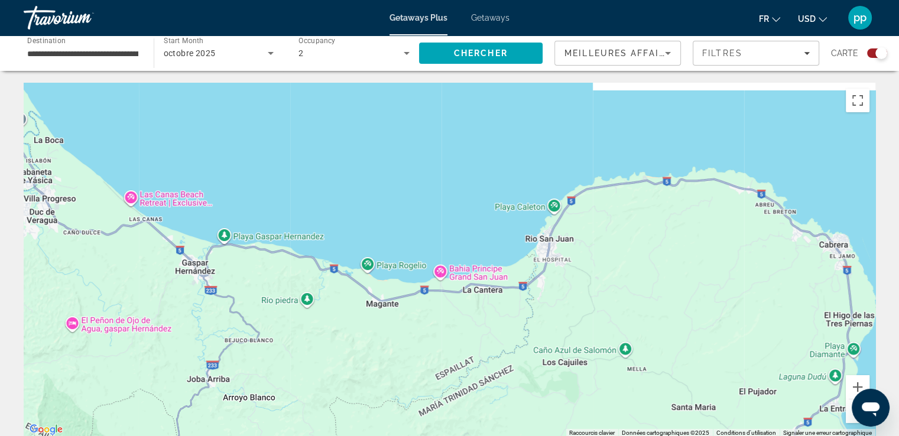
drag, startPoint x: 701, startPoint y: 181, endPoint x: 487, endPoint y: 214, distance: 216.5
click at [502, 216] on div "Pour activer le glissement avec le clavier, appuyez sur Alt+Entrée. Une fois ce…" at bounding box center [450, 260] width 852 height 355
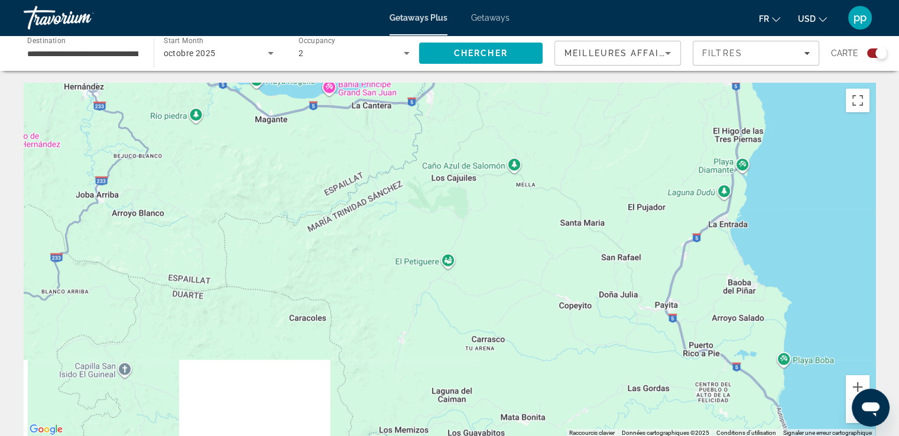
drag, startPoint x: 349, startPoint y: 248, endPoint x: 405, endPoint y: 56, distance: 200.7
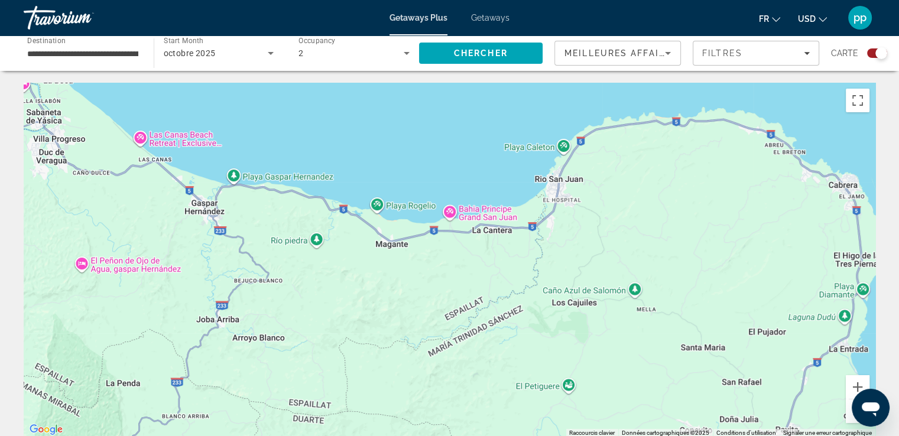
drag, startPoint x: 336, startPoint y: 118, endPoint x: 466, endPoint y: 346, distance: 262.6
click at [460, 346] on div "Main content" at bounding box center [450, 260] width 852 height 355
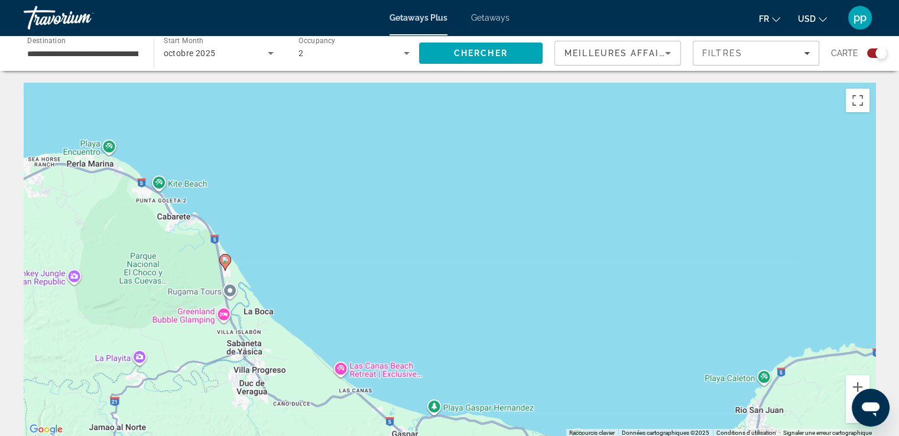
click at [222, 261] on image "Main content" at bounding box center [225, 260] width 7 height 7
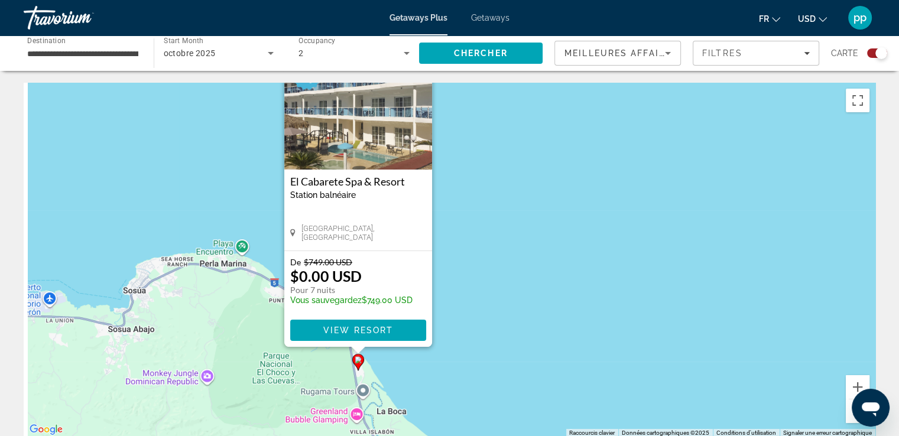
drag, startPoint x: 365, startPoint y: 263, endPoint x: 612, endPoint y: 211, distance: 253.1
click at [610, 209] on div "Pour activer le glissement avec le clavier, appuyez sur Alt+Entrée. Une fois ce…" at bounding box center [450, 260] width 852 height 355
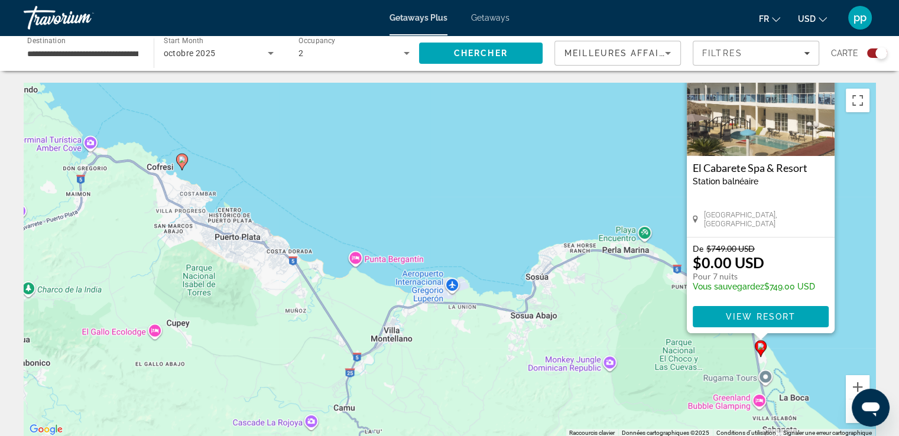
drag, startPoint x: 122, startPoint y: 242, endPoint x: 415, endPoint y: 220, distance: 293.4
click at [386, 224] on div "Pour activer le glissement avec le clavier, appuyez sur Alt+Entrée. Une fois ce…" at bounding box center [450, 260] width 852 height 355
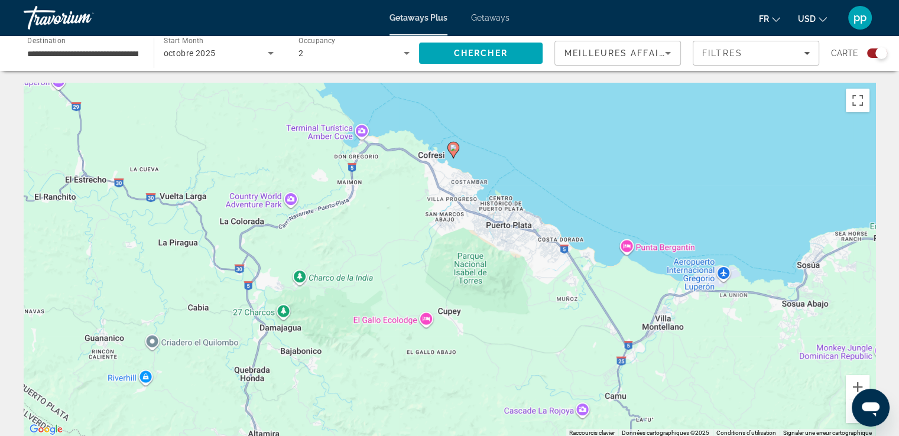
click at [452, 150] on image "Main content" at bounding box center [453, 147] width 7 height 7
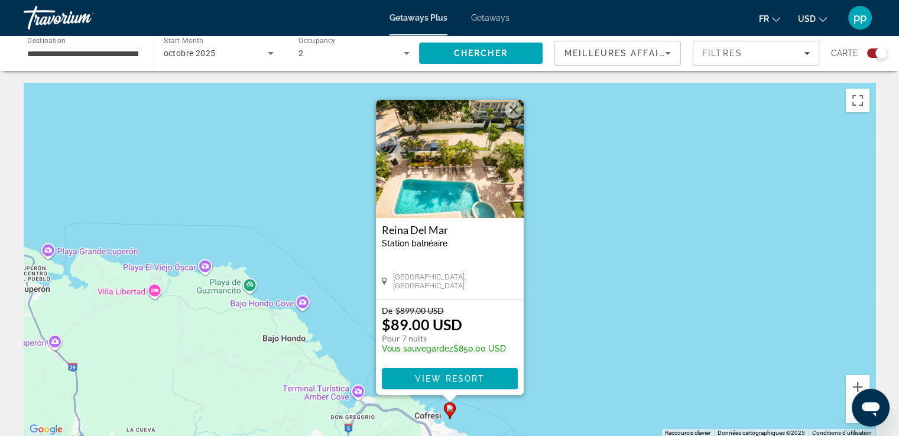
click at [433, 190] on img "Main content" at bounding box center [450, 159] width 148 height 118
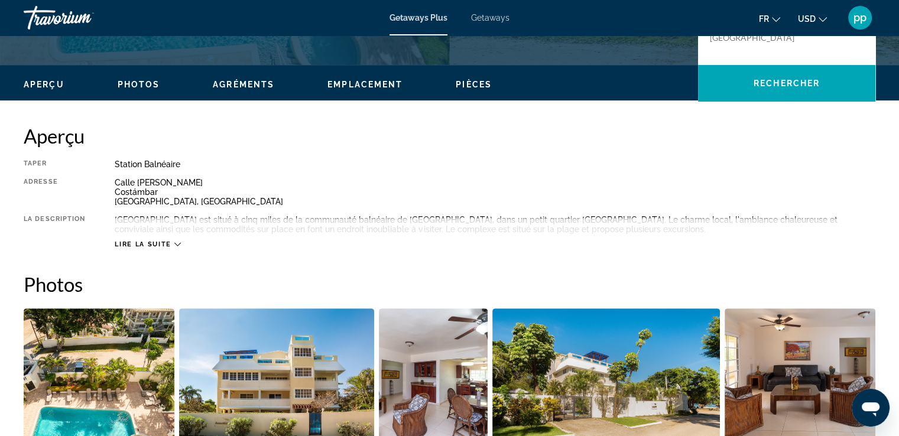
scroll to position [340, 0]
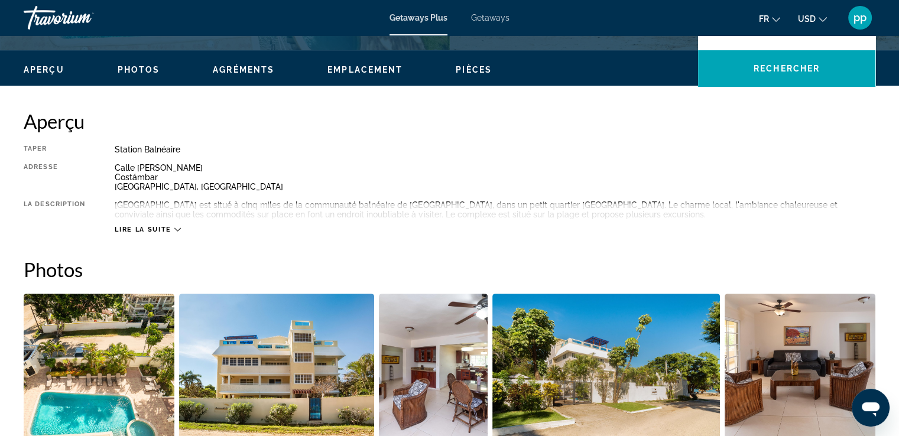
click at [162, 229] on span "Lire la suite" at bounding box center [143, 230] width 56 height 8
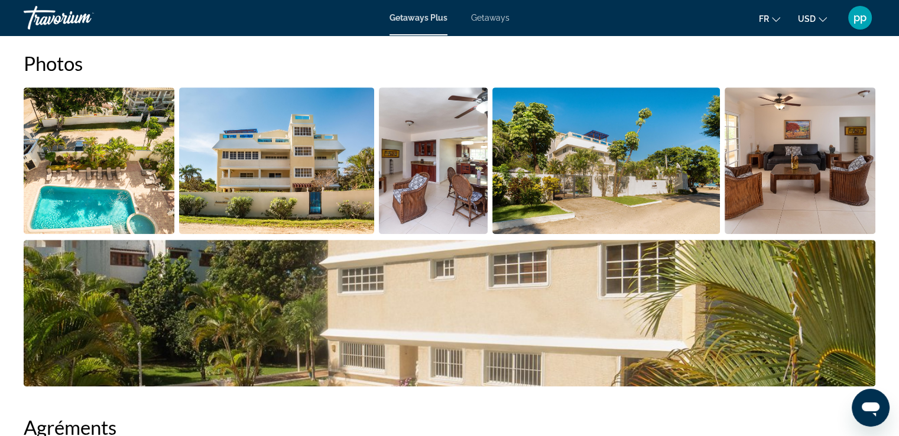
scroll to position [605, 0]
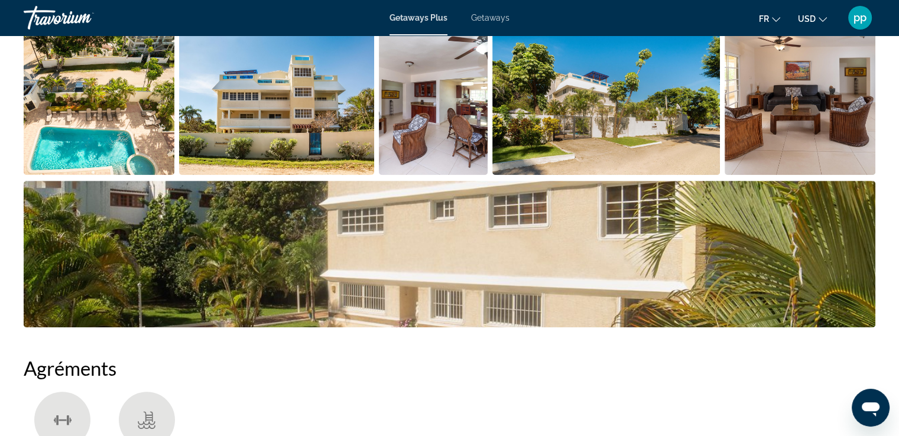
click at [97, 95] on img "Open full-screen image slider" at bounding box center [99, 101] width 151 height 147
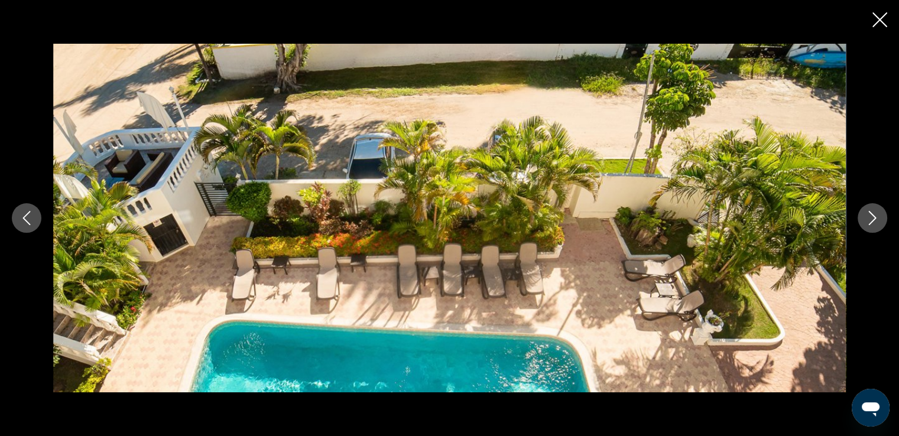
click at [871, 219] on icon "Next image" at bounding box center [872, 218] width 14 height 14
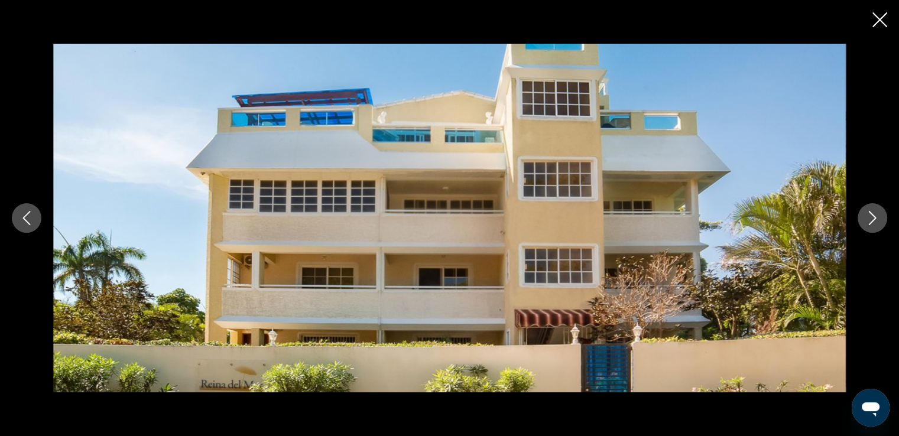
click at [871, 219] on icon "Next image" at bounding box center [872, 218] width 14 height 14
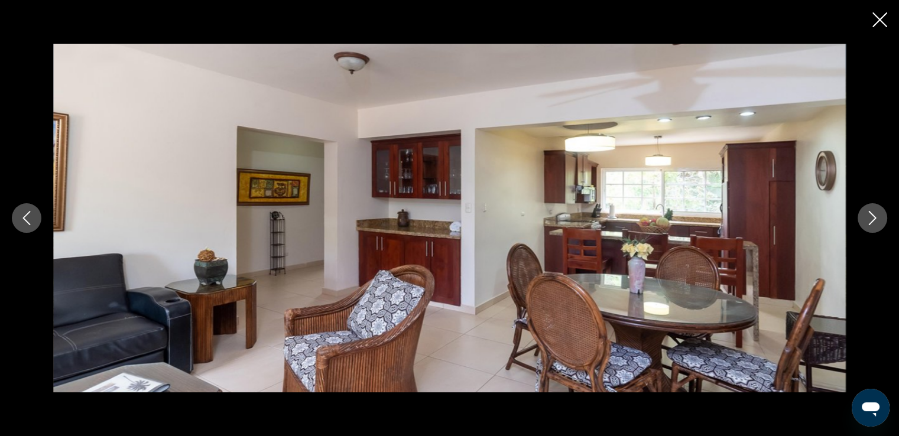
click at [871, 219] on icon "Next image" at bounding box center [872, 218] width 14 height 14
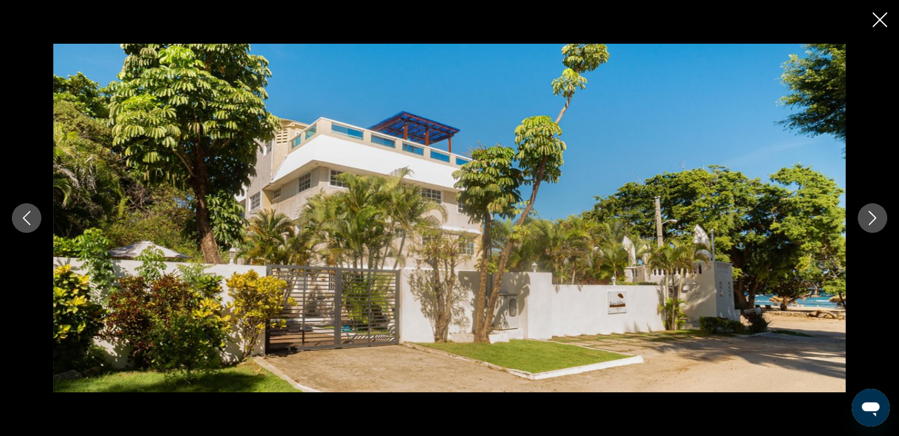
click at [872, 219] on icon "Next image" at bounding box center [872, 218] width 14 height 14
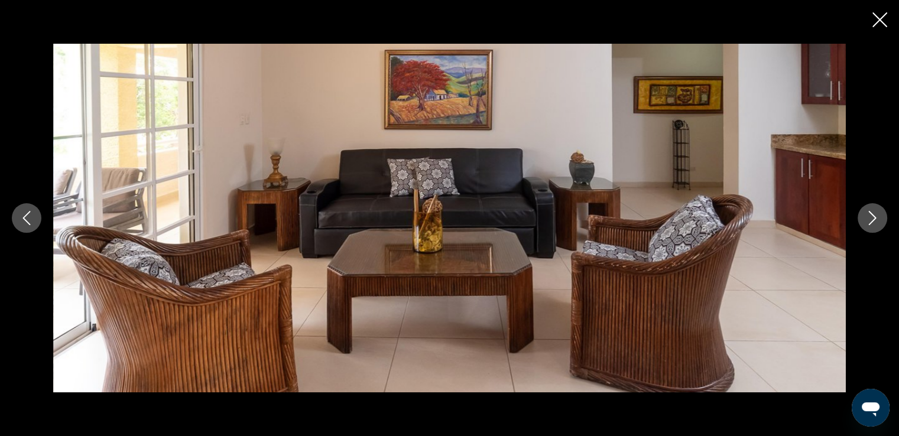
click at [872, 219] on icon "Next image" at bounding box center [872, 218] width 14 height 14
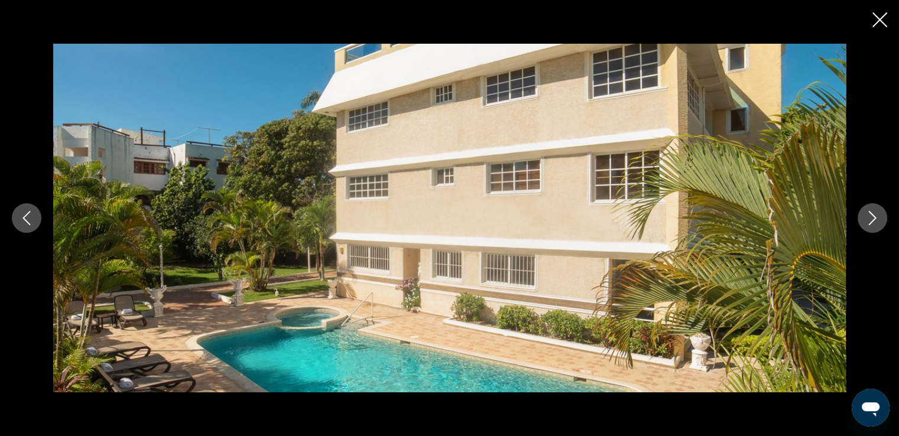
click at [872, 219] on icon "Next image" at bounding box center [872, 218] width 14 height 14
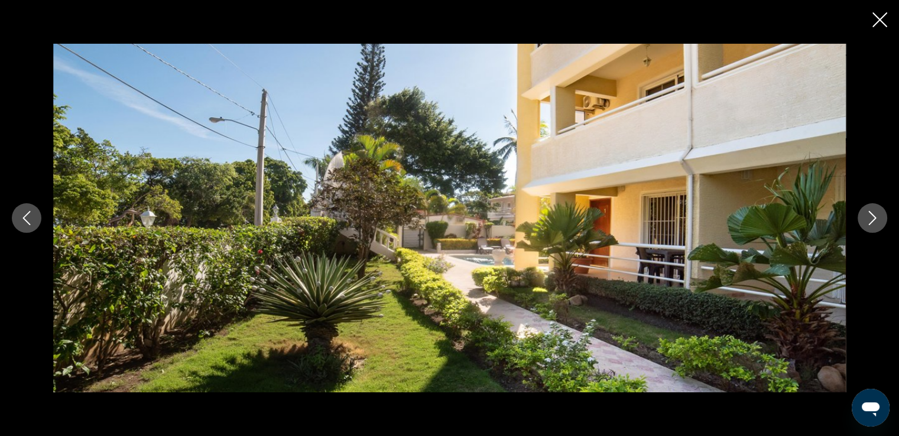
click at [872, 219] on icon "Next image" at bounding box center [872, 218] width 14 height 14
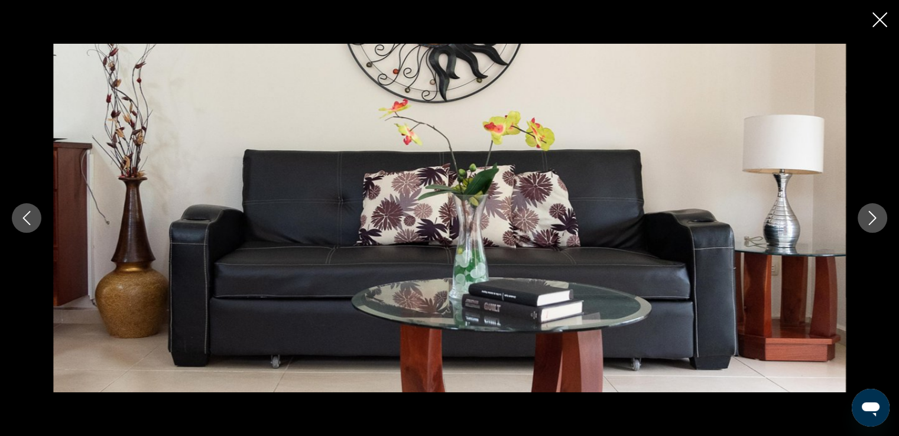
click at [874, 219] on icon "Next image" at bounding box center [872, 218] width 14 height 14
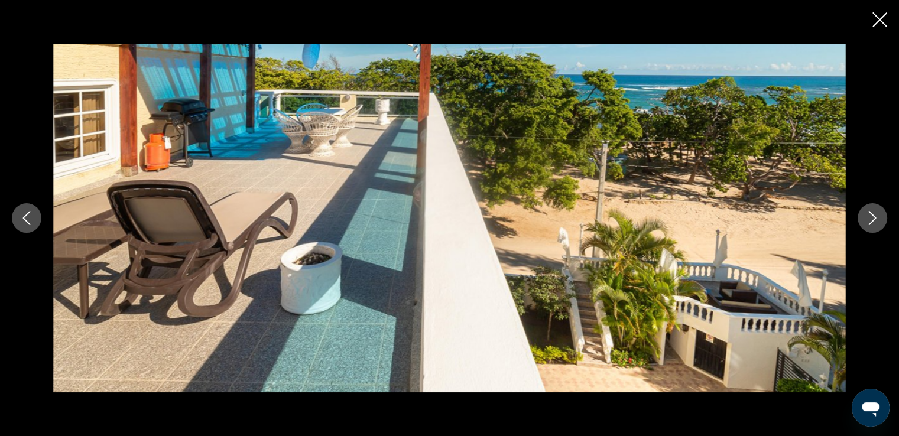
click at [875, 219] on icon "Next image" at bounding box center [873, 218] width 8 height 14
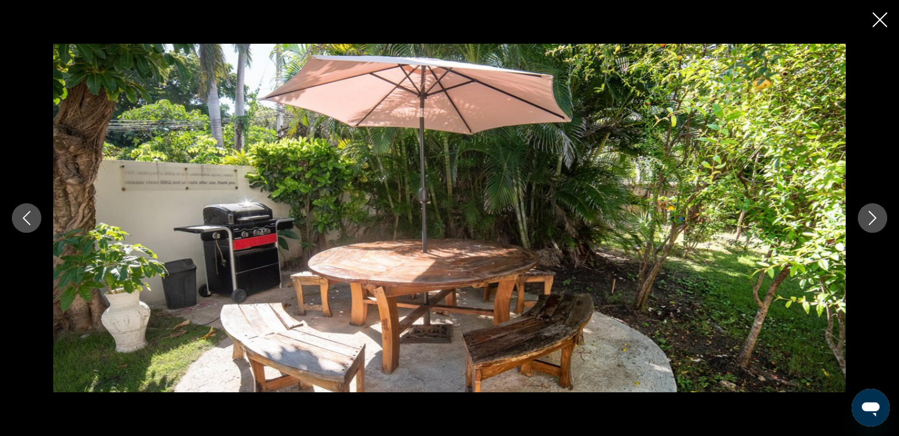
click at [875, 219] on icon "Next image" at bounding box center [873, 218] width 8 height 14
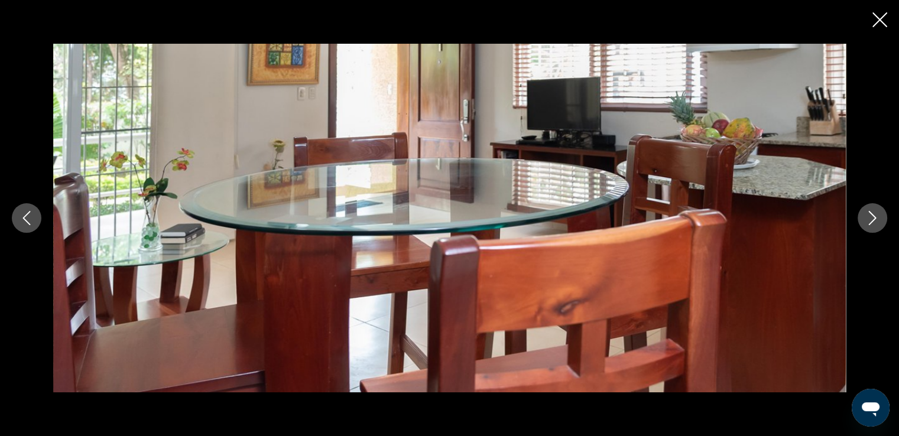
click at [875, 219] on icon "Next image" at bounding box center [872, 218] width 14 height 14
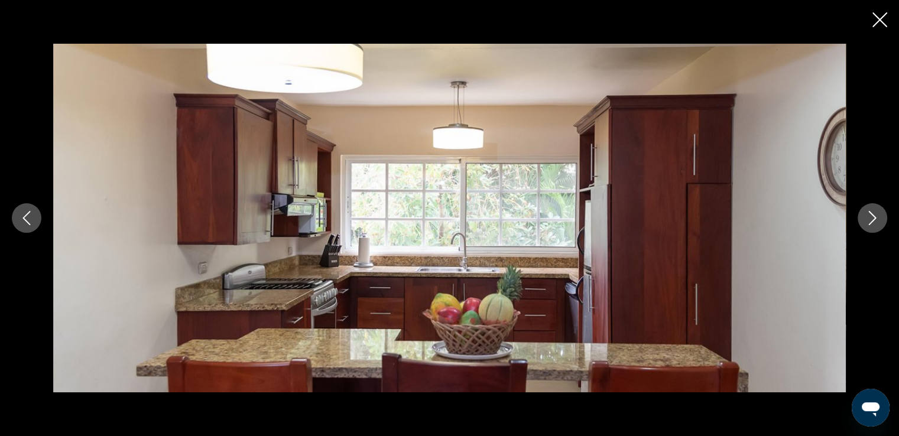
click at [875, 219] on icon "Next image" at bounding box center [872, 218] width 14 height 14
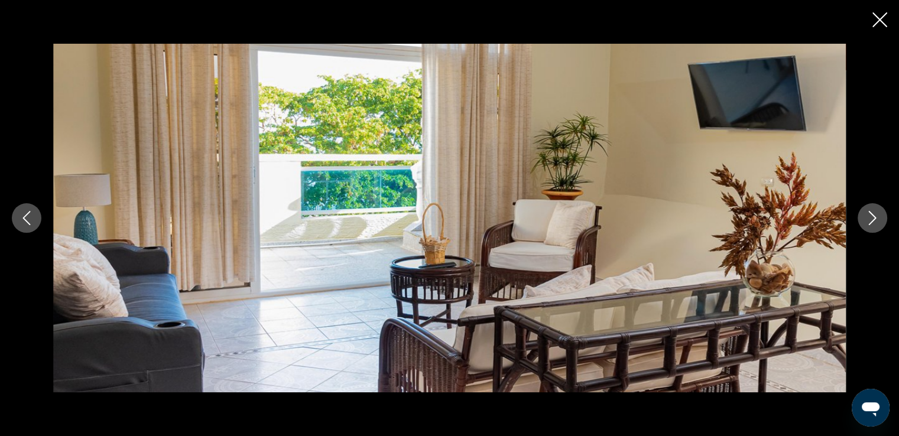
click at [875, 219] on icon "Next image" at bounding box center [872, 218] width 14 height 14
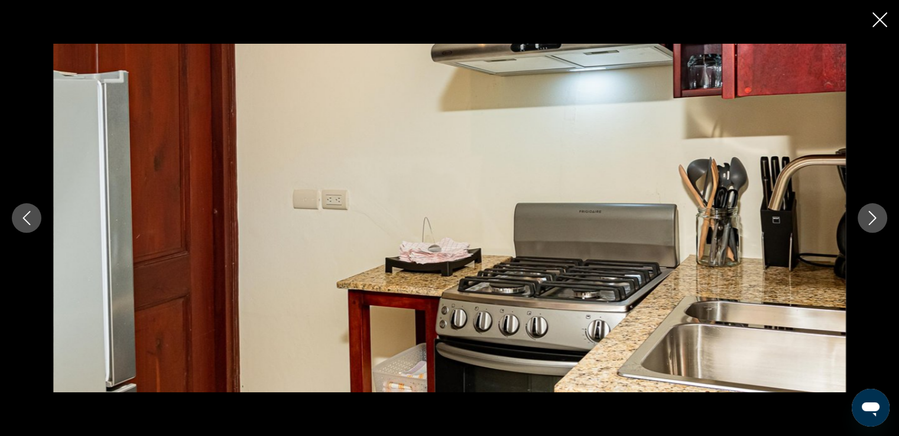
click at [876, 219] on icon "Next image" at bounding box center [872, 218] width 14 height 14
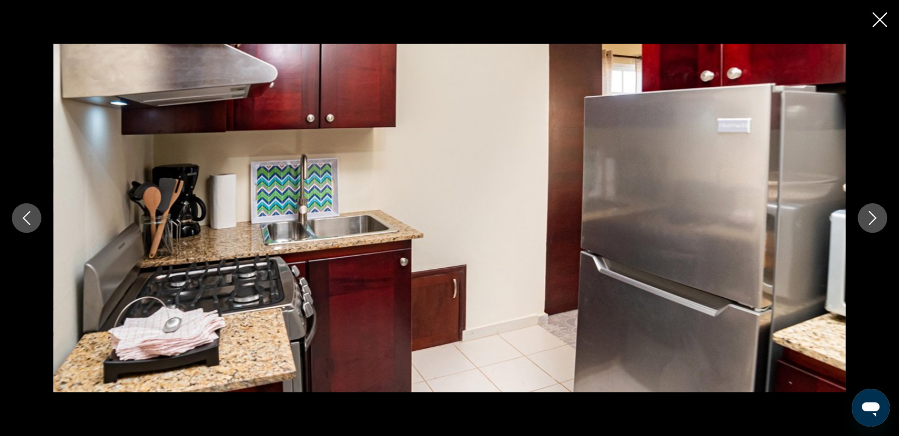
click at [876, 218] on icon "Next image" at bounding box center [872, 218] width 14 height 14
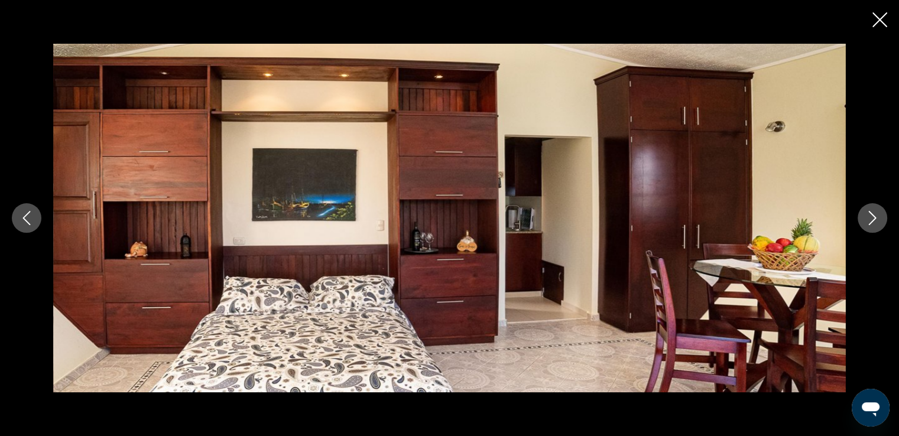
click at [876, 218] on icon "Next image" at bounding box center [872, 218] width 14 height 14
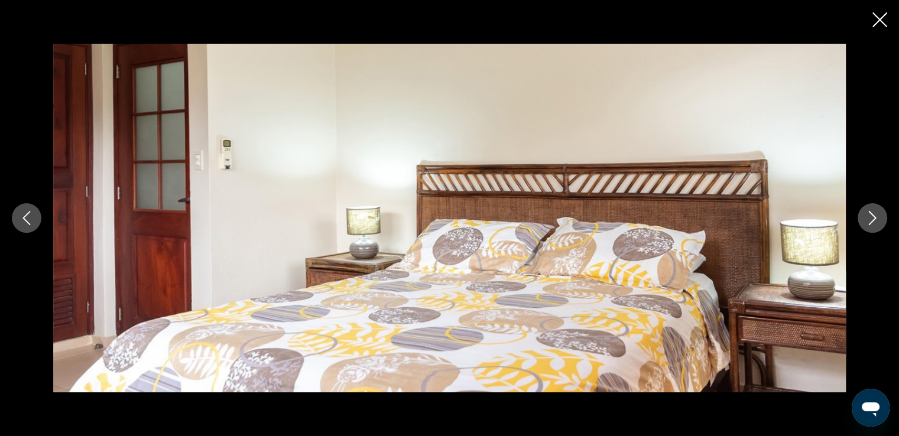
click at [876, 218] on icon "Next image" at bounding box center [872, 218] width 14 height 14
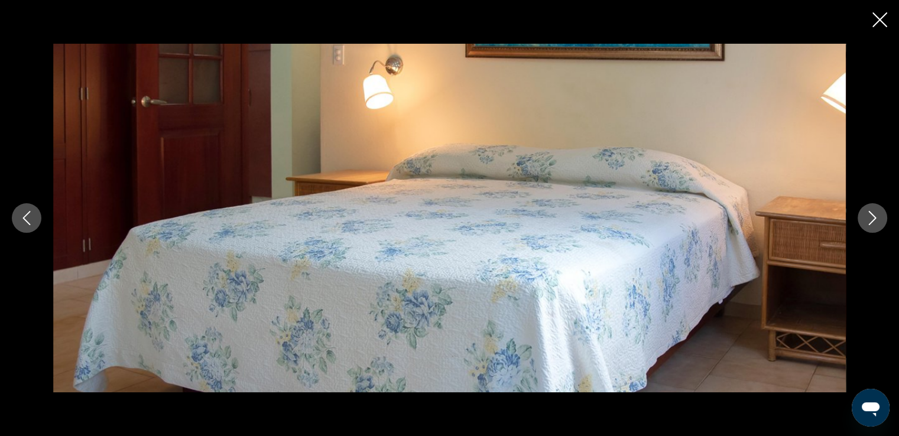
click at [876, 218] on icon "Next image" at bounding box center [872, 218] width 14 height 14
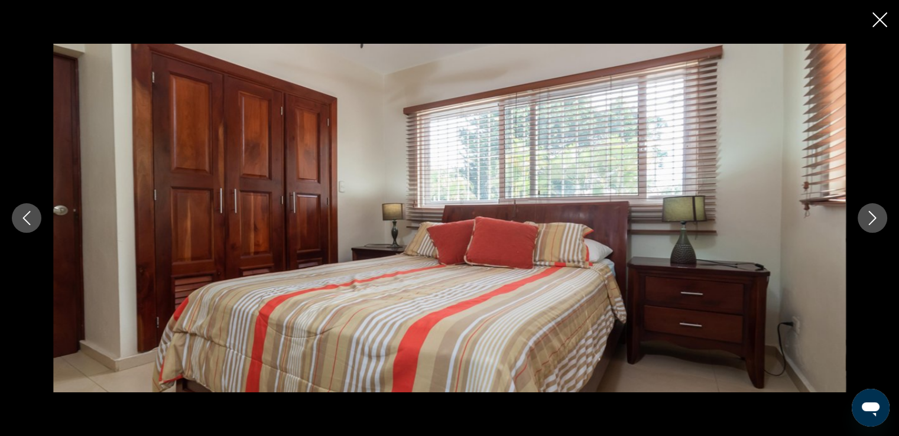
click at [876, 218] on icon "Next image" at bounding box center [872, 218] width 14 height 14
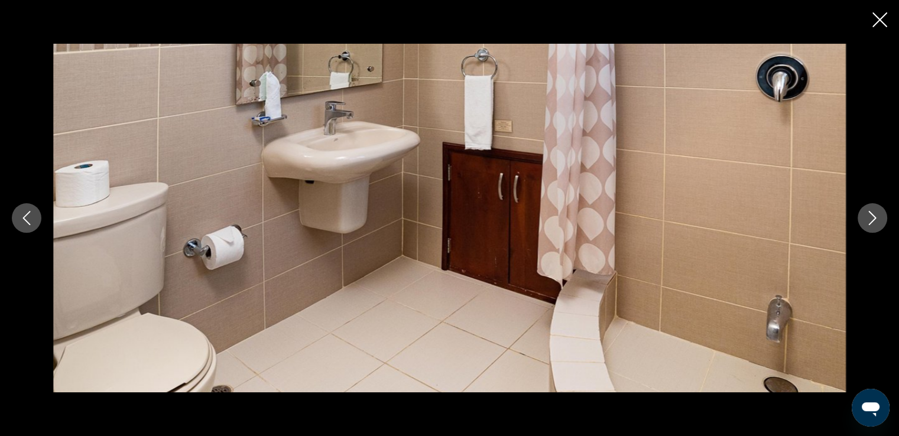
click at [876, 218] on icon "Next image" at bounding box center [872, 218] width 14 height 14
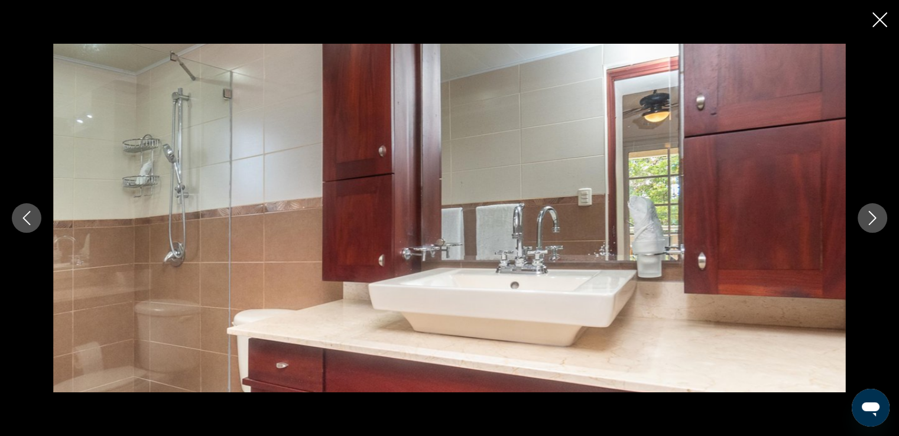
click at [876, 218] on icon "Next image" at bounding box center [872, 218] width 14 height 14
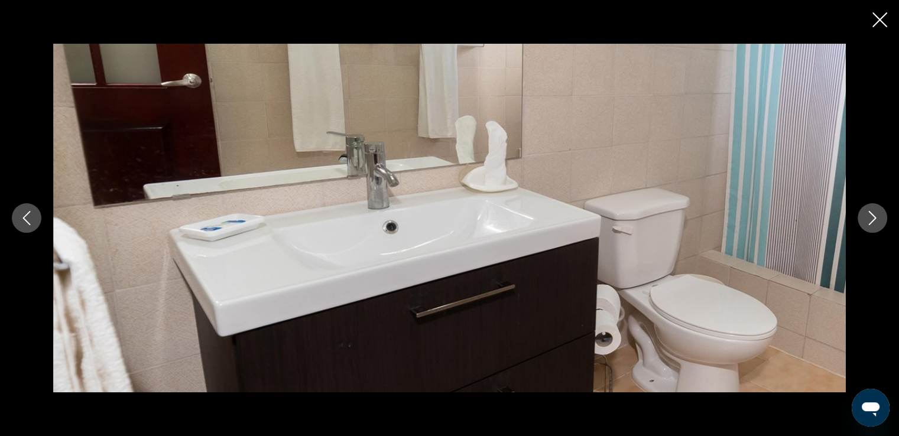
click at [876, 218] on icon "Next image" at bounding box center [872, 218] width 14 height 14
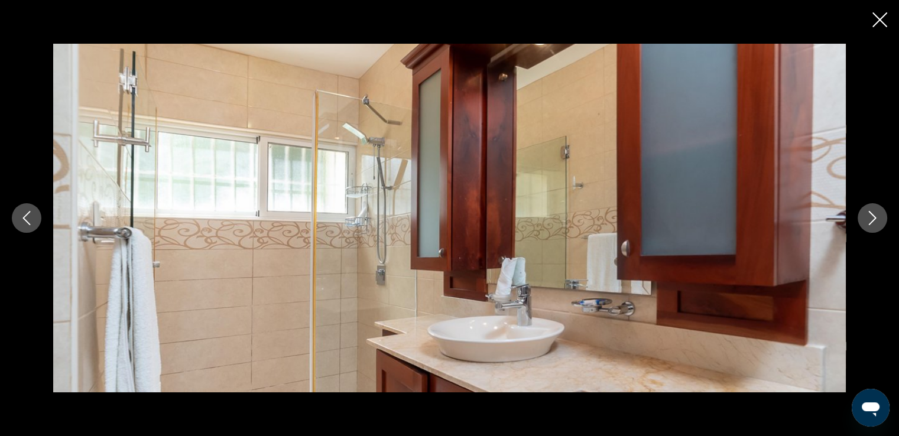
click at [876, 218] on icon "Next image" at bounding box center [872, 218] width 14 height 14
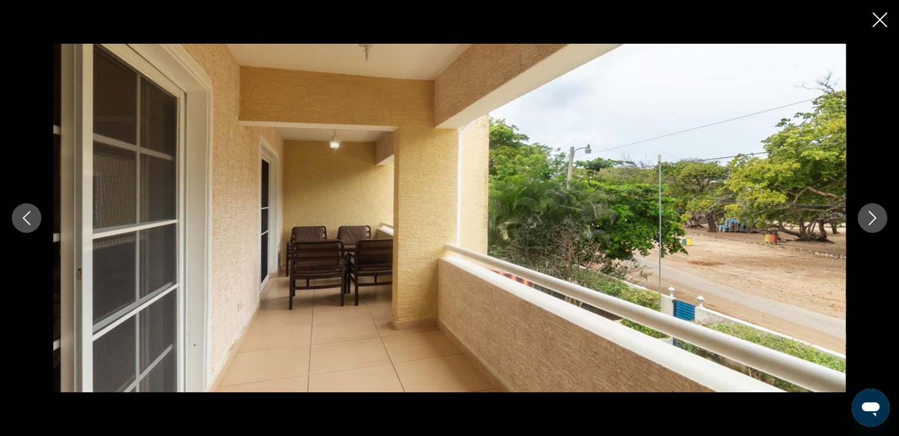
click at [876, 218] on icon "Next image" at bounding box center [872, 218] width 14 height 14
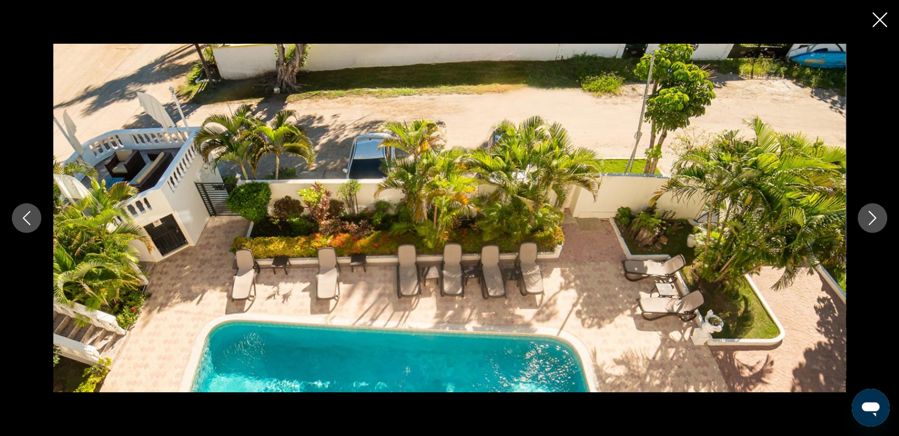
click at [876, 218] on icon "Next image" at bounding box center [872, 218] width 14 height 14
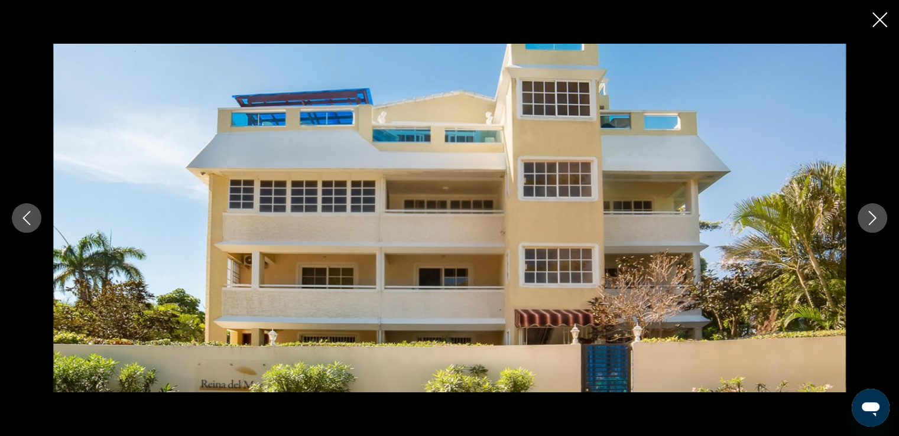
click at [877, 218] on icon "Next image" at bounding box center [872, 218] width 14 height 14
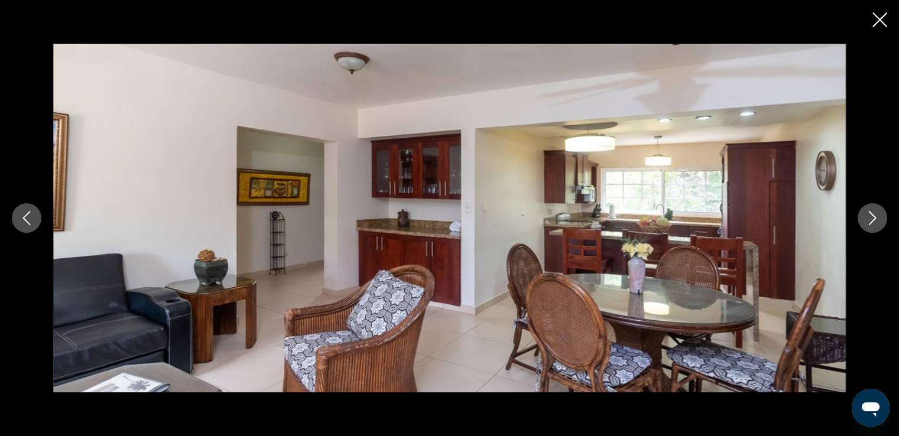
click at [878, 218] on icon "Next image" at bounding box center [872, 218] width 14 height 14
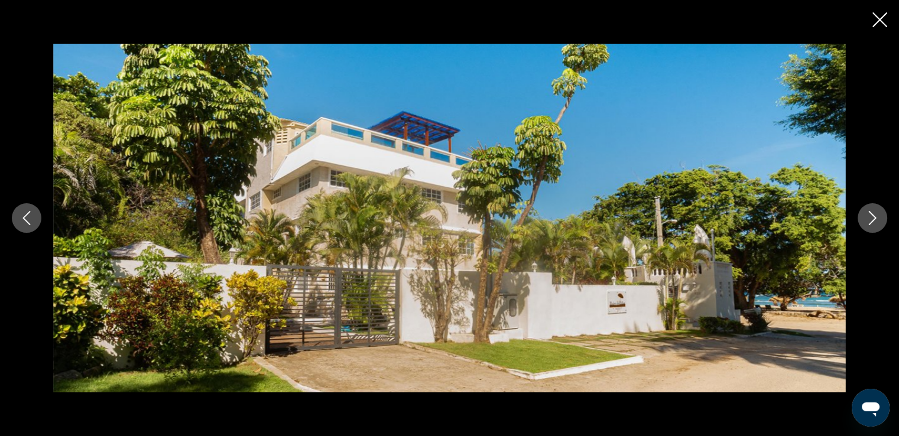
click at [875, 20] on icon "Close slideshow" at bounding box center [879, 19] width 15 height 15
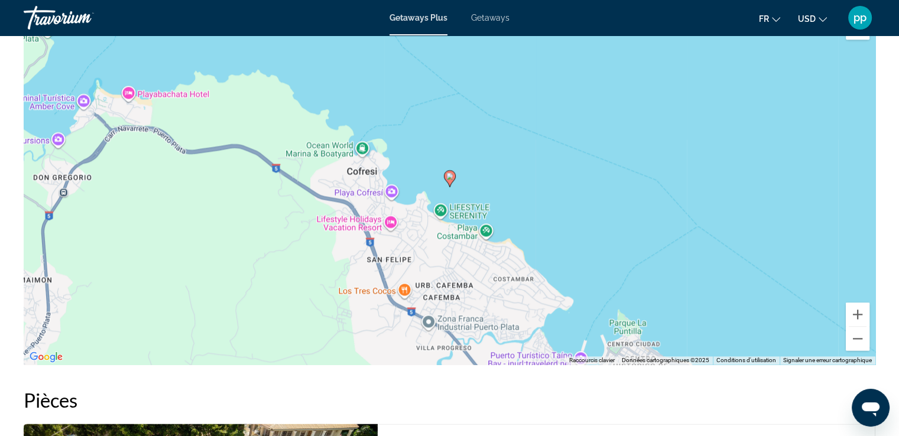
scroll to position [1471, 0]
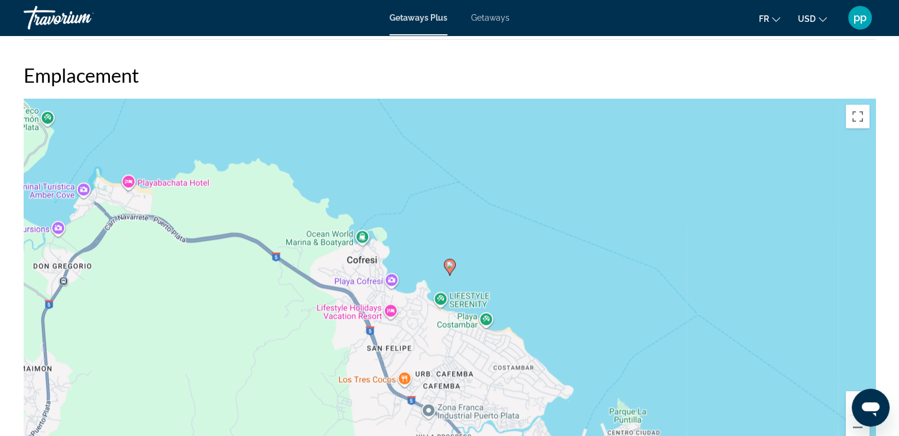
click at [579, 241] on div "Pour activer le glissement avec le clavier, appuyez sur Alt+Entrée. Une fois ce…" at bounding box center [450, 276] width 852 height 355
click at [447, 261] on image "Main content" at bounding box center [449, 264] width 7 height 7
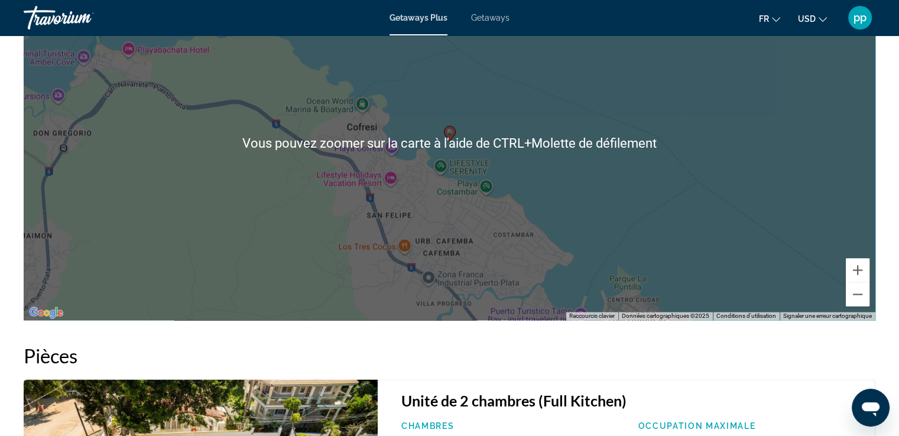
scroll to position [1618, 0]
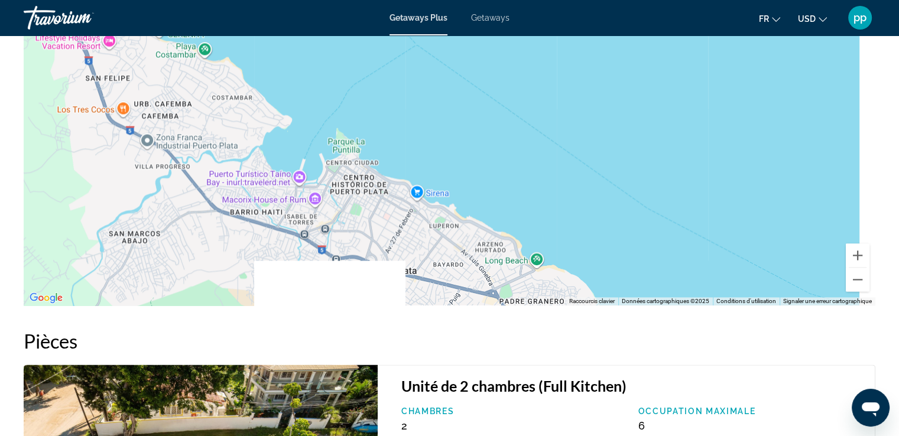
drag, startPoint x: 671, startPoint y: 203, endPoint x: 396, endPoint y: 87, distance: 298.8
click at [396, 87] on div "Pour activer le glissement avec le clavier, appuyez sur Alt+Entrée. Une fois ce…" at bounding box center [450, 128] width 852 height 355
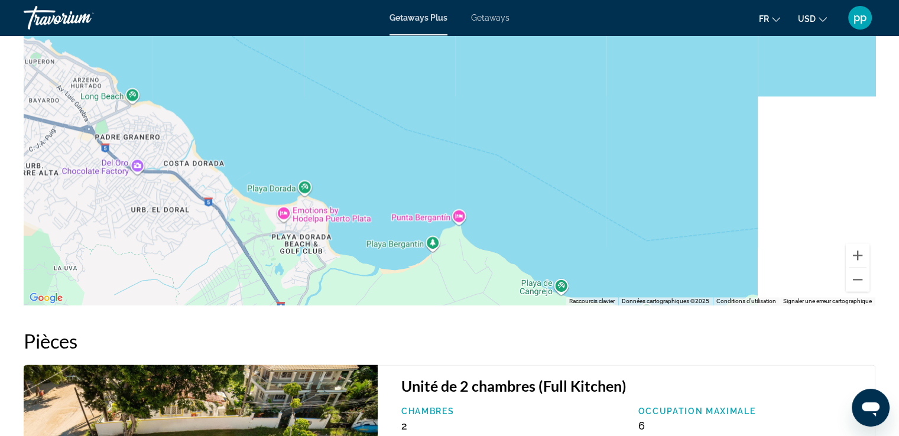
drag, startPoint x: 645, startPoint y: 196, endPoint x: 244, endPoint y: 33, distance: 432.7
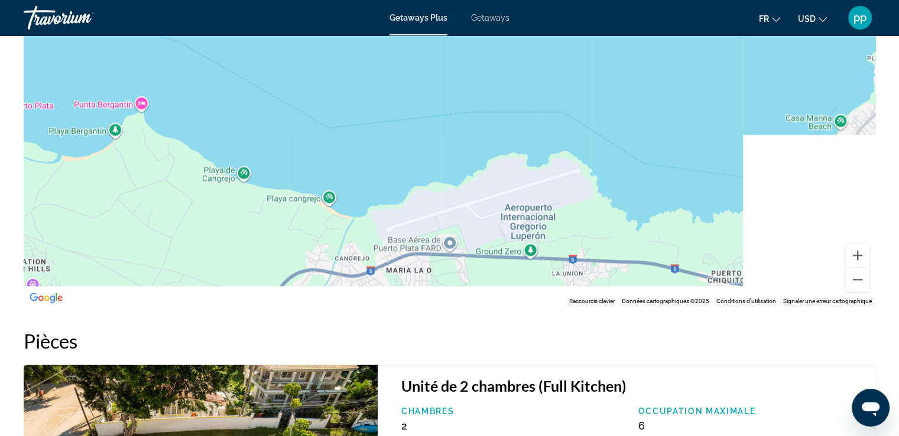
drag, startPoint x: 601, startPoint y: 188, endPoint x: 203, endPoint y: 20, distance: 432.0
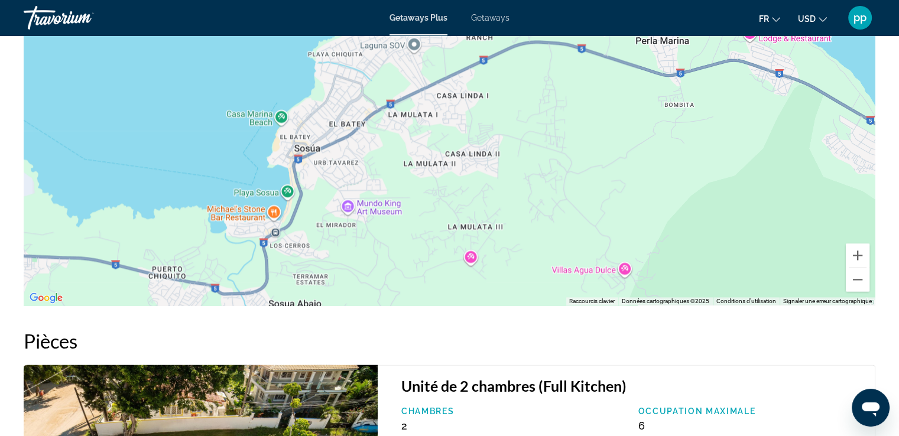
drag, startPoint x: 542, startPoint y: 101, endPoint x: 154, endPoint y: 225, distance: 407.1
click at [156, 225] on div "Pour activer le glissement avec le clavier, appuyez sur Alt+Entrée. Une fois ce…" at bounding box center [450, 128] width 852 height 355
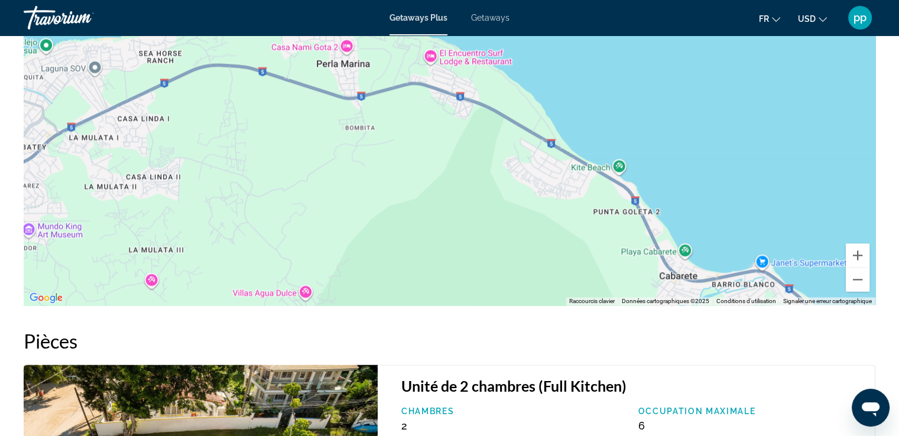
drag, startPoint x: 470, startPoint y: 152, endPoint x: 128, endPoint y: 90, distance: 347.8
click at [129, 91] on div "Pour activer le glissement avec le clavier, appuyez sur Alt+Entrée. Une fois ce…" at bounding box center [450, 128] width 852 height 355
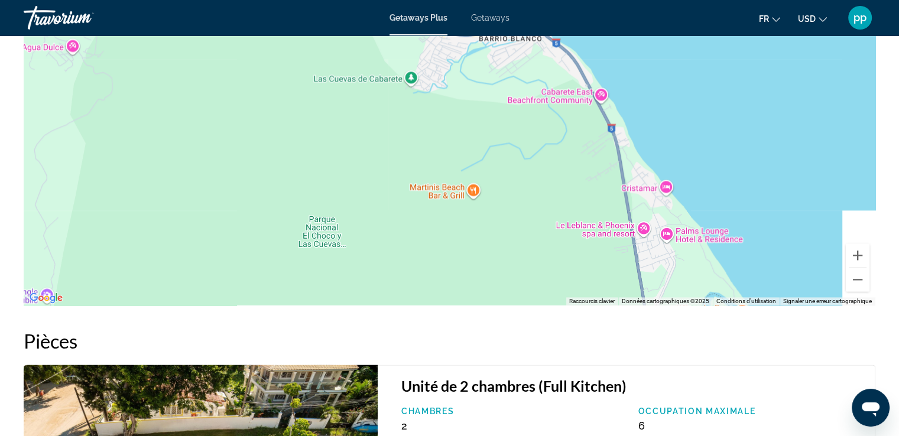
drag, startPoint x: 622, startPoint y: 236, endPoint x: 449, endPoint y: 90, distance: 226.1
click at [455, 93] on div "Pour activer le glissement avec le clavier, appuyez sur Alt+Entrée. Une fois ce…" at bounding box center [450, 128] width 852 height 355
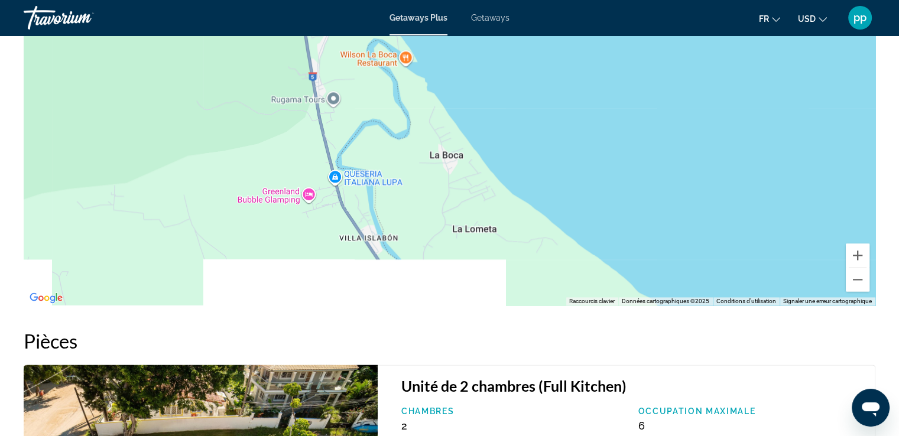
drag, startPoint x: 618, startPoint y: 199, endPoint x: 471, endPoint y: 91, distance: 182.2
click at [475, 92] on div "Pour activer le glissement avec le clavier, appuyez sur Alt+Entrée. Une fois ce…" at bounding box center [450, 128] width 852 height 355
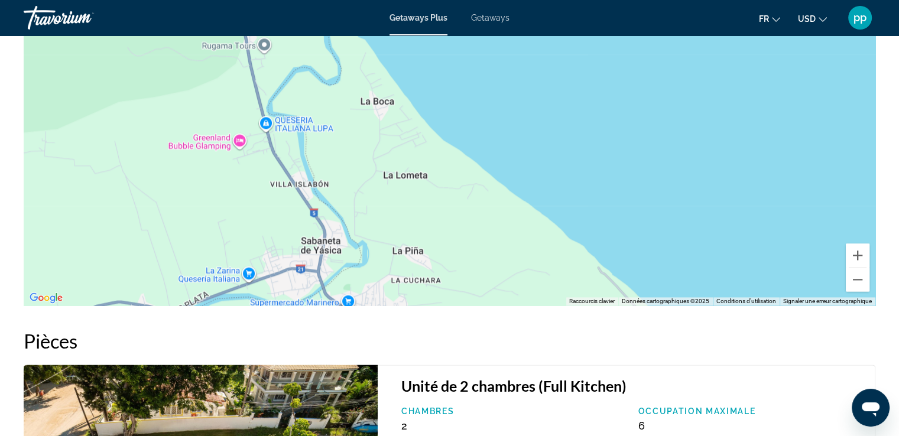
drag, startPoint x: 662, startPoint y: 216, endPoint x: 442, endPoint y: 76, distance: 260.9
click at [481, 107] on div "Pour activer le glissement avec le clavier, appuyez sur Alt+Entrée. Une fois ce…" at bounding box center [450, 128] width 852 height 355
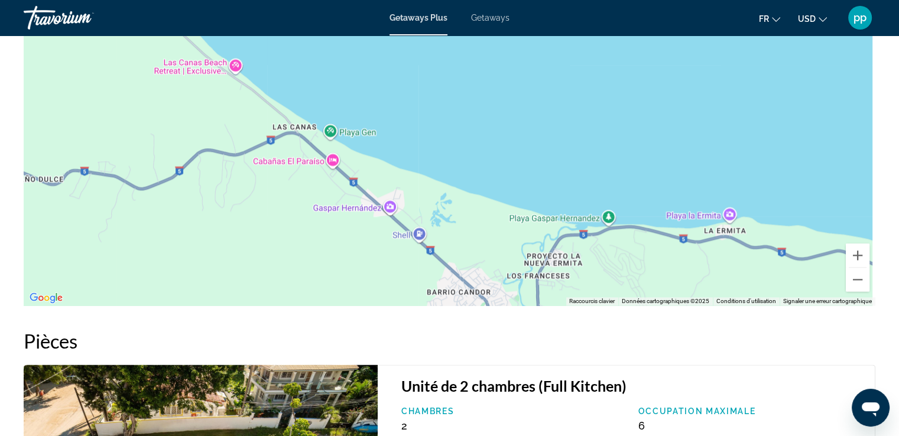
drag, startPoint x: 558, startPoint y: 194, endPoint x: 442, endPoint y: 98, distance: 150.7
click at [458, 112] on div "Pour activer le glissement avec le clavier, appuyez sur Alt+Entrée. Une fois ce…" at bounding box center [450, 128] width 852 height 355
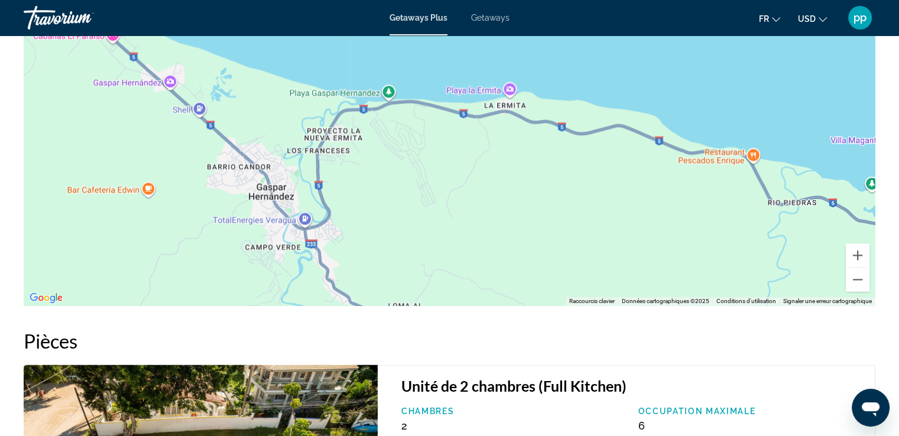
drag, startPoint x: 589, startPoint y: 164, endPoint x: 463, endPoint y: 155, distance: 126.2
click at [463, 155] on div "Pour activer le glissement avec le clavier, appuyez sur Alt+Entrée. Une fois ce…" at bounding box center [450, 128] width 852 height 355
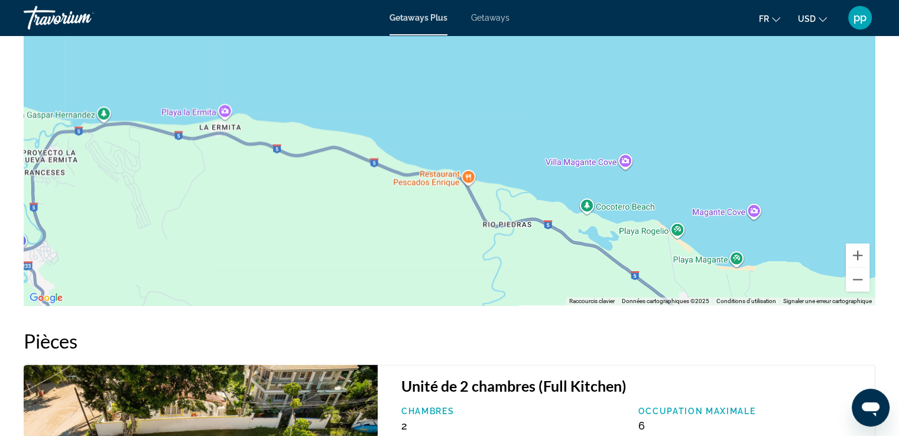
drag, startPoint x: 625, startPoint y: 219, endPoint x: 438, endPoint y: 256, distance: 190.4
click at [438, 256] on div "Pour activer le glissement avec le clavier, appuyez sur Alt+Entrée. Une fois ce…" at bounding box center [450, 128] width 852 height 355
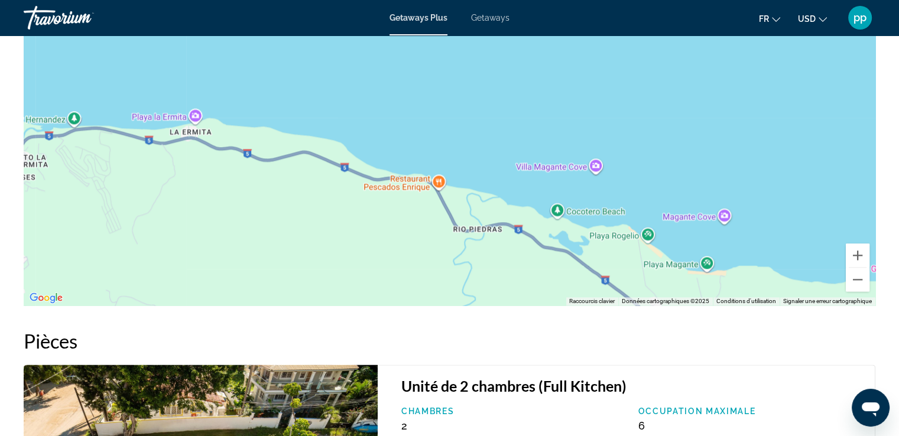
drag, startPoint x: 699, startPoint y: 133, endPoint x: 518, endPoint y: 111, distance: 182.8
click at [532, 112] on div "Pour activer le glissement avec le clavier, appuyez sur Alt+Entrée. Une fois ce…" at bounding box center [450, 128] width 852 height 355
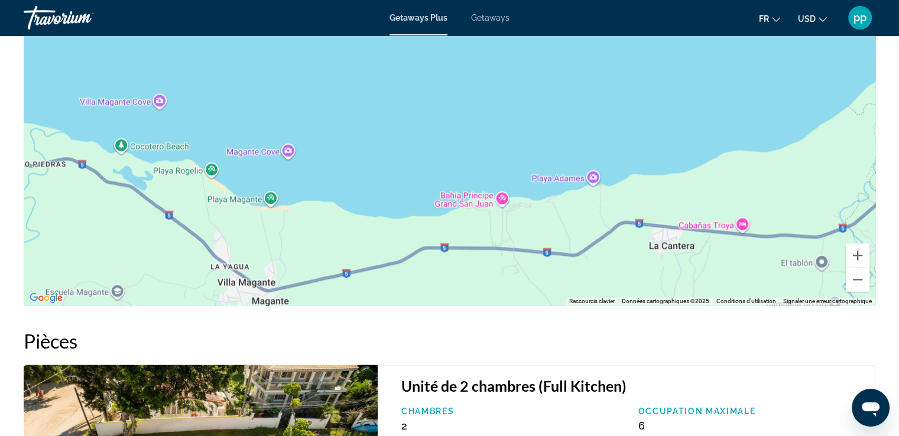
drag, startPoint x: 638, startPoint y: 138, endPoint x: 374, endPoint y: 115, distance: 265.8
click at [402, 112] on div "Pour activer le glissement avec le clavier, appuyez sur Alt+Entrée. Une fois ce…" at bounding box center [450, 128] width 852 height 355
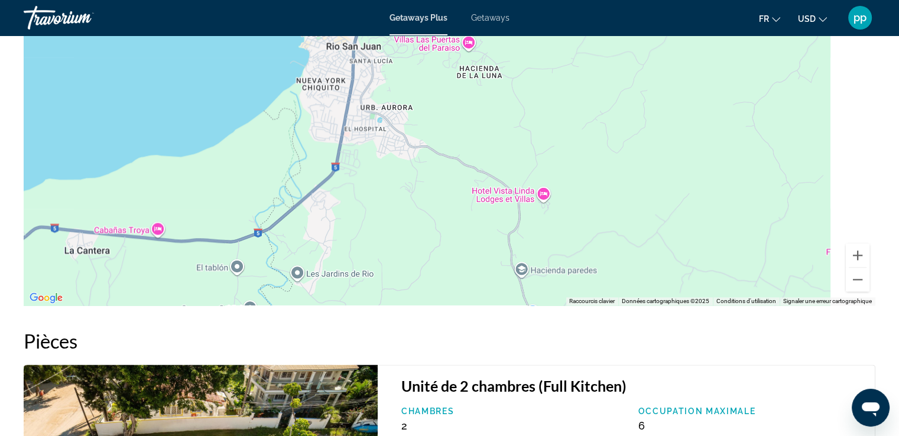
drag, startPoint x: 392, startPoint y: 138, endPoint x: 244, endPoint y: 220, distance: 169.6
click at [250, 213] on div "Pour activer le glissement avec le clavier, appuyez sur Alt+Entrée. Une fois ce…" at bounding box center [450, 128] width 852 height 355
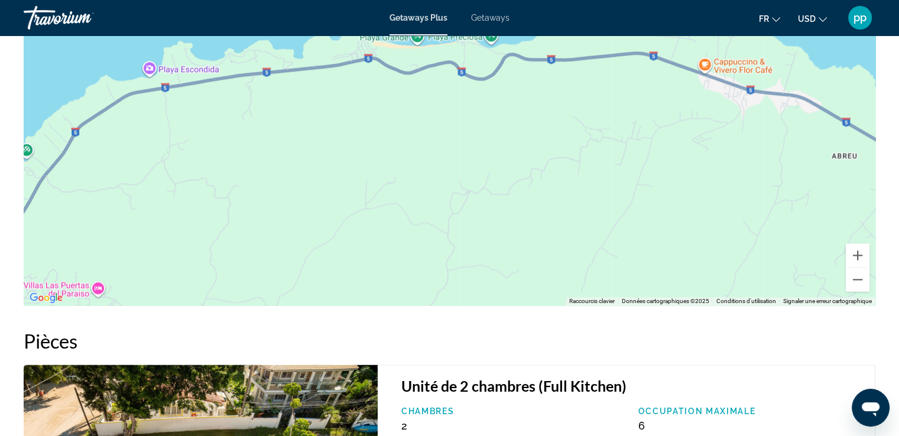
drag, startPoint x: 330, startPoint y: 138, endPoint x: 303, endPoint y: 241, distance: 107.1
click at [304, 231] on div "Pour activer le glissement avec le clavier, appuyez sur Alt+Entrée. Une fois ce…" at bounding box center [450, 128] width 852 height 355
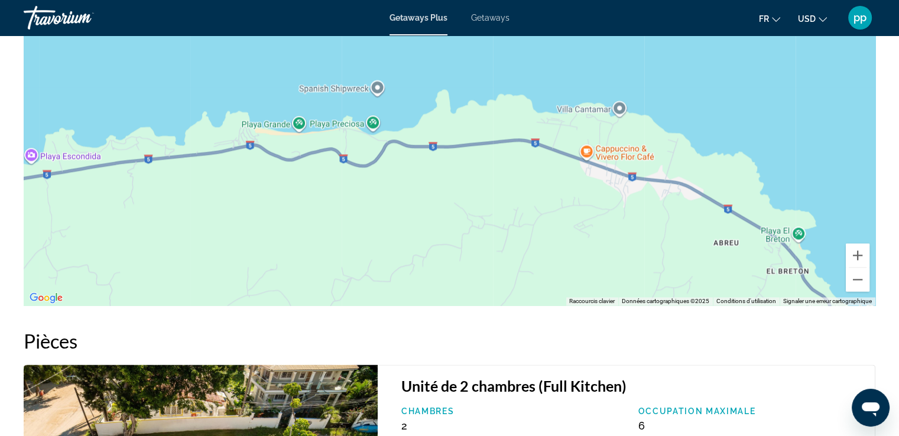
drag, startPoint x: 567, startPoint y: 234, endPoint x: 363, endPoint y: 146, distance: 221.6
click at [428, 168] on div "Pour activer le glissement avec le clavier, appuyez sur Alt+Entrée. Une fois ce…" at bounding box center [450, 128] width 852 height 355
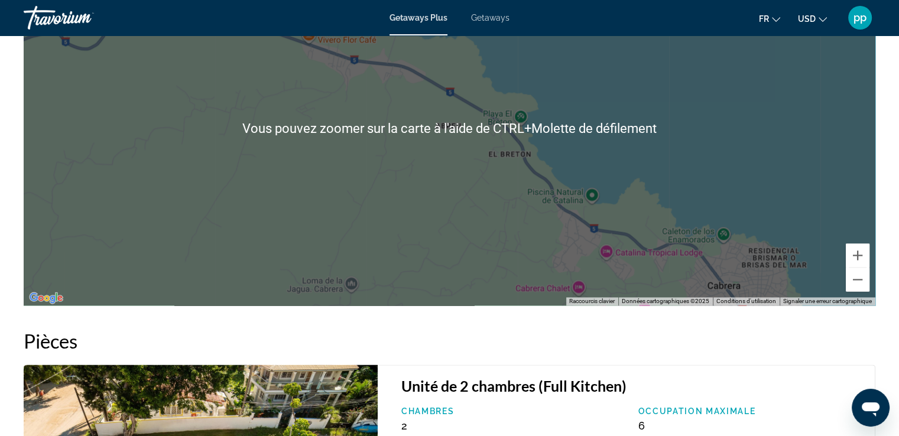
scroll to position [1677, 0]
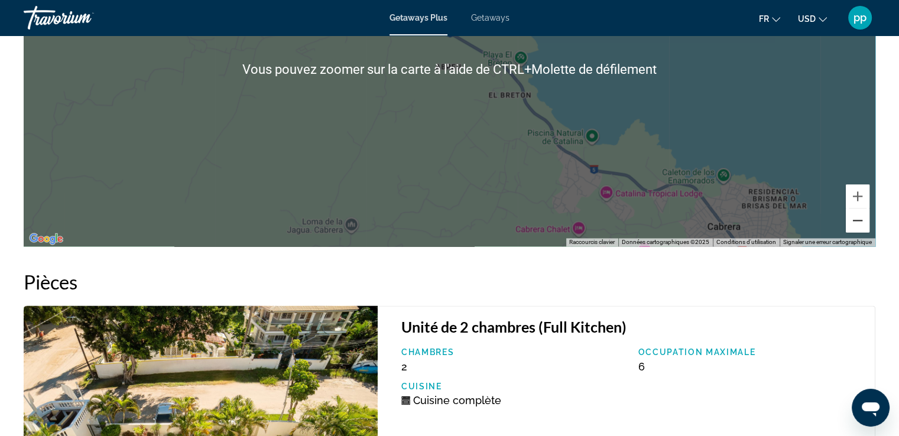
click at [856, 221] on button "Zoom arrière" at bounding box center [858, 221] width 24 height 24
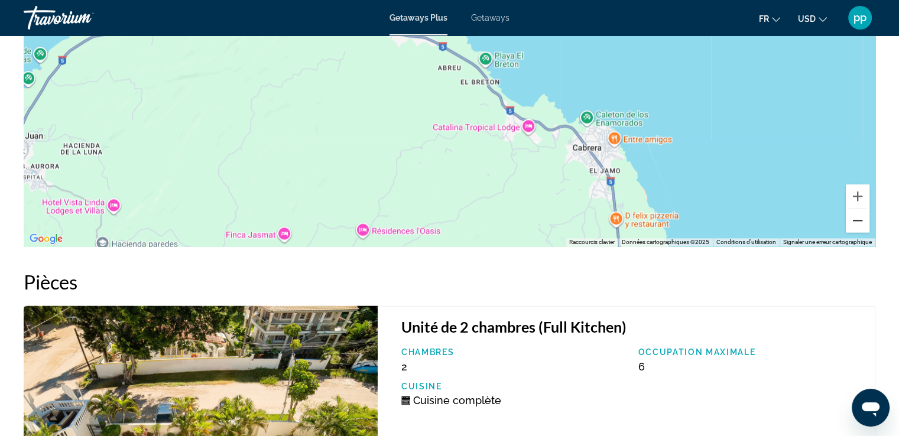
click at [856, 221] on button "Zoom arrière" at bounding box center [858, 221] width 24 height 24
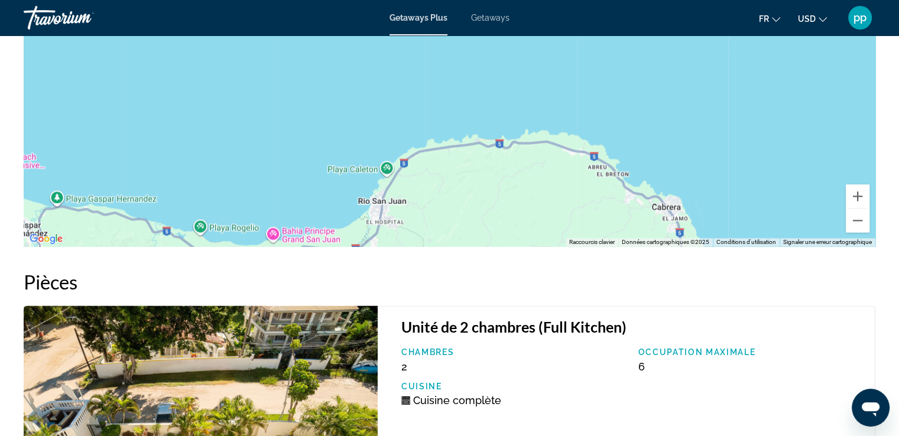
drag, startPoint x: 586, startPoint y: 100, endPoint x: 820, endPoint y: 157, distance: 240.8
click at [820, 157] on div "Pour activer le glissement avec le clavier, appuyez sur Alt+Entrée. Une fois ce…" at bounding box center [450, 69] width 852 height 355
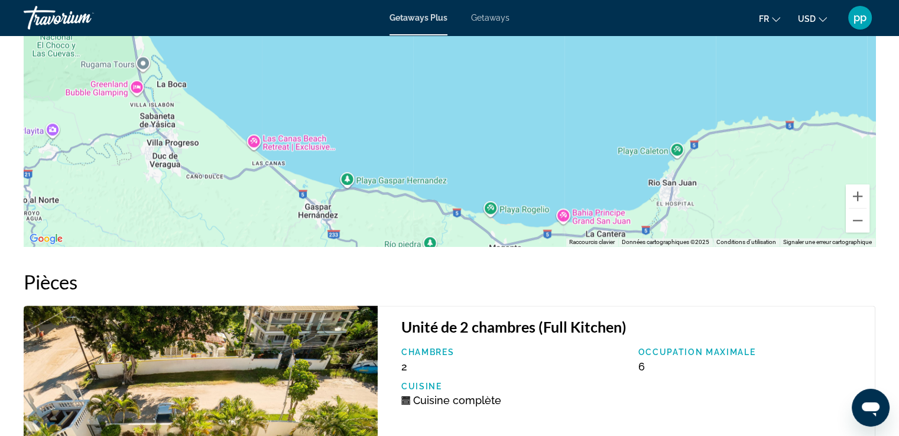
drag, startPoint x: 161, startPoint y: 83, endPoint x: 551, endPoint y: 157, distance: 397.0
click at [546, 160] on div "Pour activer le glissement avec le clavier, appuyez sur Alt+Entrée. Une fois ce…" at bounding box center [450, 69] width 852 height 355
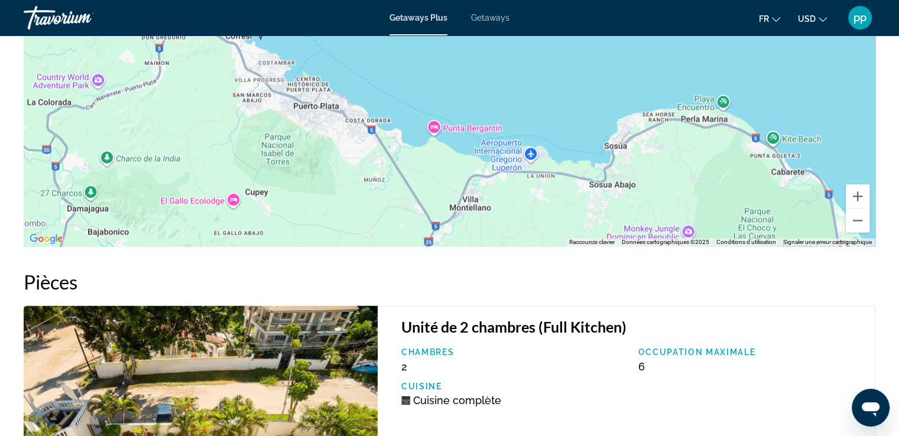
drag, startPoint x: 411, startPoint y: 116, endPoint x: 463, endPoint y: 197, distance: 96.2
click at [447, 194] on div "Pour activer le glissement avec le clavier, appuyez sur Alt+Entrée. Une fois ce…" at bounding box center [450, 69] width 852 height 355
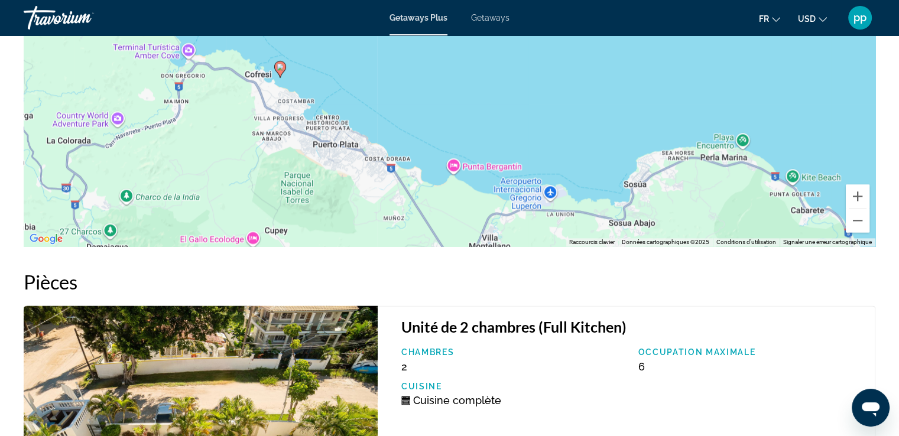
drag, startPoint x: 595, startPoint y: 142, endPoint x: 381, endPoint y: 89, distance: 220.0
click at [420, 100] on div "Pour activer le glissement avec le clavier, appuyez sur Alt+Entrée. Une fois ce…" at bounding box center [450, 69] width 852 height 355
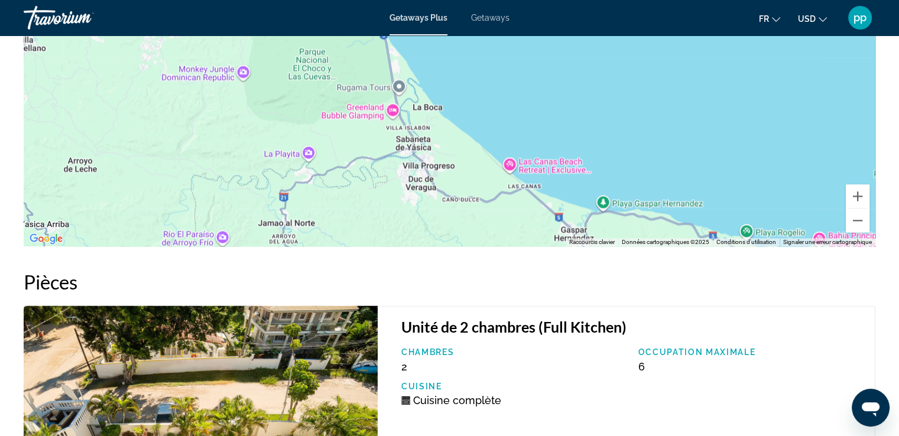
drag, startPoint x: 640, startPoint y: 199, endPoint x: 557, endPoint y: 98, distance: 131.0
click at [557, 98] on div "Pour activer le glissement avec le clavier, appuyez sur Alt+Entrée. Une fois ce…" at bounding box center [450, 69] width 852 height 355
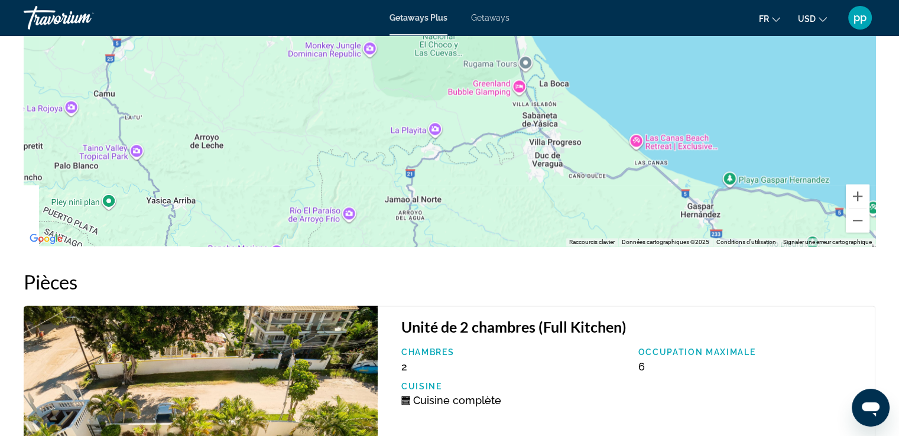
drag, startPoint x: 596, startPoint y: 147, endPoint x: 872, endPoint y: 199, distance: 280.9
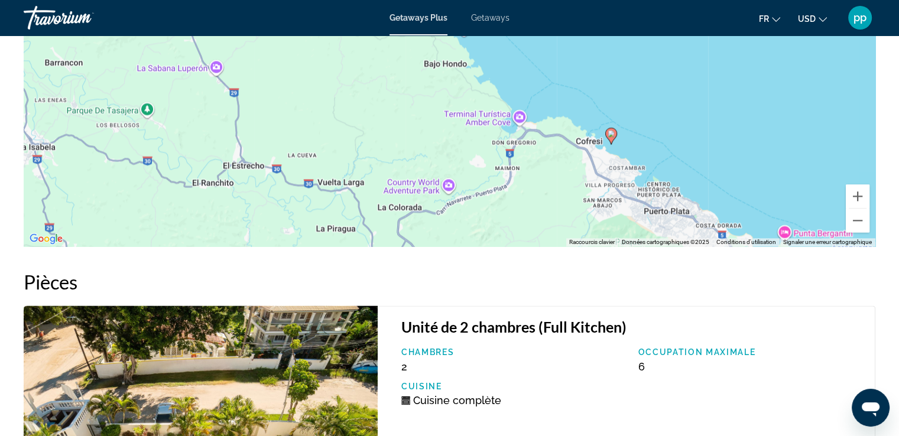
drag, startPoint x: 455, startPoint y: 135, endPoint x: 675, endPoint y: 215, distance: 233.9
click at [675, 215] on div "Pour activer le glissement avec le clavier, appuyez sur Alt+Entrée. Une fois ce…" at bounding box center [450, 69] width 852 height 355
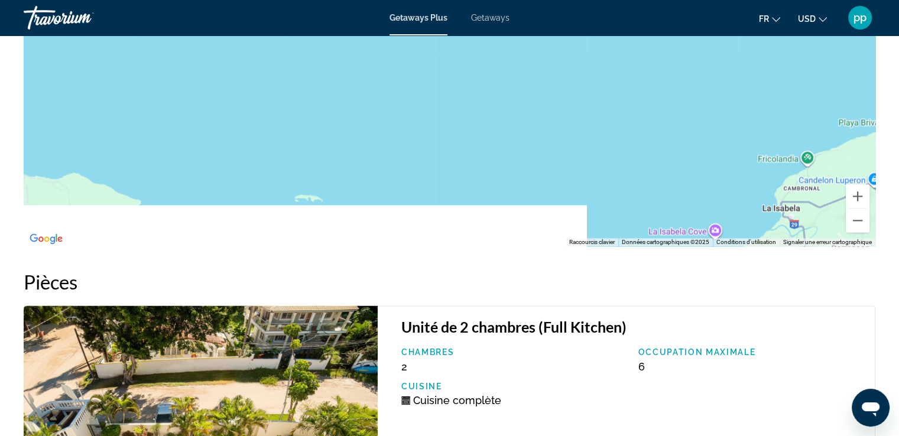
drag, startPoint x: 651, startPoint y: 207, endPoint x: 651, endPoint y: 47, distance: 160.8
click at [659, 86] on div "Pour activer le glissement avec le clavier, appuyez sur Alt+Entrée. Une fois ce…" at bounding box center [450, 69] width 852 height 355
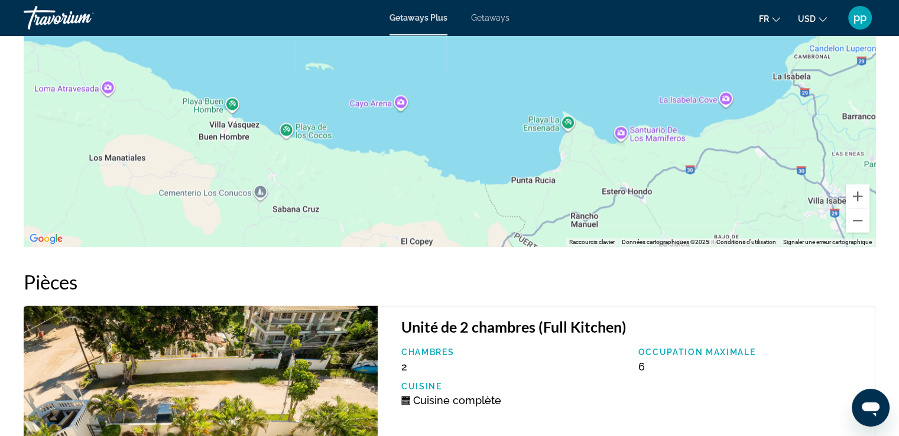
drag, startPoint x: 525, startPoint y: 119, endPoint x: 722, endPoint y: 177, distance: 205.3
click at [722, 177] on div "Pour activer le glissement avec le clavier, appuyez sur Alt+Entrée. Une fois ce…" at bounding box center [450, 69] width 852 height 355
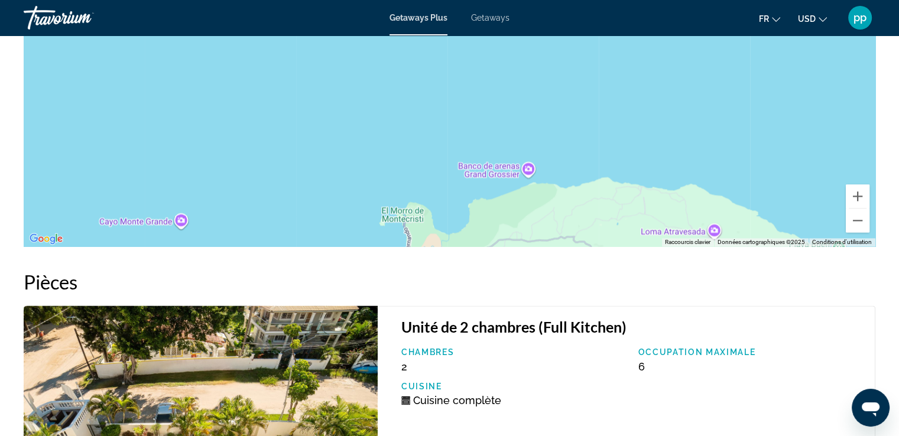
drag, startPoint x: 538, startPoint y: 171, endPoint x: 688, endPoint y: 78, distance: 176.5
click at [690, 124] on div "Pour activer le glissement avec le clavier, appuyez sur Alt+Entrée. Une fois ce…" at bounding box center [450, 69] width 852 height 355
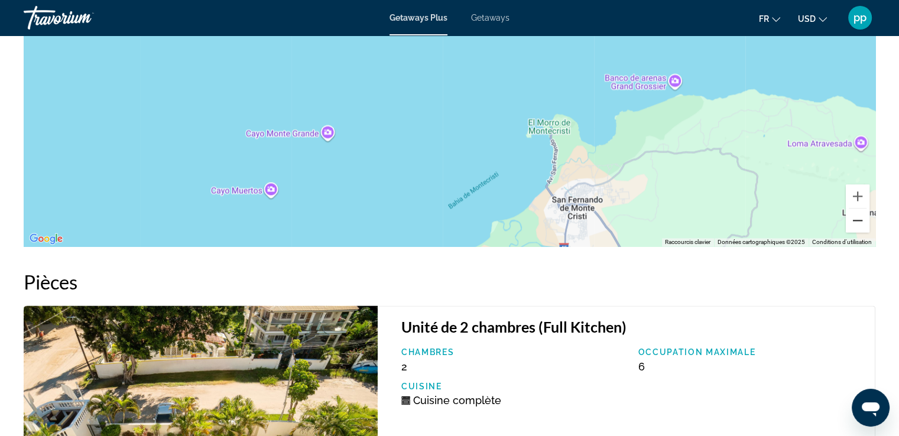
click at [858, 216] on button "Zoom arrière" at bounding box center [858, 221] width 24 height 24
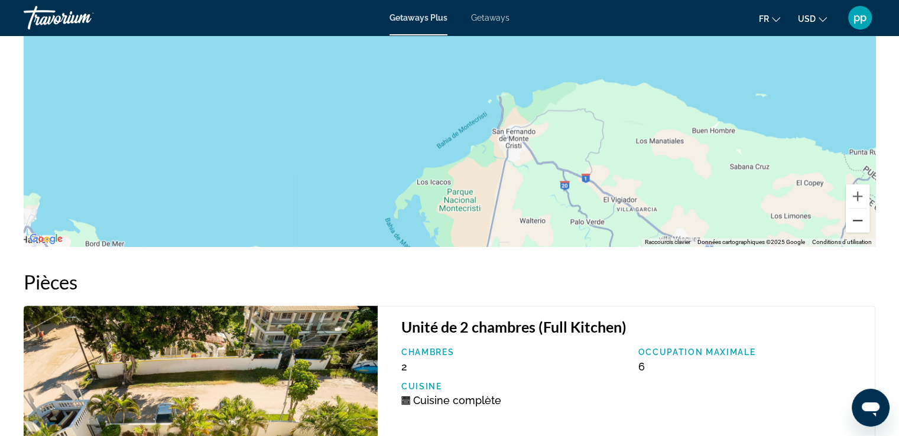
click at [856, 216] on button "Zoom arrière" at bounding box center [858, 221] width 24 height 24
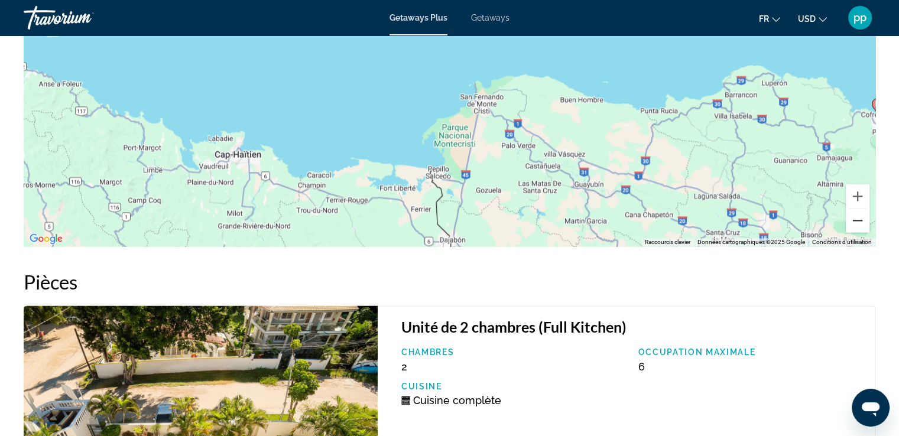
click at [856, 216] on button "Zoom arrière" at bounding box center [858, 221] width 24 height 24
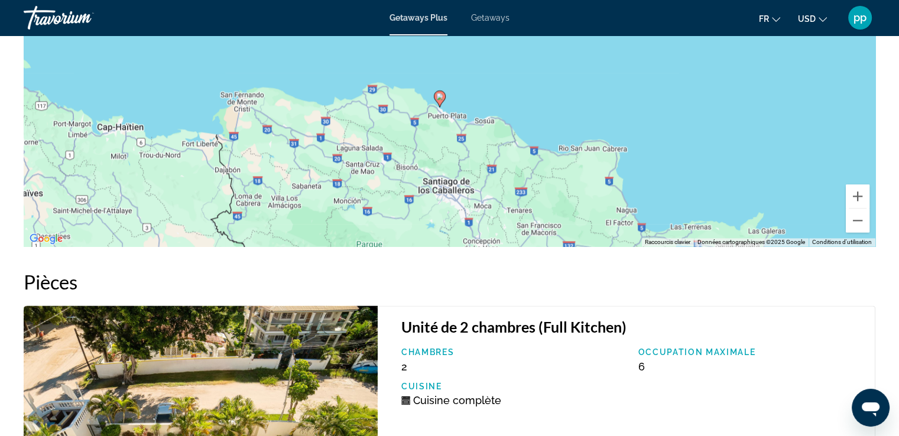
drag, startPoint x: 753, startPoint y: 168, endPoint x: 528, endPoint y: 187, distance: 226.0
click at [528, 187] on div "Pour activer le glissement avec le clavier, appuyez sur Alt+Entrée. Une fois ce…" at bounding box center [450, 69] width 852 height 355
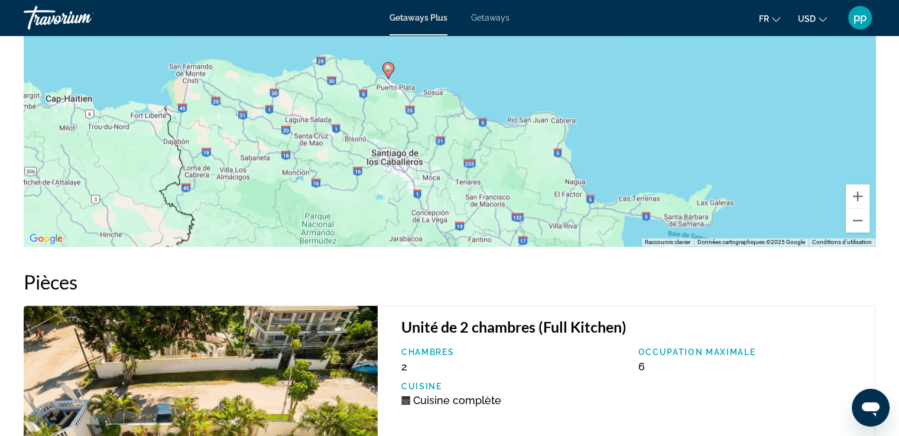
drag, startPoint x: 544, startPoint y: 204, endPoint x: 447, endPoint y: 89, distance: 150.2
click at [449, 94] on div "Pour activer le glissement avec le clavier, appuyez sur Alt+Entrée. Une fois ce…" at bounding box center [450, 69] width 852 height 355
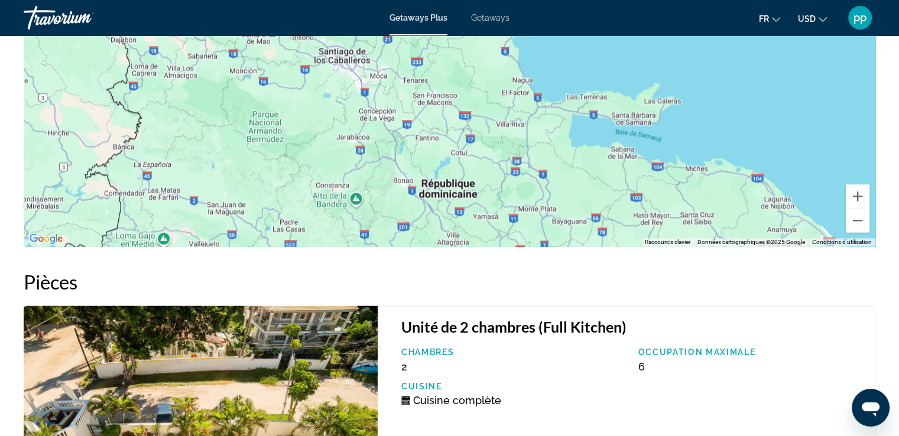
drag, startPoint x: 488, startPoint y: 170, endPoint x: 403, endPoint y: 75, distance: 127.6
click at [404, 80] on div "Pour activer le glissement avec le clavier, appuyez sur Alt+Entrée. Une fois ce…" at bounding box center [450, 69] width 852 height 355
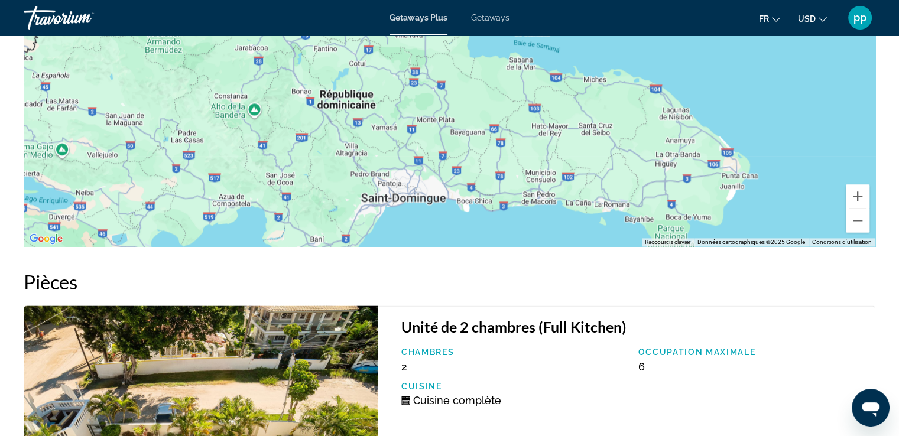
drag, startPoint x: 402, startPoint y: 62, endPoint x: 544, endPoint y: 169, distance: 178.1
click at [544, 169] on div "Pour activer le glissement avec le clavier, appuyez sur Alt+Entrée. Une fois ce…" at bounding box center [450, 69] width 852 height 355
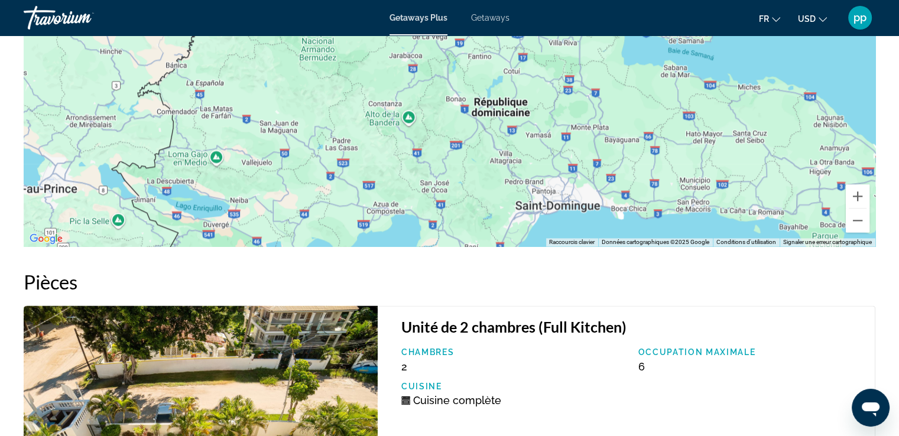
drag
click at [470, 82] on div "Pour activer le glissement avec le clavier, appuyez sur Alt+Entrée. Une fois ce…" at bounding box center [450, 69] width 852 height 355
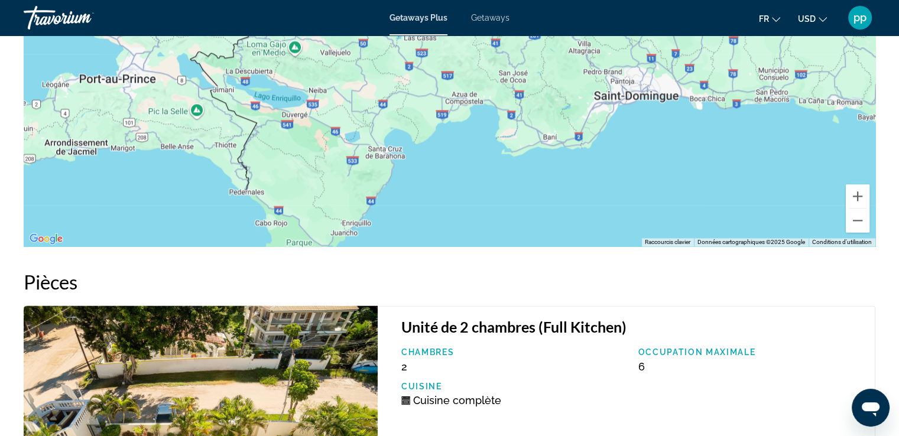
click at [494, 77] on div "Pour activer le glissement avec le clavier, appuyez sur Alt+Entrée. Une fois ce…" at bounding box center [450, 69] width 852 height 355
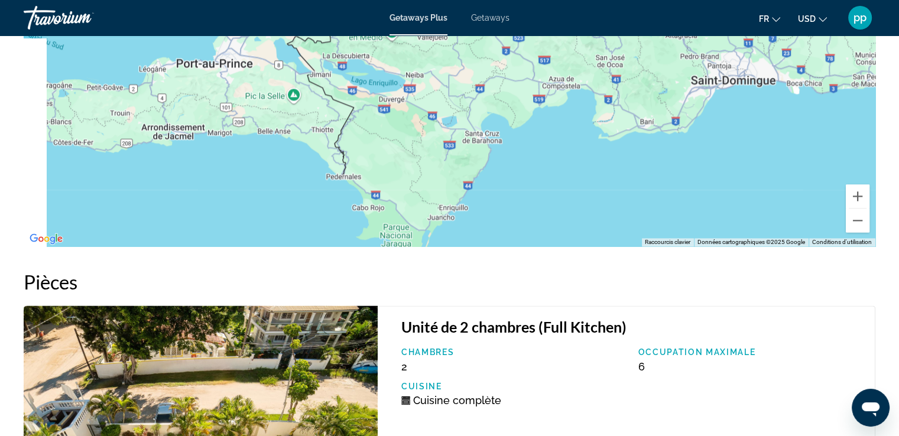
click at [390, 164] on div "Pour activer le glissement avec le clavier, appuyez sur Alt+Entrée. Une fois ce…" at bounding box center [450, 69] width 852 height 355
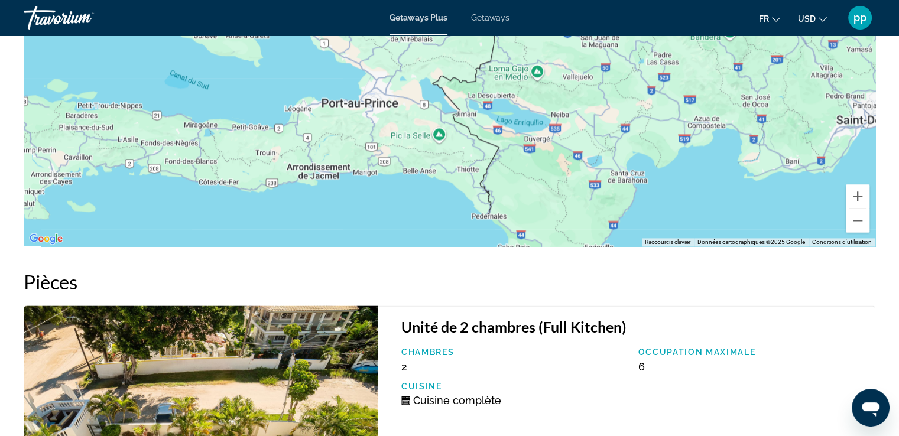
click at [278, 129] on div "Pour activer le glissement avec le clavier, appuyez sur Alt+Entrée. Une fois ce…" at bounding box center [450, 69] width 852 height 355
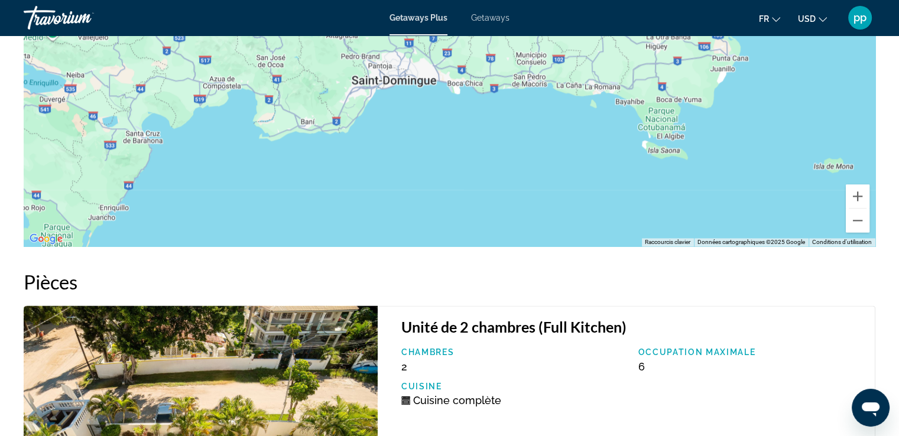
click at [470, 138] on div "Pour activer le glissement avec le clavier, appuyez sur Alt+Entrée. Une fois ce…" at bounding box center [450, 69] width 852 height 355
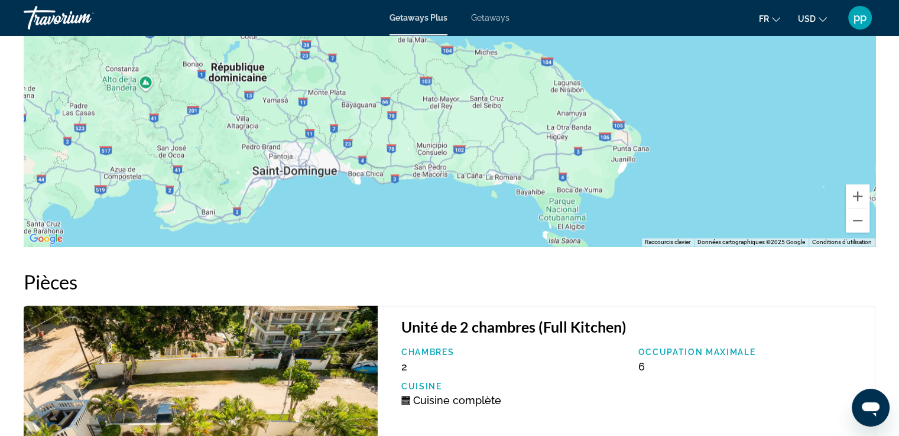
click at [481, 133] on div "Pour activer le glissement avec le clavier, appuyez sur Alt+Entrée. Une fois ce…" at bounding box center [450, 69] width 852 height 355
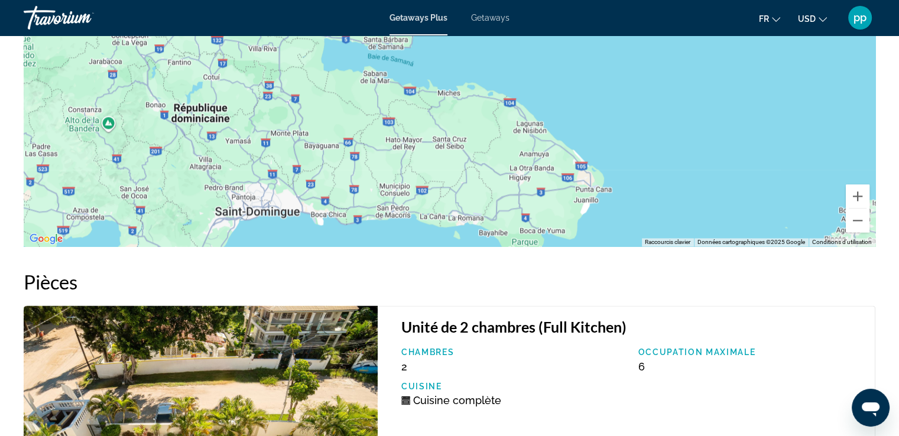
click at [650, 184] on div "Pour activer le glissement avec le clavier, appuyez sur Alt+Entrée. Une fois ce…" at bounding box center [450, 69] width 852 height 355
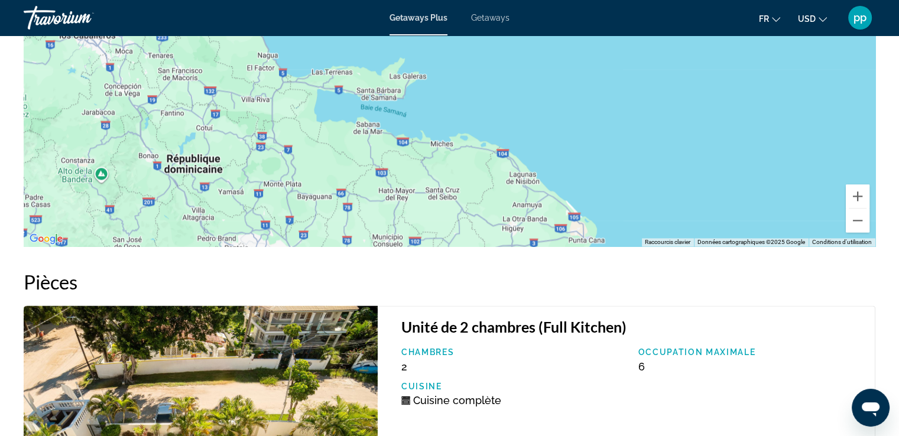
click at [599, 159] on div "Pour activer le glissement avec le clavier, appuyez sur Alt+Entrée. Une fois ce…" at bounding box center [450, 69] width 852 height 355
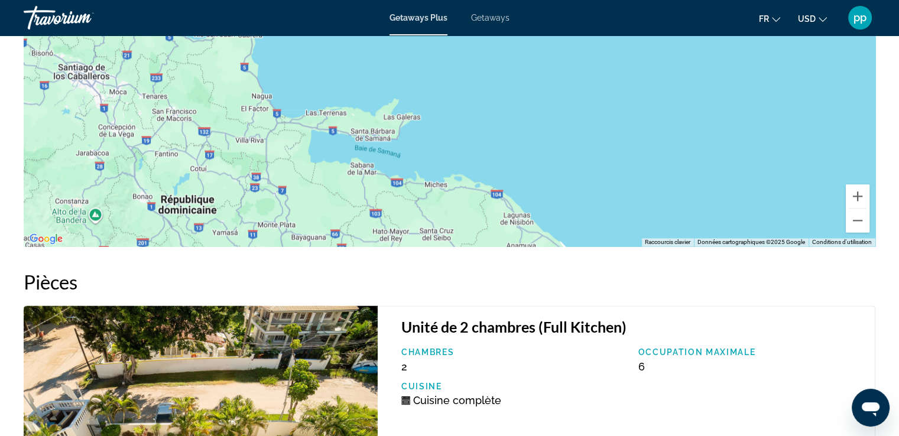
click at [535, 170] on div "Pour activer le glissement avec le clavier, appuyez sur Alt+Entrée. Une fois ce…" at bounding box center [450, 69] width 852 height 355
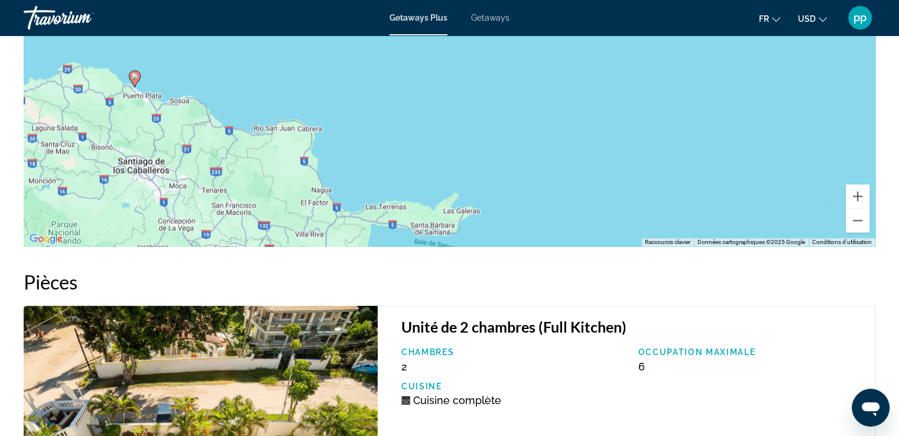
click at [589, 157] on div "Pour activer le glissement avec le clavier, appuyez sur Alt+Entrée. Une fois ce…" at bounding box center [450, 69] width 852 height 355
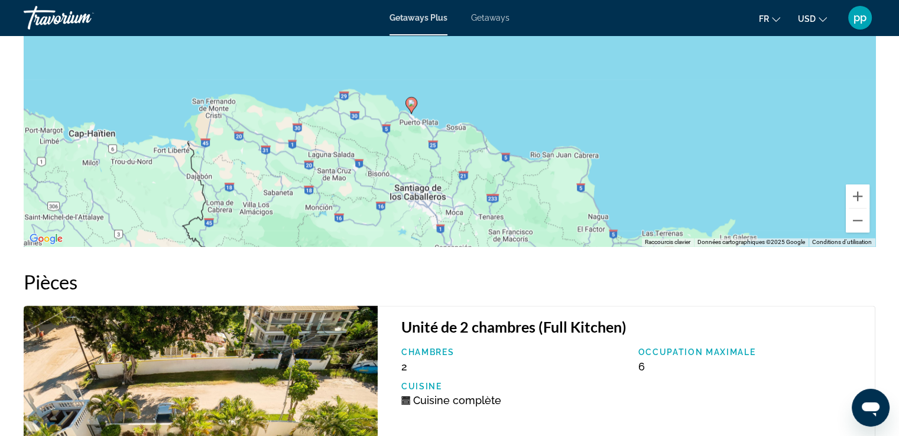
click at [595, 121] on div "Pour activer le glissement avec le clavier, appuyez sur Alt+Entrée. Une fois ce…" at bounding box center [450, 69] width 852 height 355
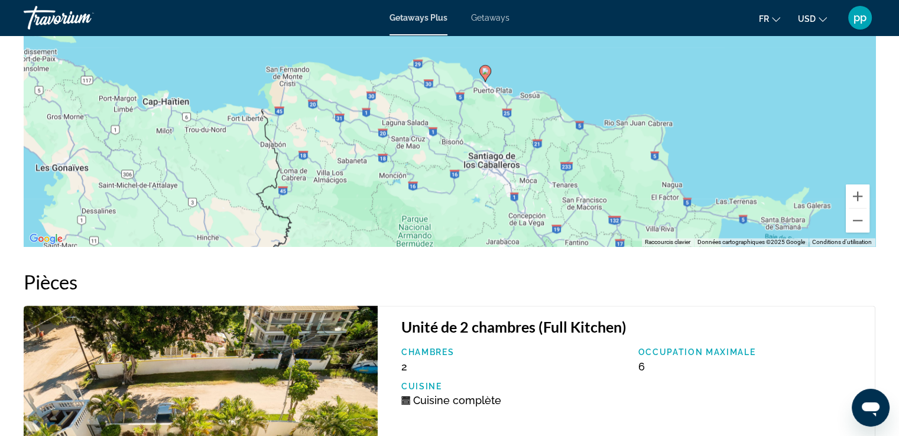
click at [606, 76] on div "Pour activer le glissement avec le clavier, appuyez sur Alt+Entrée. Une fois ce…" at bounding box center [450, 69] width 852 height 355
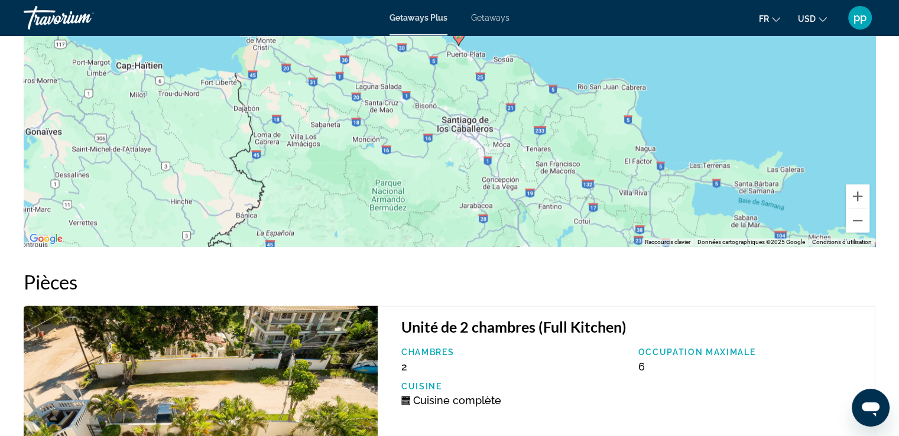
click at [712, 105] on div "Pour activer le glissement avec le clavier, appuyez sur Alt+Entrée. Une fois ce…" at bounding box center [450, 69] width 852 height 355
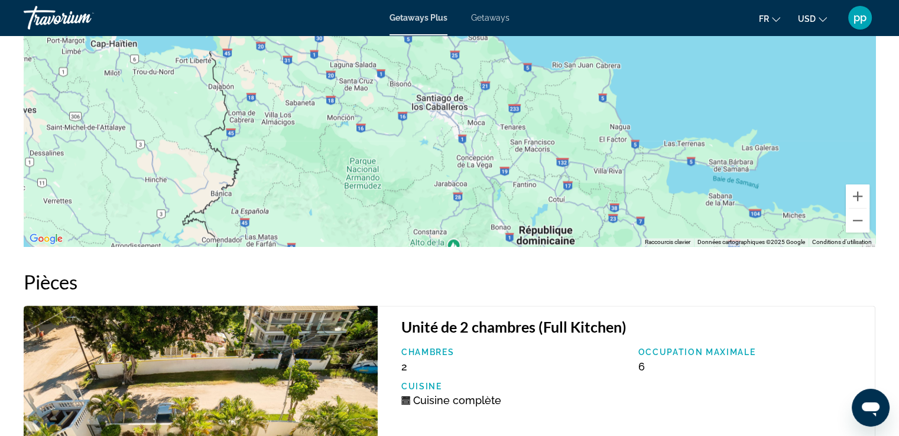
click at [702, 74] on div "Pour activer le glissement avec le clavier, appuyez sur Alt+Entrée. Une fois ce…" at bounding box center [450, 69] width 852 height 355
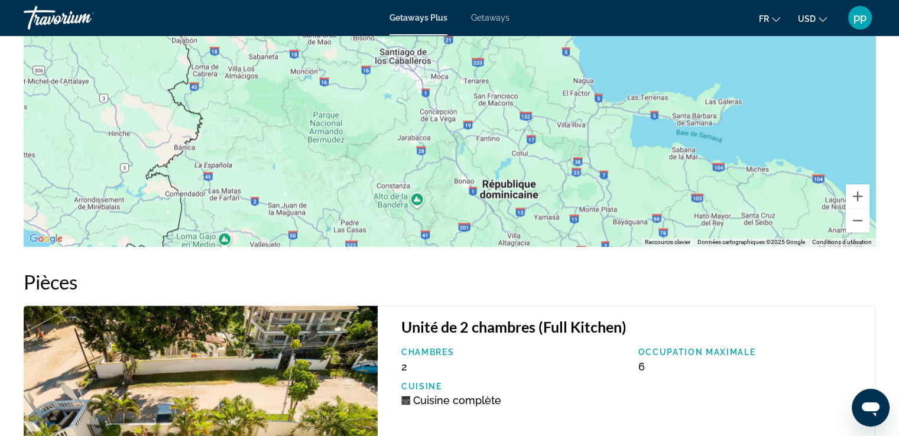
click at [726, 98] on div "Pour activer le glissement avec le clavier, appuyez sur Alt+Entrée. Une fois ce…" at bounding box center [450, 69] width 852 height 355
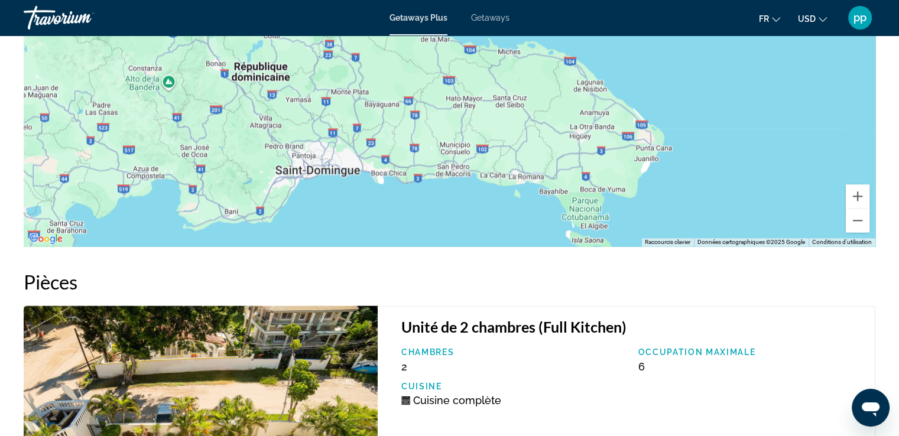
click at [722, 96] on div "Pour activer le glissement avec le clavier, appuyez sur Alt+Entrée. Une fois ce…" at bounding box center [450, 69] width 852 height 355
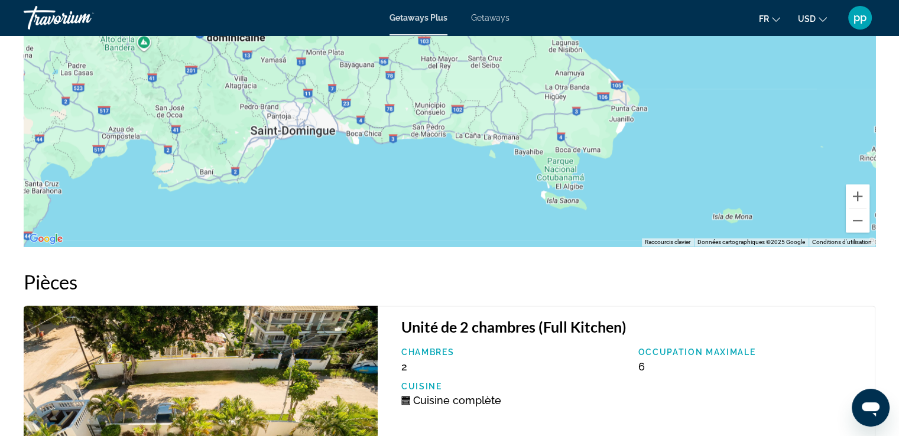
click at [642, 157] on div "Pour activer le glissement avec le clavier, appuyez sur Alt+Entrée. Une fois ce…" at bounding box center [450, 69] width 852 height 355
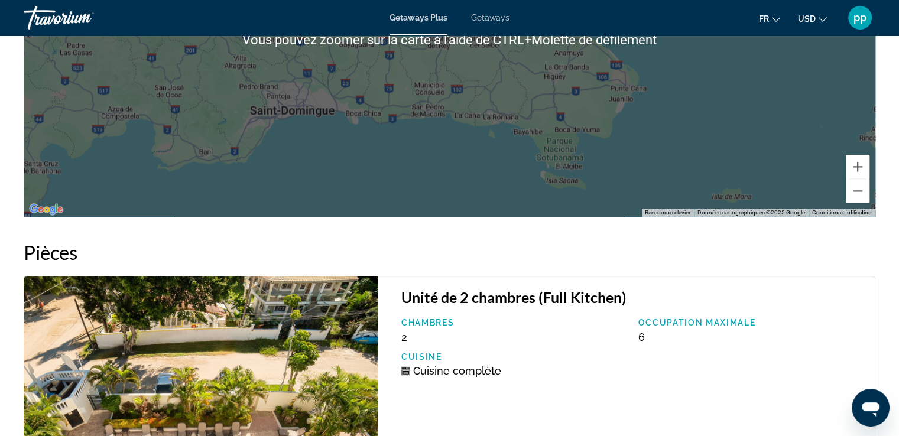
scroll to position [1633, 0]
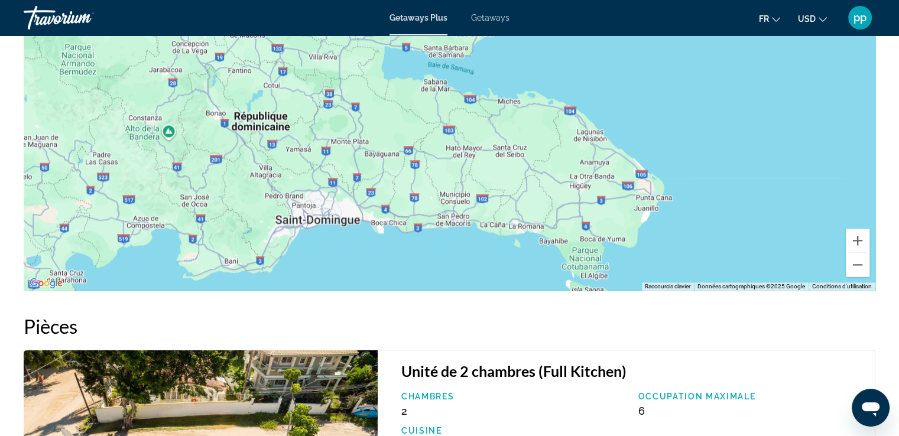
drag, startPoint x: 697, startPoint y: 111, endPoint x: 738, endPoint y: 163, distance: 66.1
click at [738, 163] on div "Pour activer le glissement avec le clavier, appuyez sur Alt+Entrée. Une fois ce…" at bounding box center [450, 113] width 852 height 355
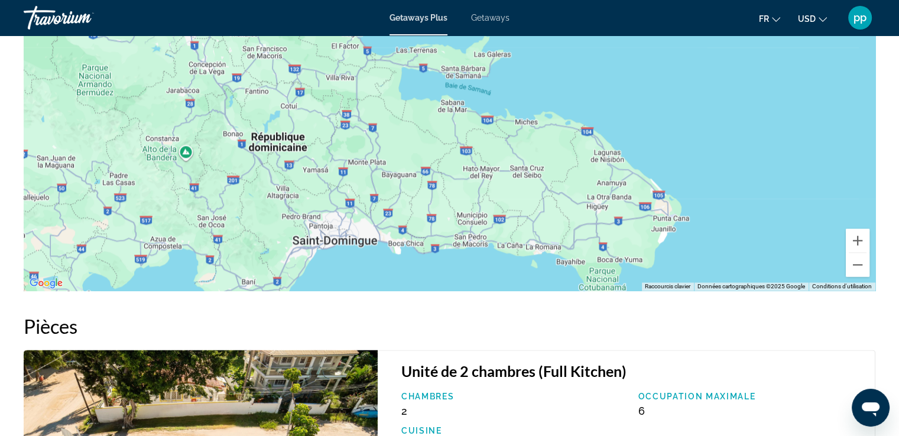
drag, startPoint x: 577, startPoint y: 80, endPoint x: 619, endPoint y: 134, distance: 69.0
click at [619, 134] on div "Pour activer le glissement avec le clavier, appuyez sur Alt+Entrée. Une fois ce…" at bounding box center [450, 113] width 852 height 355
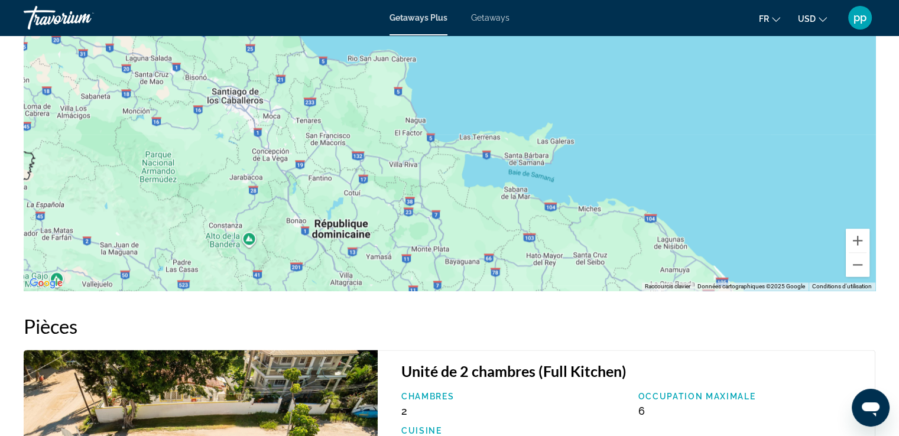
drag, startPoint x: 599, startPoint y: 107, endPoint x: 627, endPoint y: 141, distance: 43.7
click at [627, 141] on div "Pour activer le glissement avec le clavier, appuyez sur Alt+Entrée. Une fois ce…" at bounding box center [450, 113] width 852 height 355
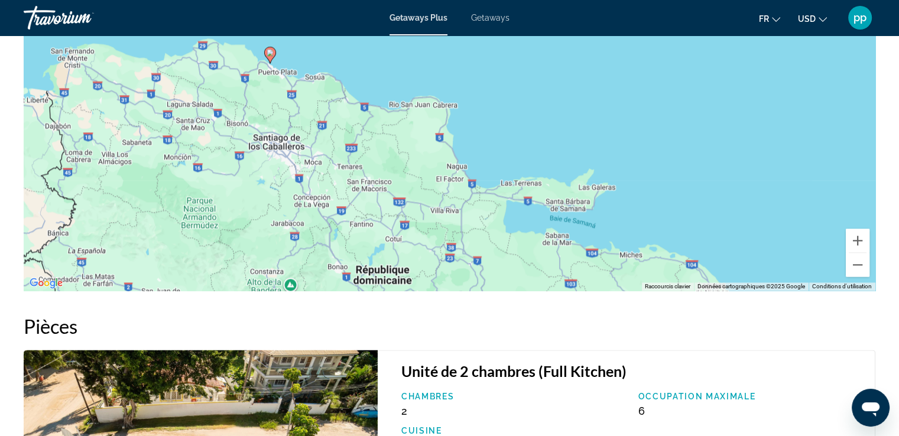
drag, startPoint x: 499, startPoint y: 114, endPoint x: 531, endPoint y: 146, distance: 45.1
click at [531, 146] on div "Pour activer le glissement avec le clavier, appuyez sur Alt+Entrée. Une fois ce…" at bounding box center [450, 113] width 852 height 355
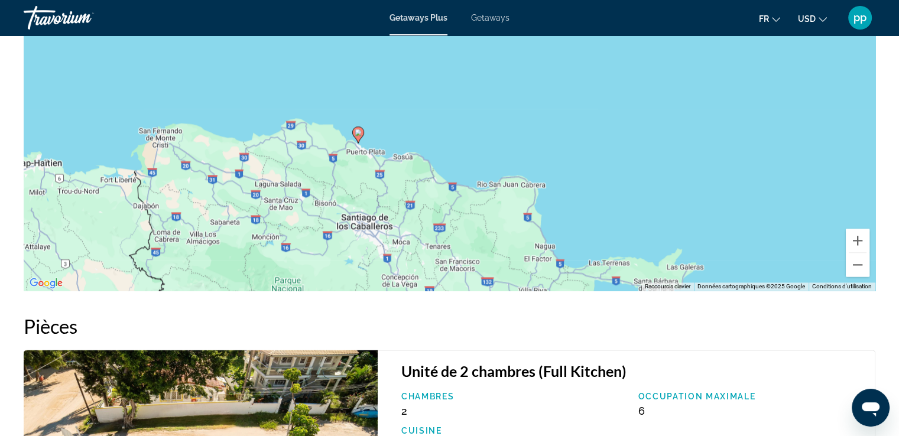
drag, startPoint x: 456, startPoint y: 95, endPoint x: 522, endPoint y: 139, distance: 79.2
click at [518, 137] on div "Pour activer le glissement avec le clavier, appuyez sur Alt+Entrée. Une fois ce…" at bounding box center [450, 113] width 852 height 355
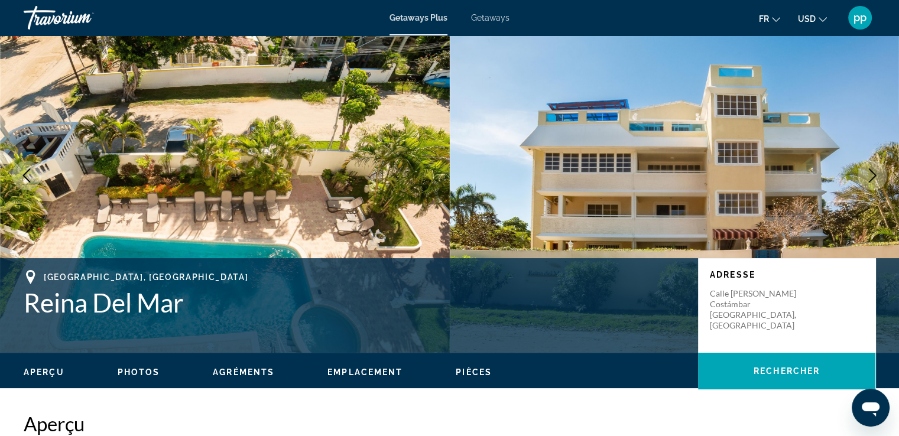
scroll to position [0, 0]
